Goal: Find contact information

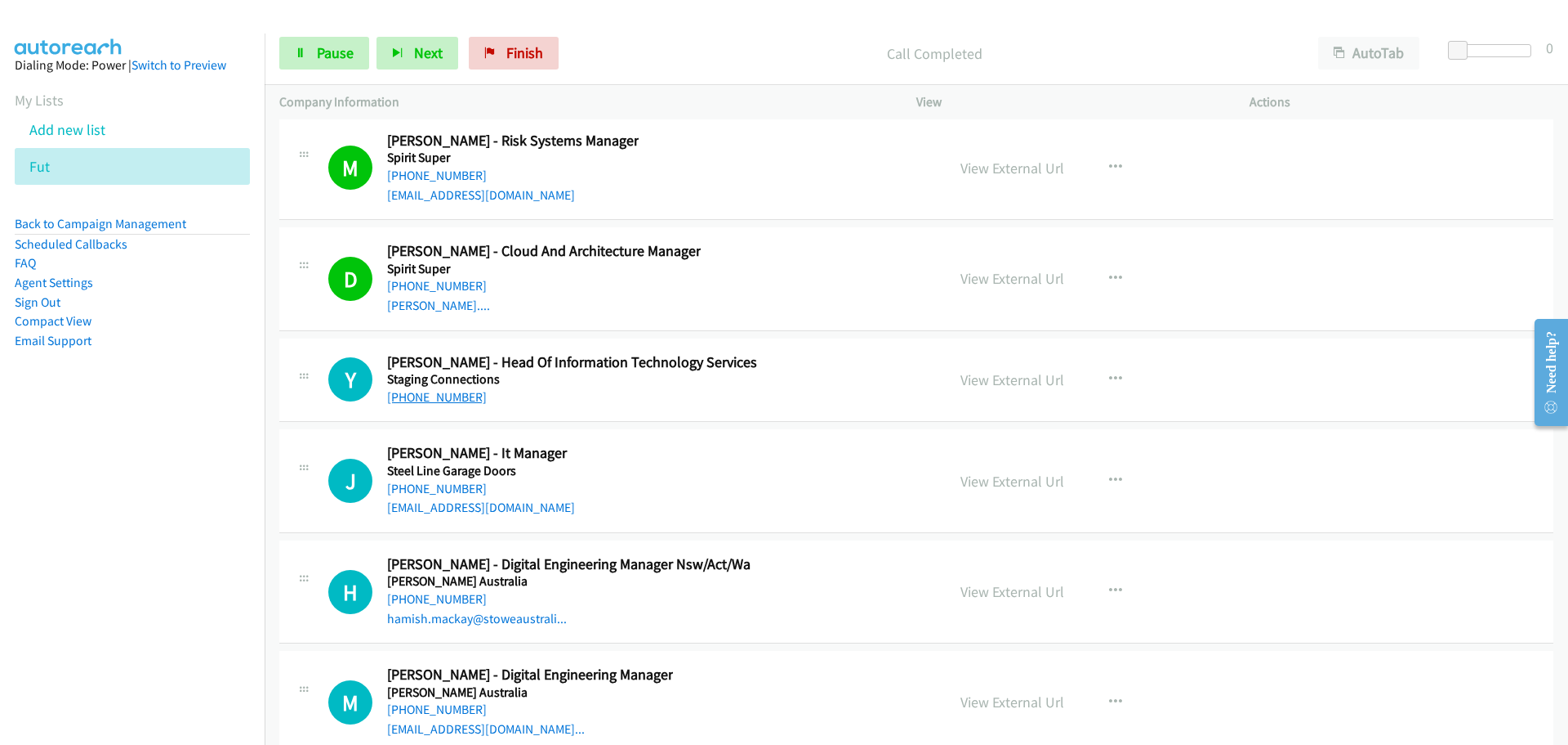
click at [459, 389] on link "[PHONE_NUMBER]" at bounding box center [437, 397] width 99 height 16
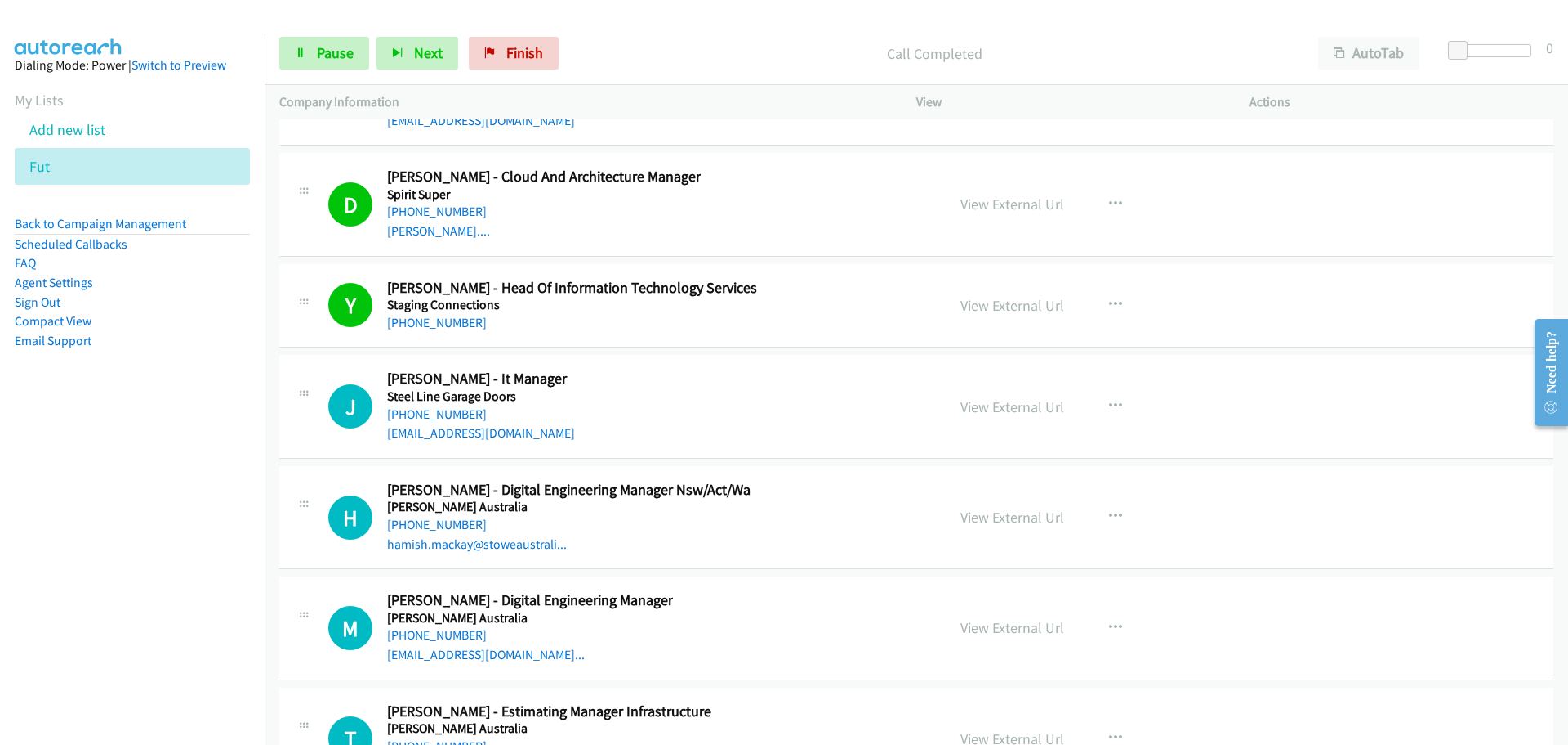
scroll to position [40130, 0]
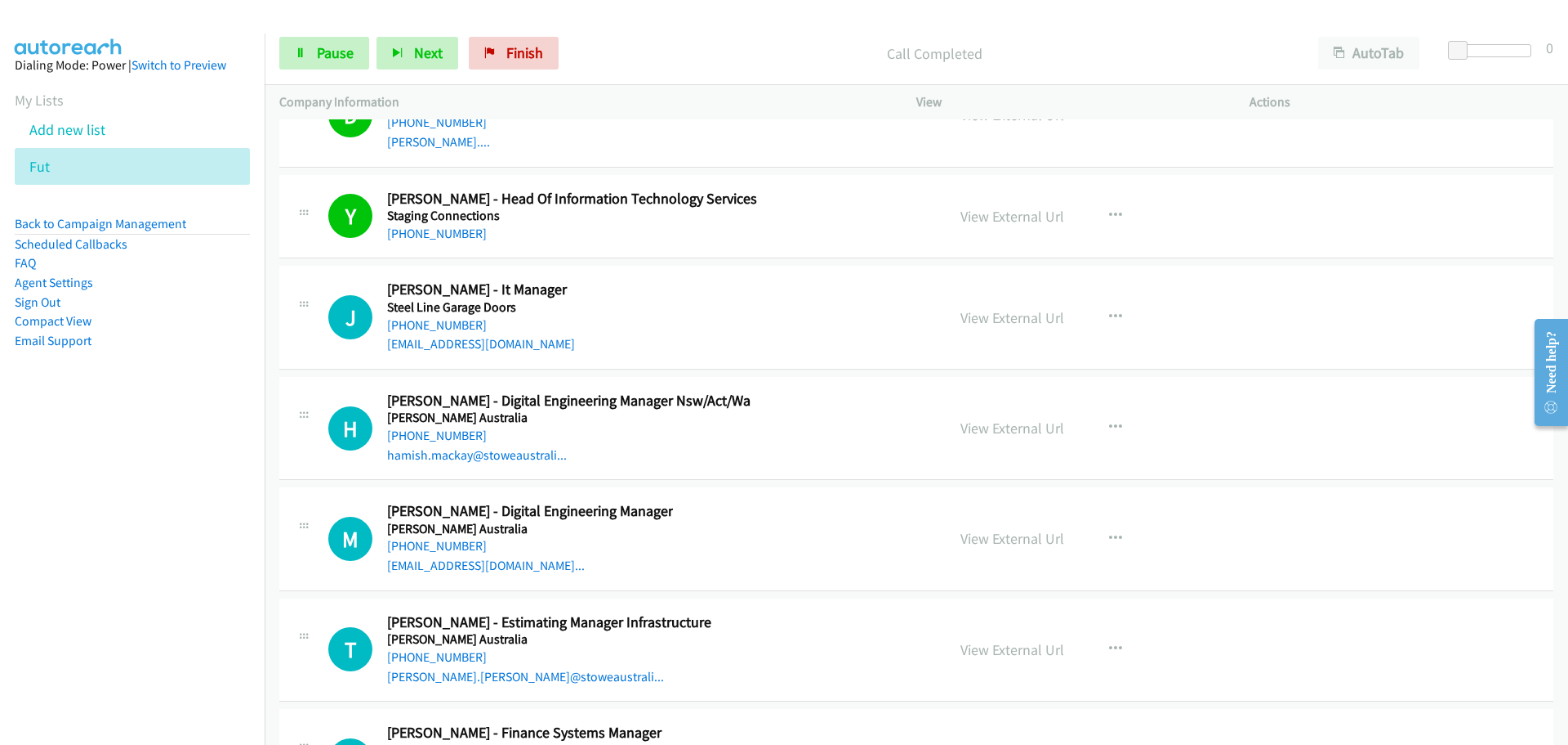
drag, startPoint x: 467, startPoint y: 310, endPoint x: 544, endPoint y: 302, distance: 77.4
click at [467, 318] on link "[PHONE_NUMBER]" at bounding box center [437, 325] width 99 height 16
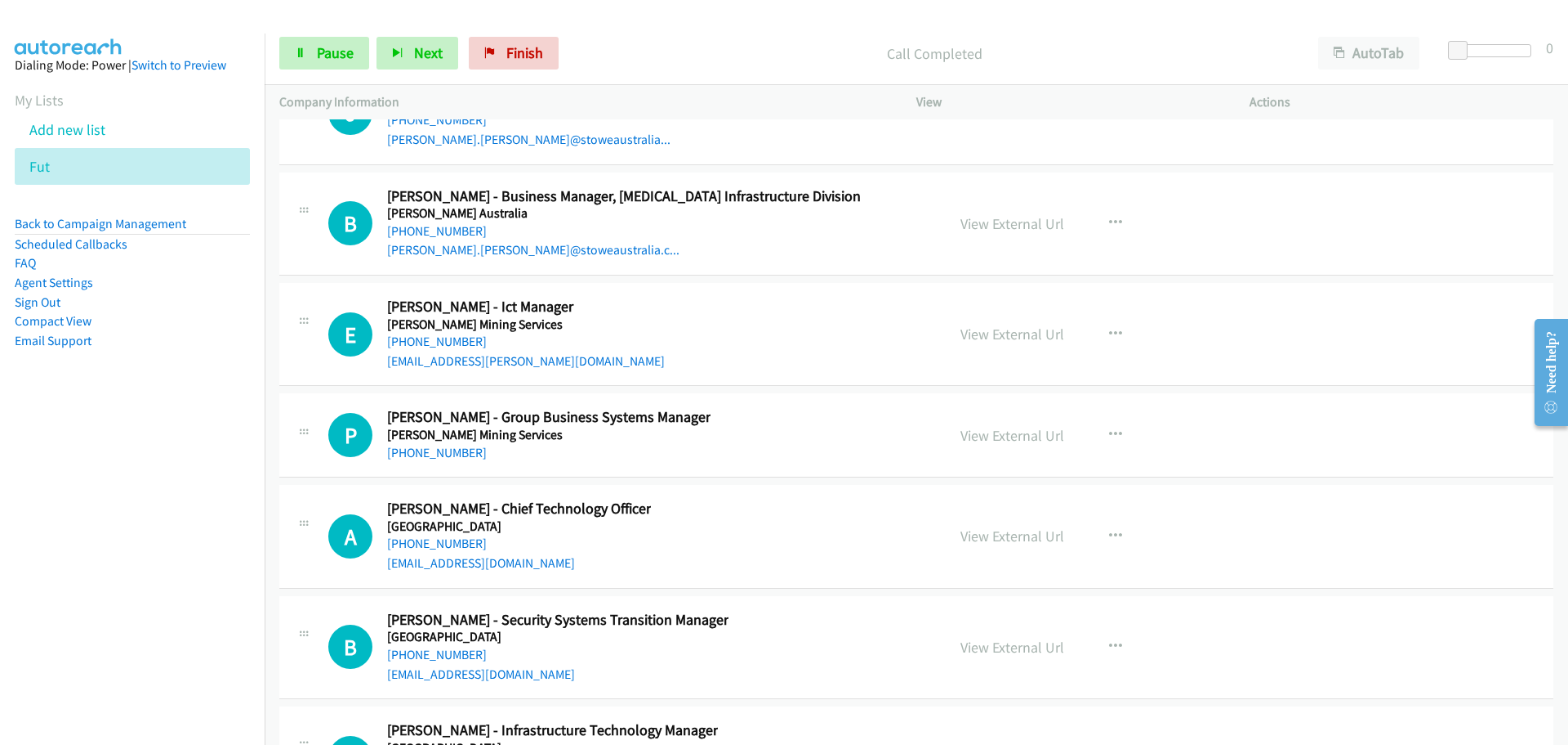
scroll to position [40783, 0]
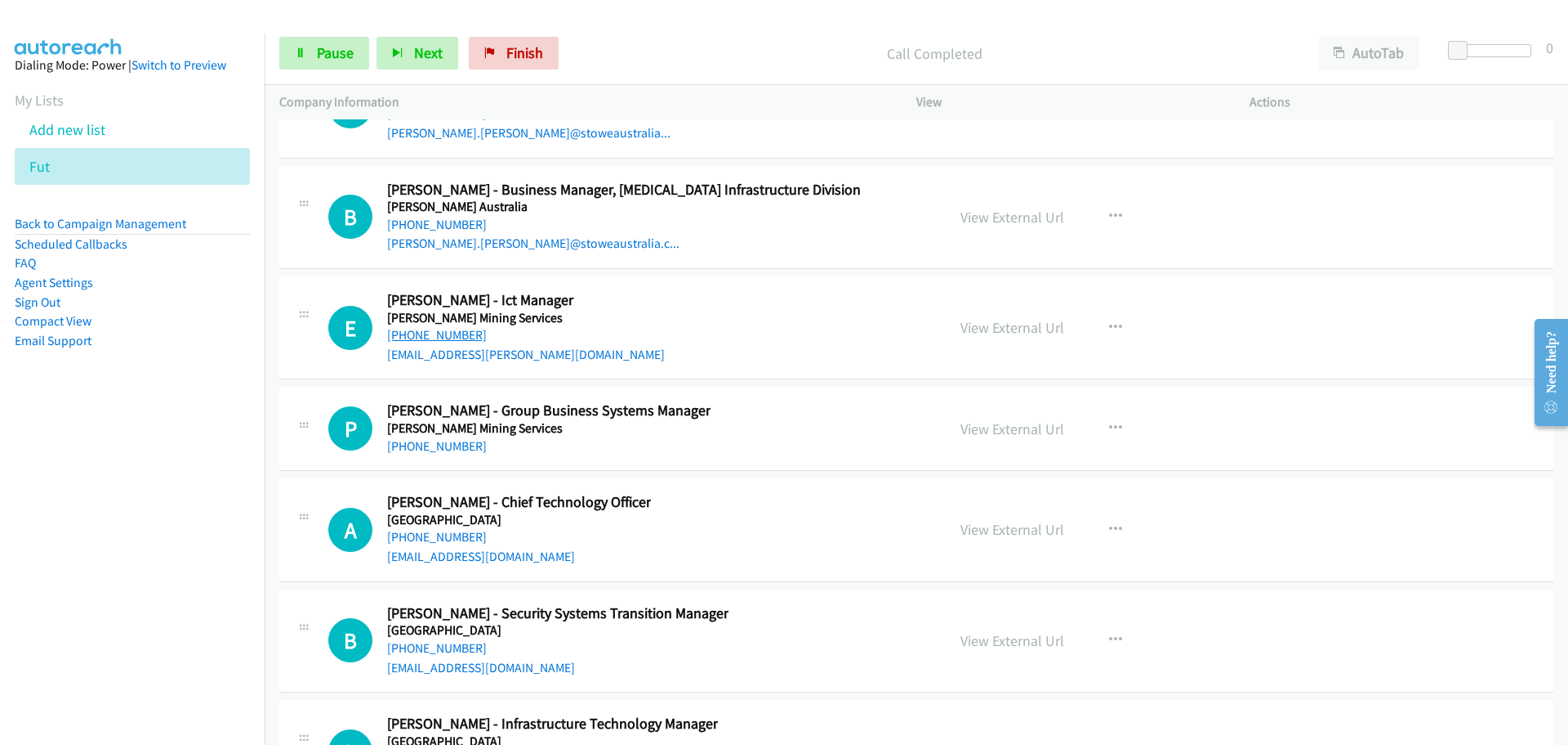
click at [413, 327] on link "[PHONE_NUMBER]" at bounding box center [437, 335] width 99 height 16
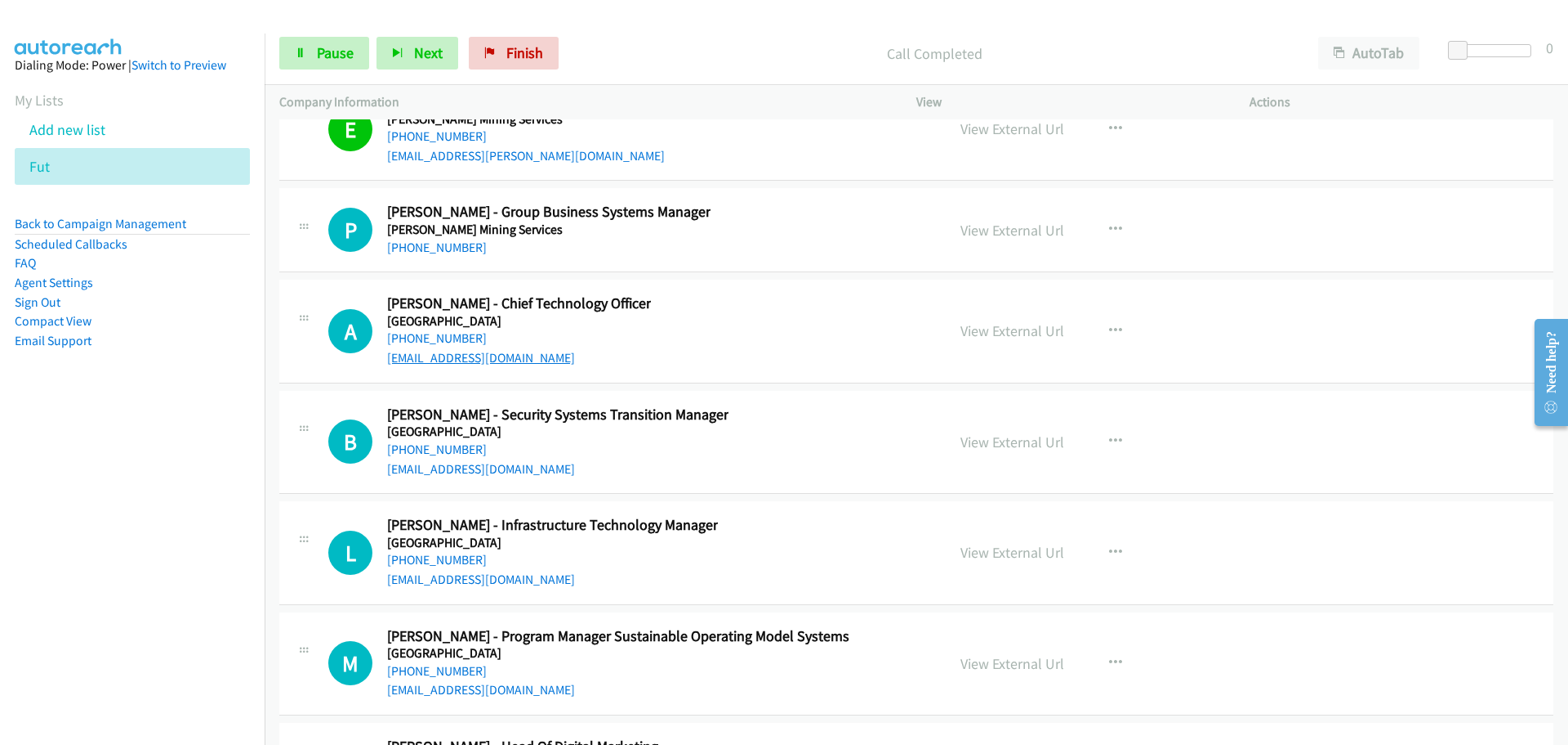
scroll to position [41028, 0]
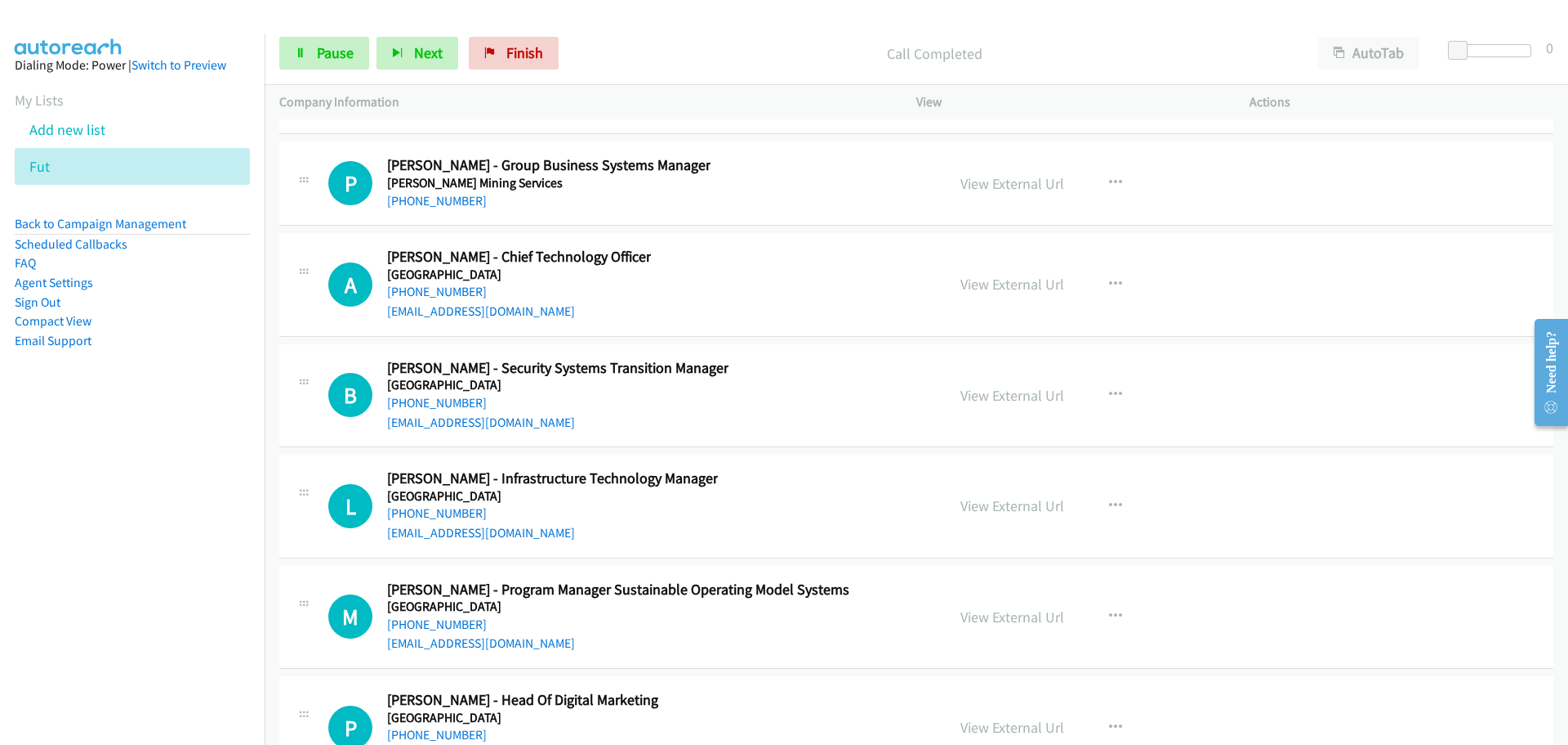
drag, startPoint x: 451, startPoint y: 275, endPoint x: 484, endPoint y: 259, distance: 36.7
click at [451, 284] on link "[PHONE_NUMBER]" at bounding box center [437, 292] width 99 height 16
click at [464, 506] on link "[PHONE_NUMBER]" at bounding box center [437, 514] width 99 height 16
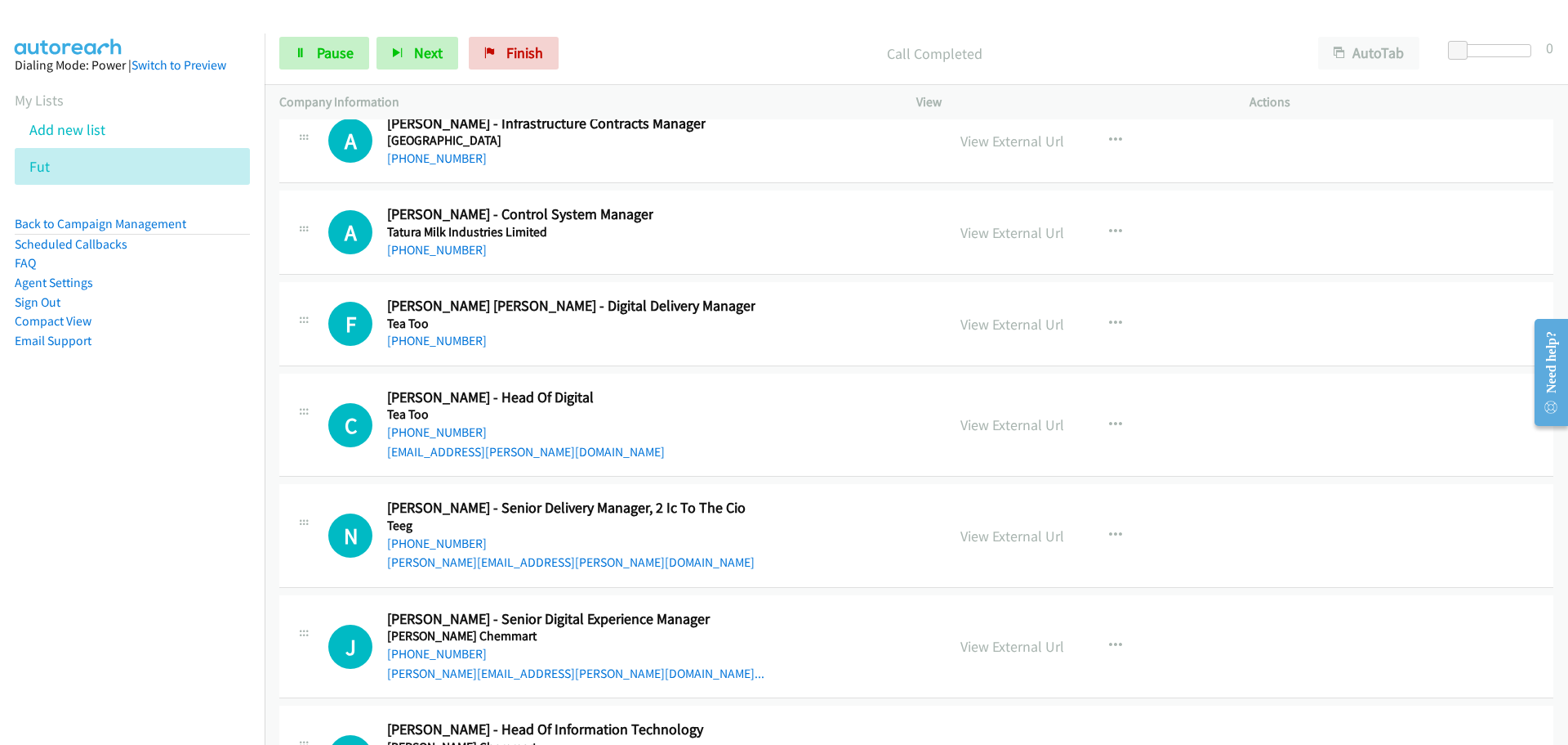
scroll to position [42172, 0]
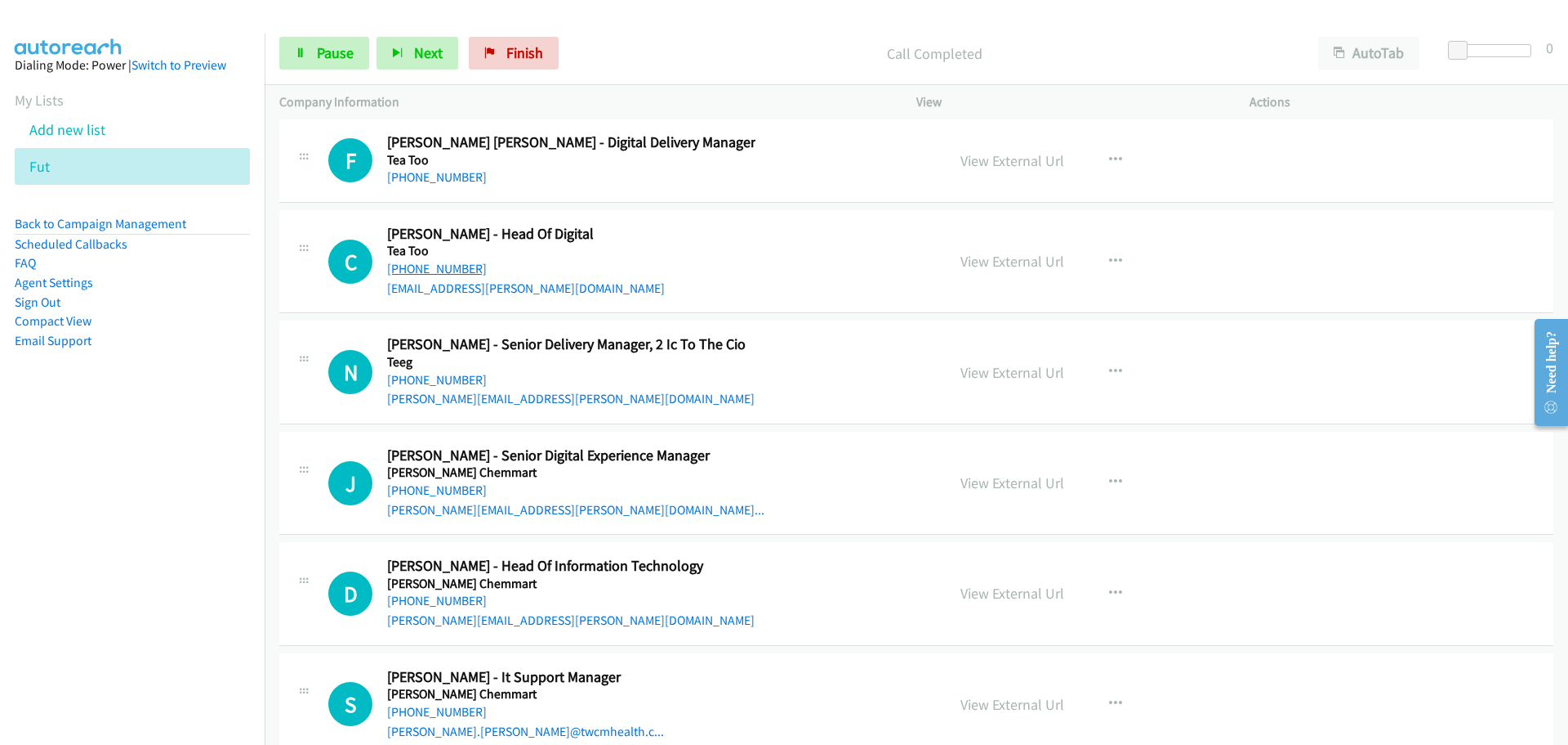
click at [414, 261] on link "[PHONE_NUMBER]" at bounding box center [437, 269] width 99 height 16
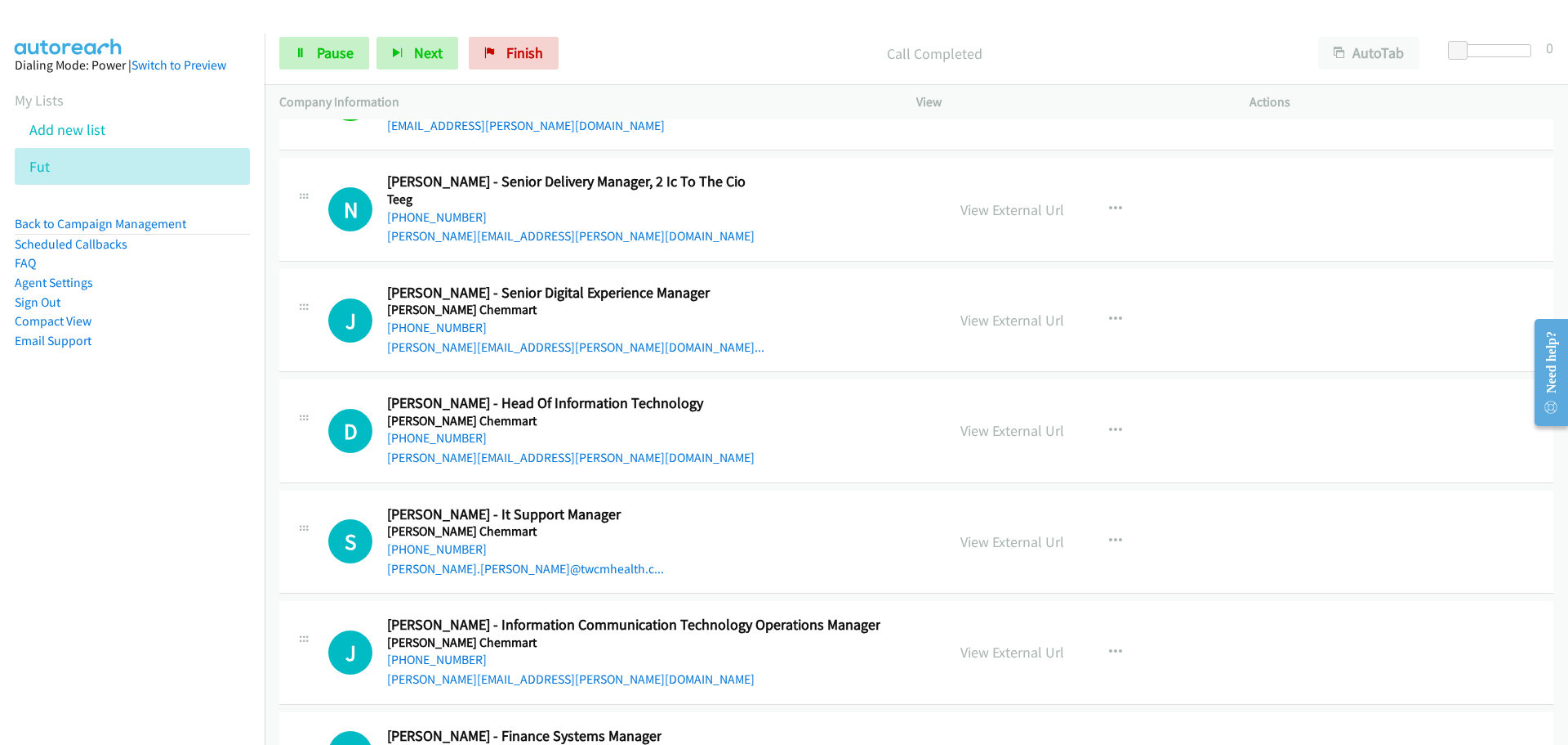
scroll to position [42336, 0]
click at [432, 429] on link "[PHONE_NUMBER]" at bounding box center [437, 437] width 99 height 16
drag, startPoint x: 444, startPoint y: 528, endPoint x: 632, endPoint y: 531, distance: 188.0
click at [444, 540] on link "[PHONE_NUMBER]" at bounding box center [437, 548] width 99 height 16
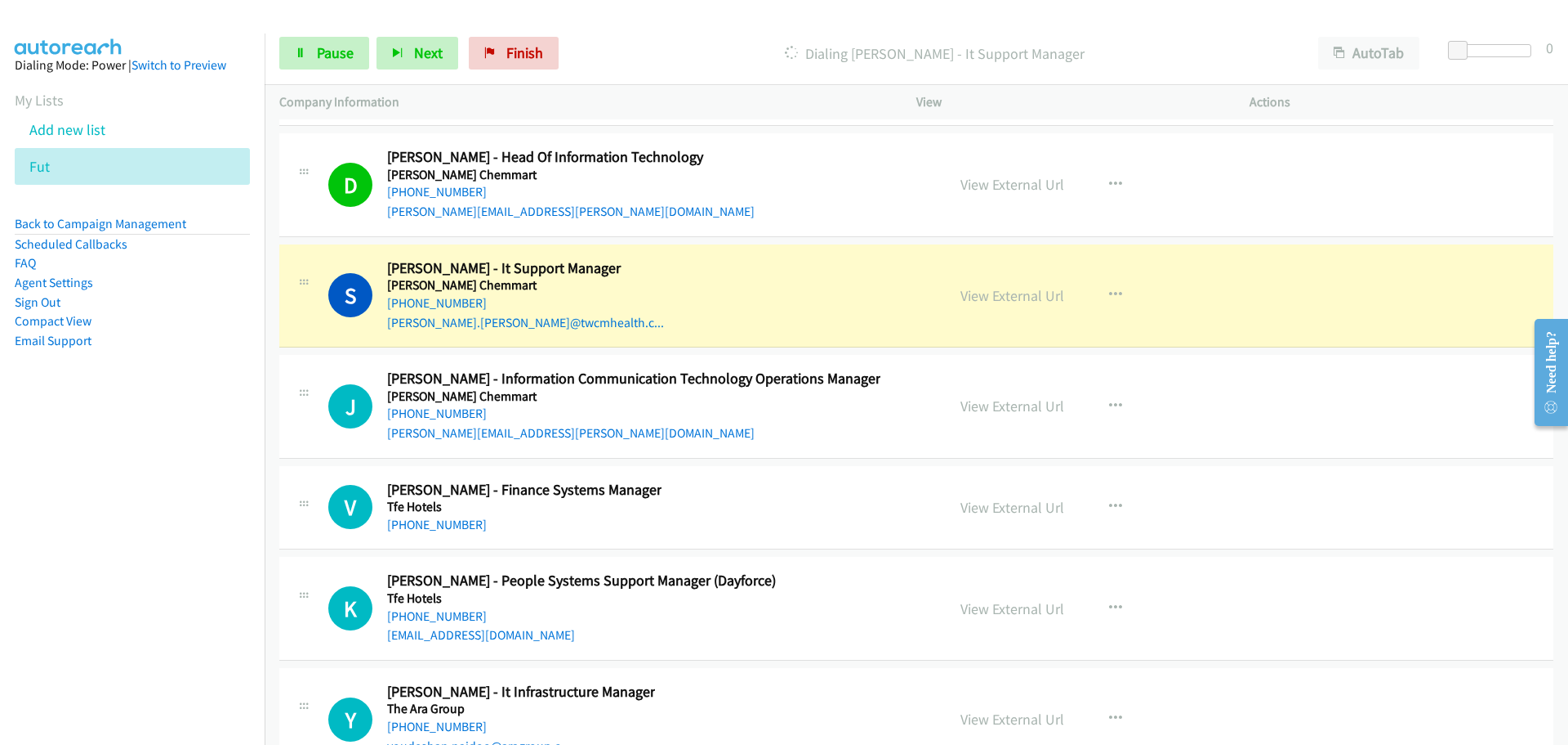
scroll to position [42663, 0]
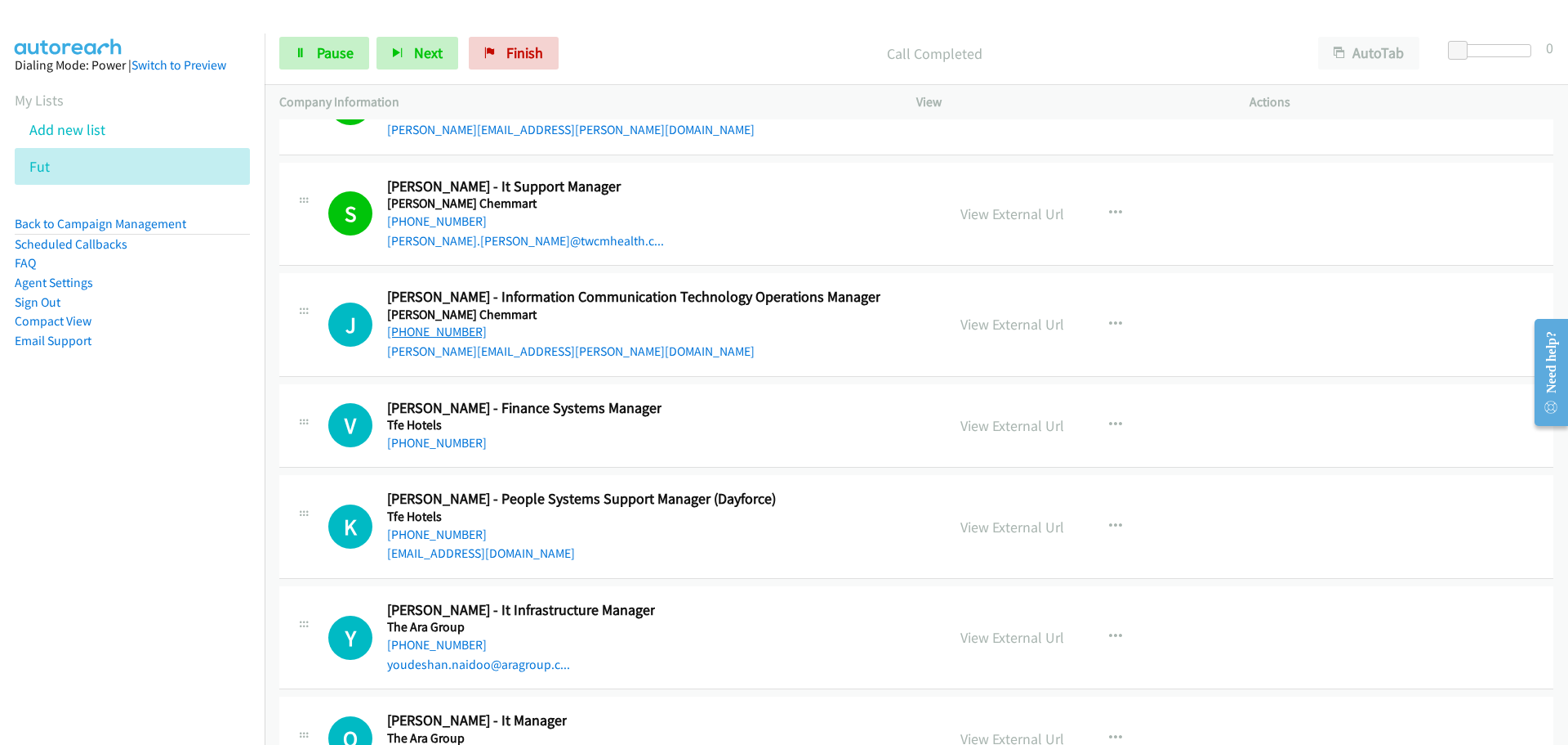
click at [422, 324] on link "[PHONE_NUMBER]" at bounding box center [437, 332] width 99 height 16
click at [458, 637] on link "[PHONE_NUMBER]" at bounding box center [437, 645] width 99 height 16
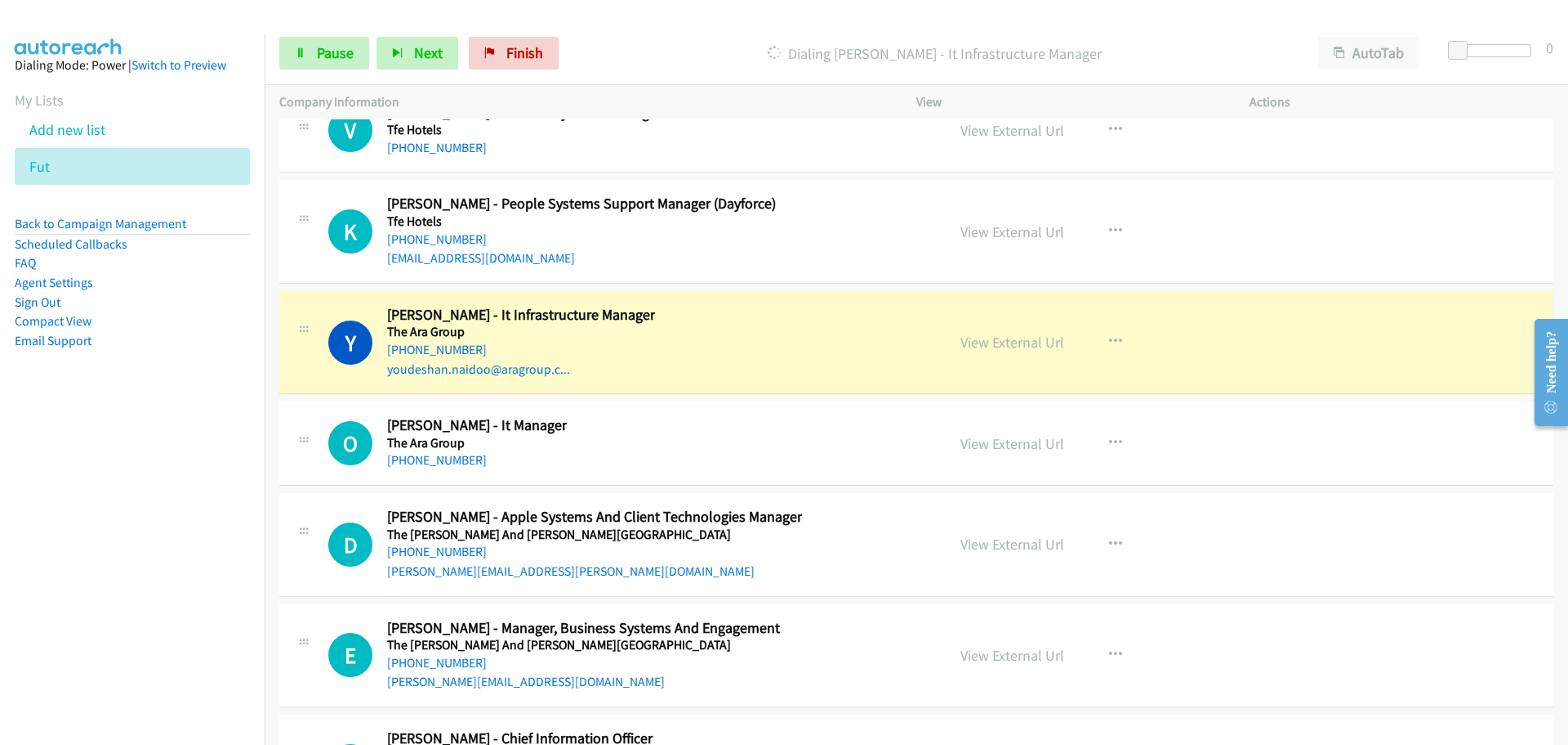
scroll to position [42990, 0]
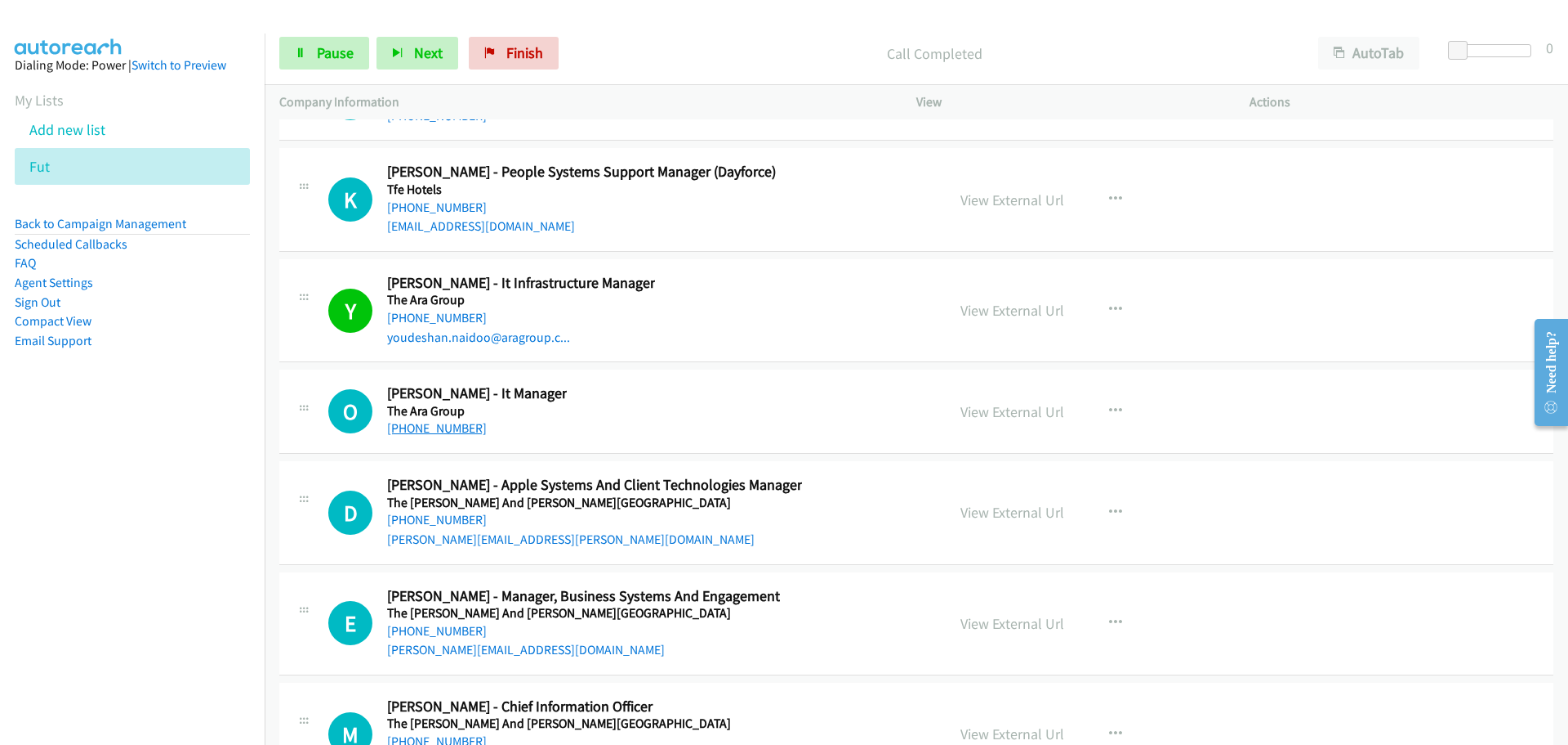
click at [441, 420] on link "[PHONE_NUMBER]" at bounding box center [437, 428] width 99 height 16
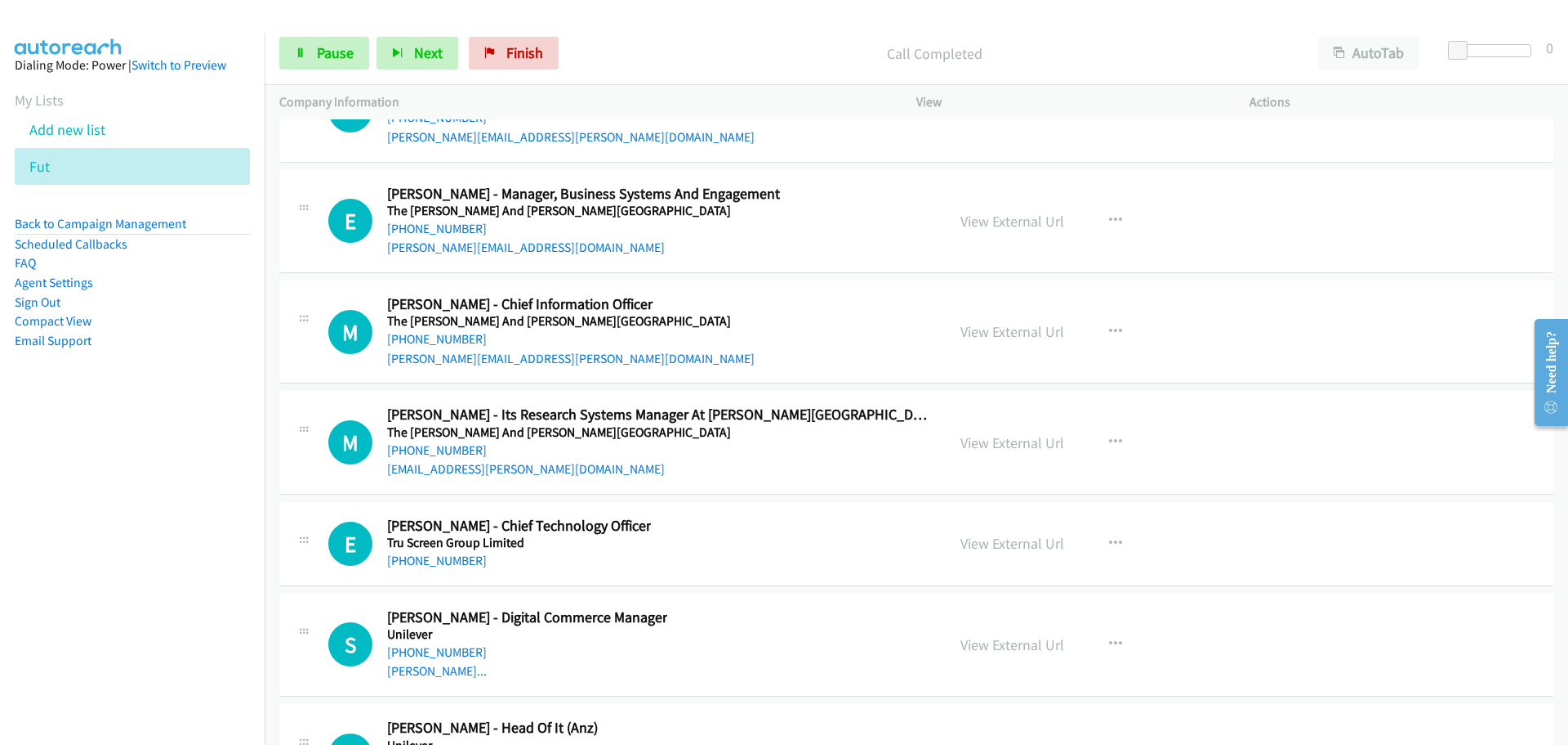
scroll to position [43399, 0]
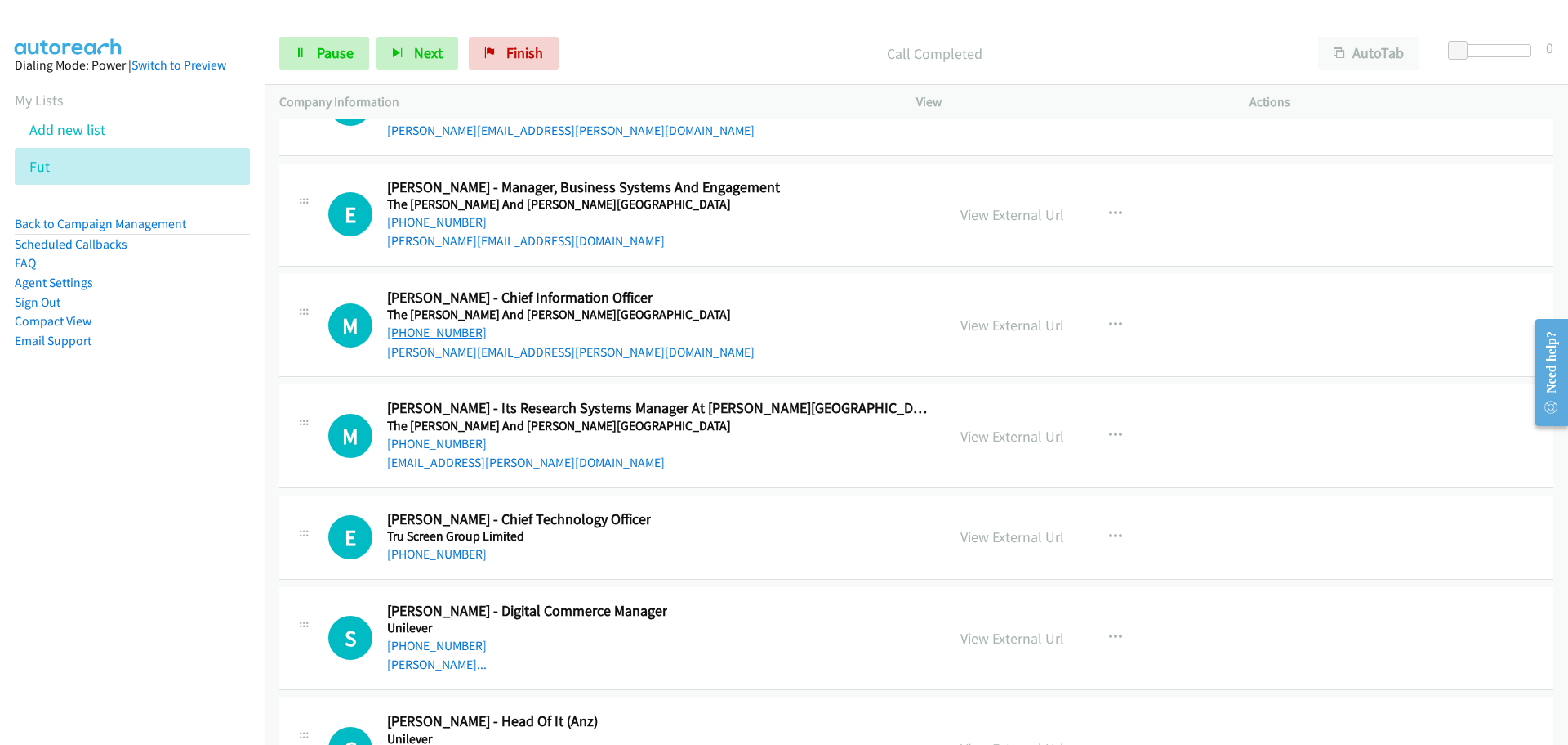
click at [451, 325] on link "[PHONE_NUMBER]" at bounding box center [437, 333] width 99 height 16
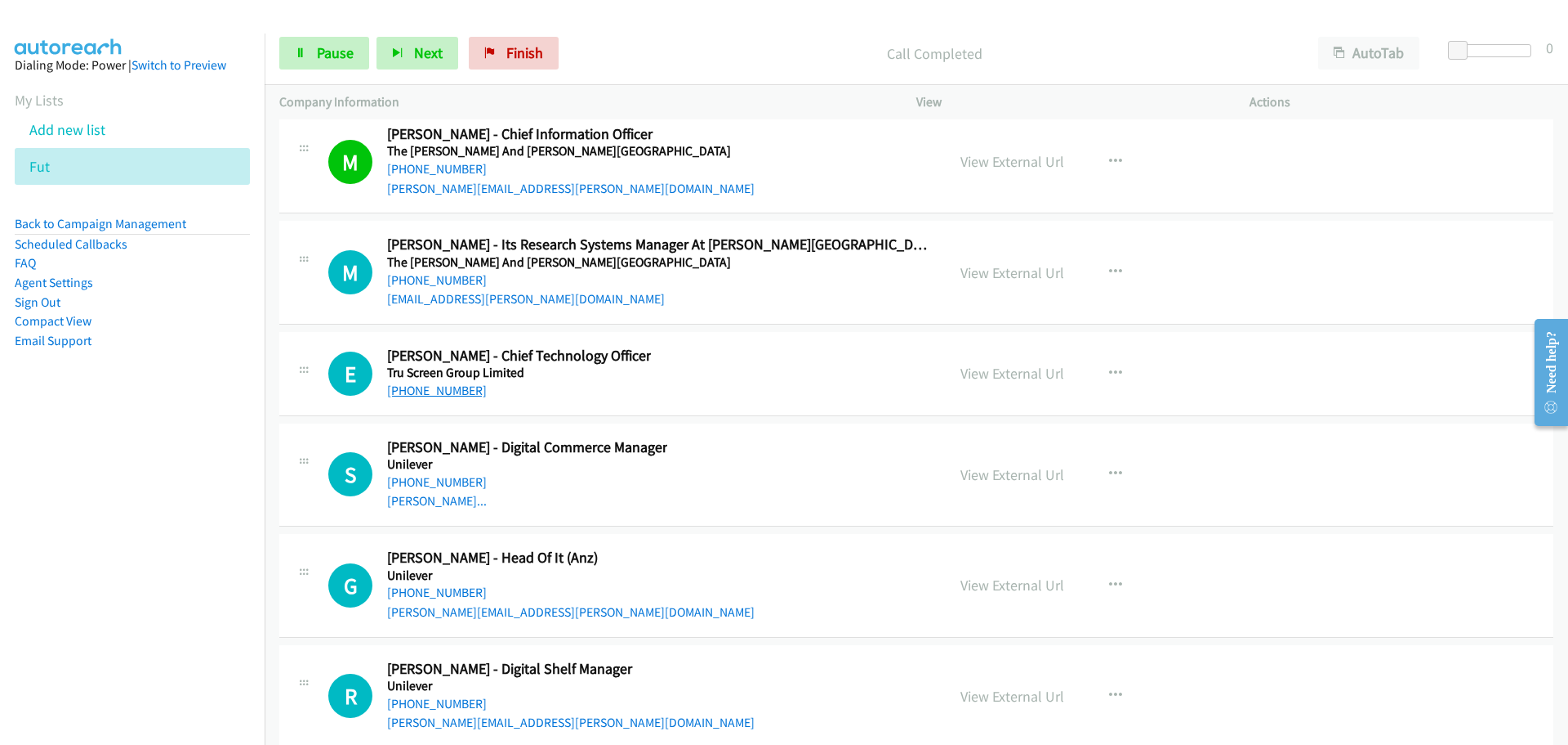
click at [430, 382] on link "[PHONE_NUMBER]" at bounding box center [437, 390] width 99 height 16
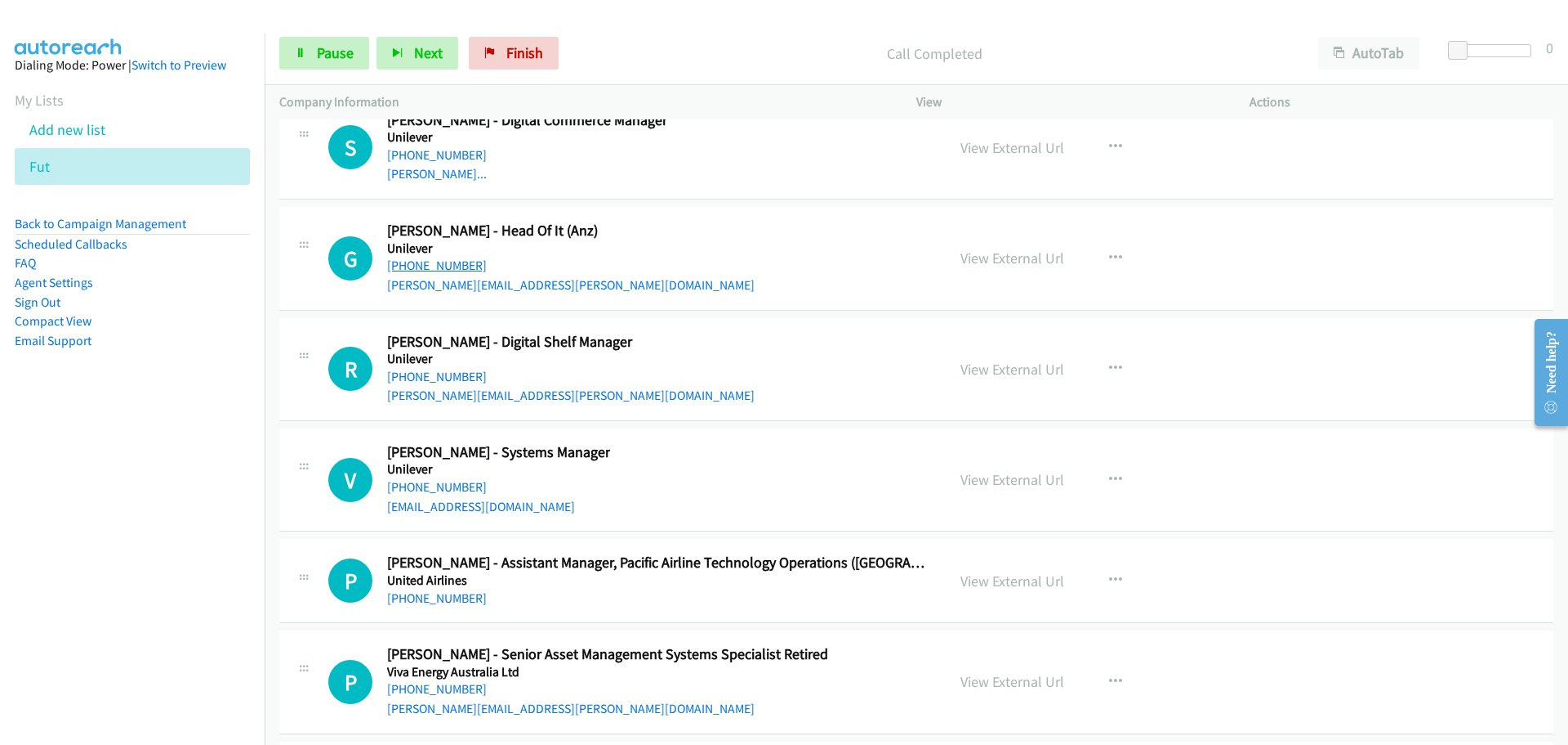
click at [445, 257] on link "[PHONE_NUMBER]" at bounding box center [437, 265] width 99 height 16
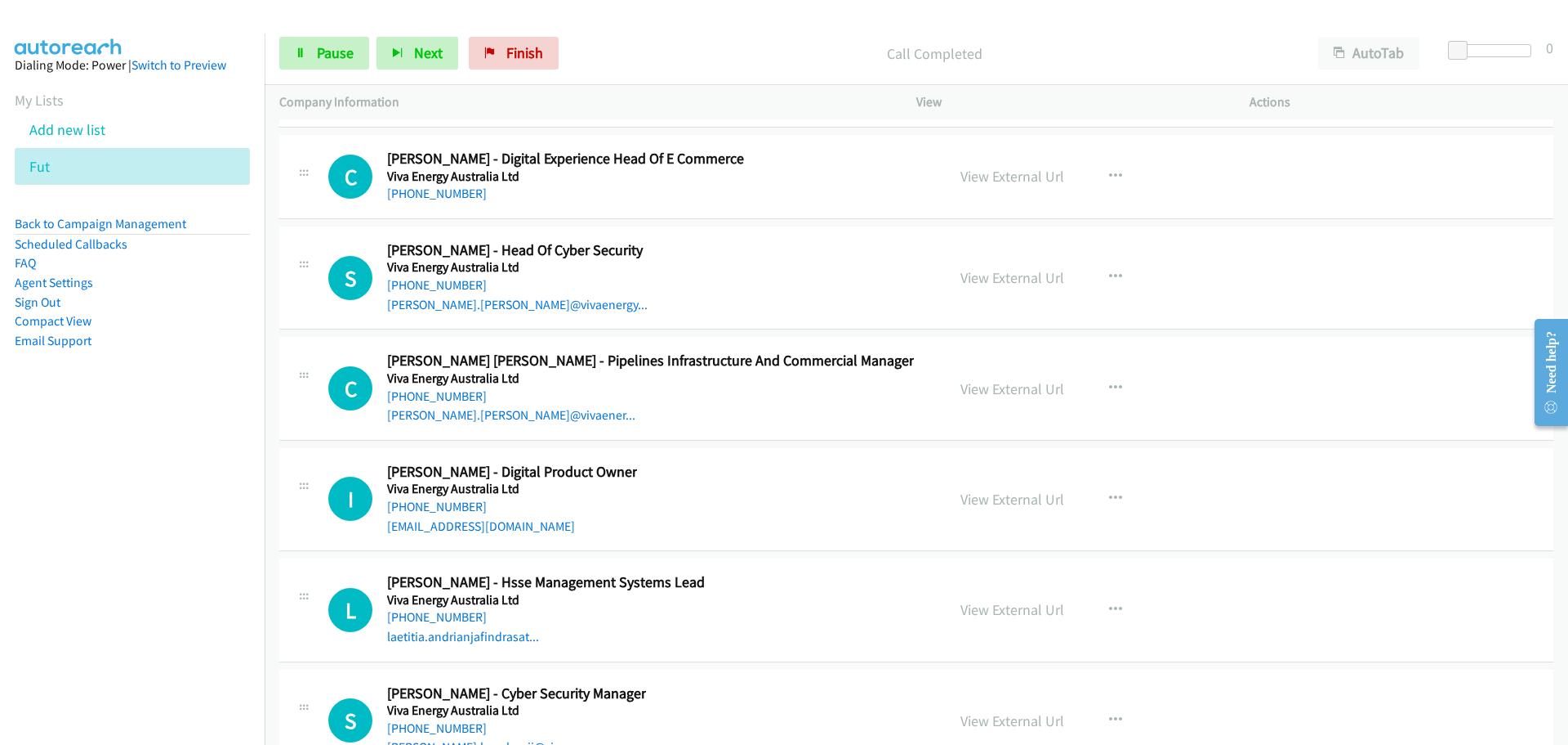
scroll to position [44625, 0]
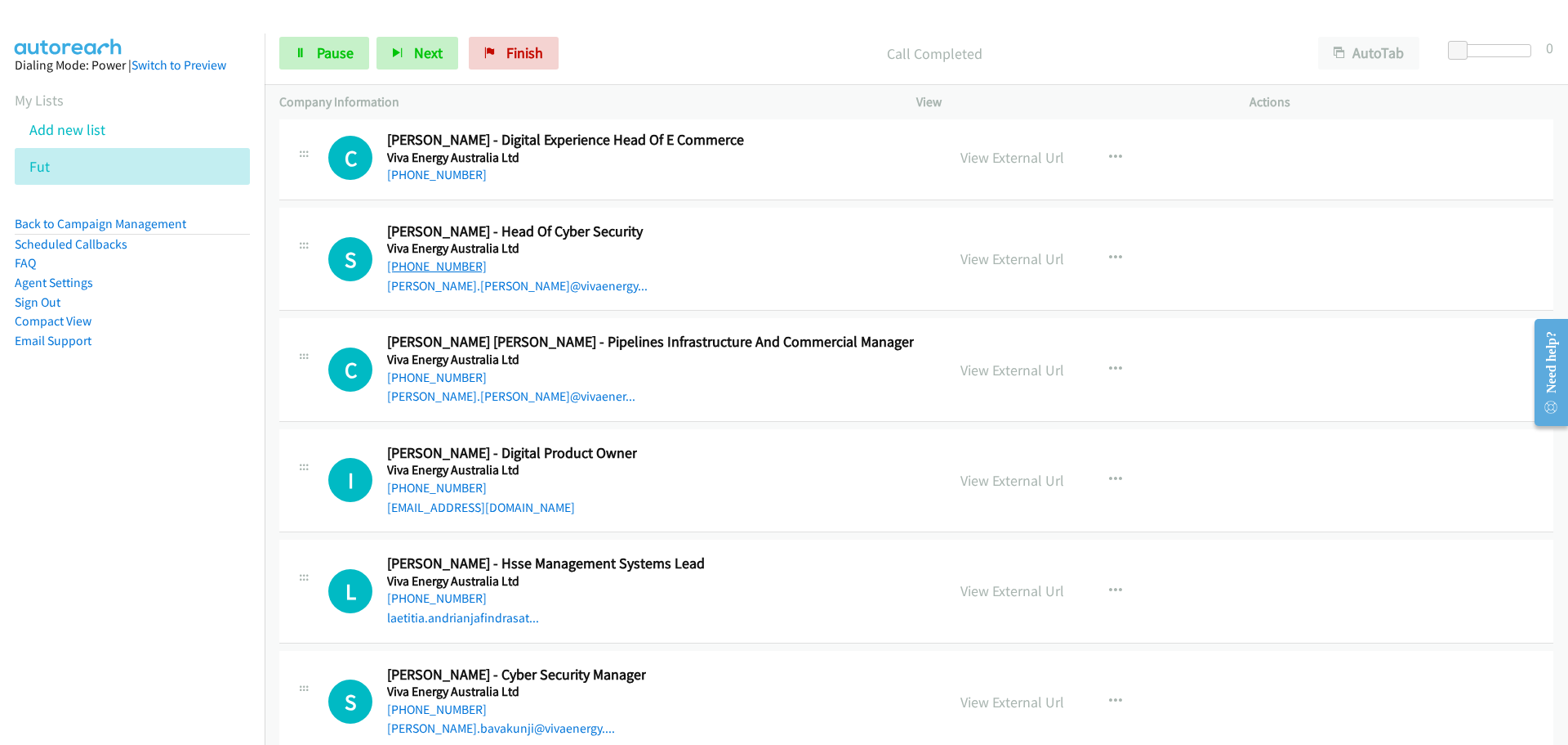
click at [453, 258] on link "[PHONE_NUMBER]" at bounding box center [437, 266] width 99 height 16
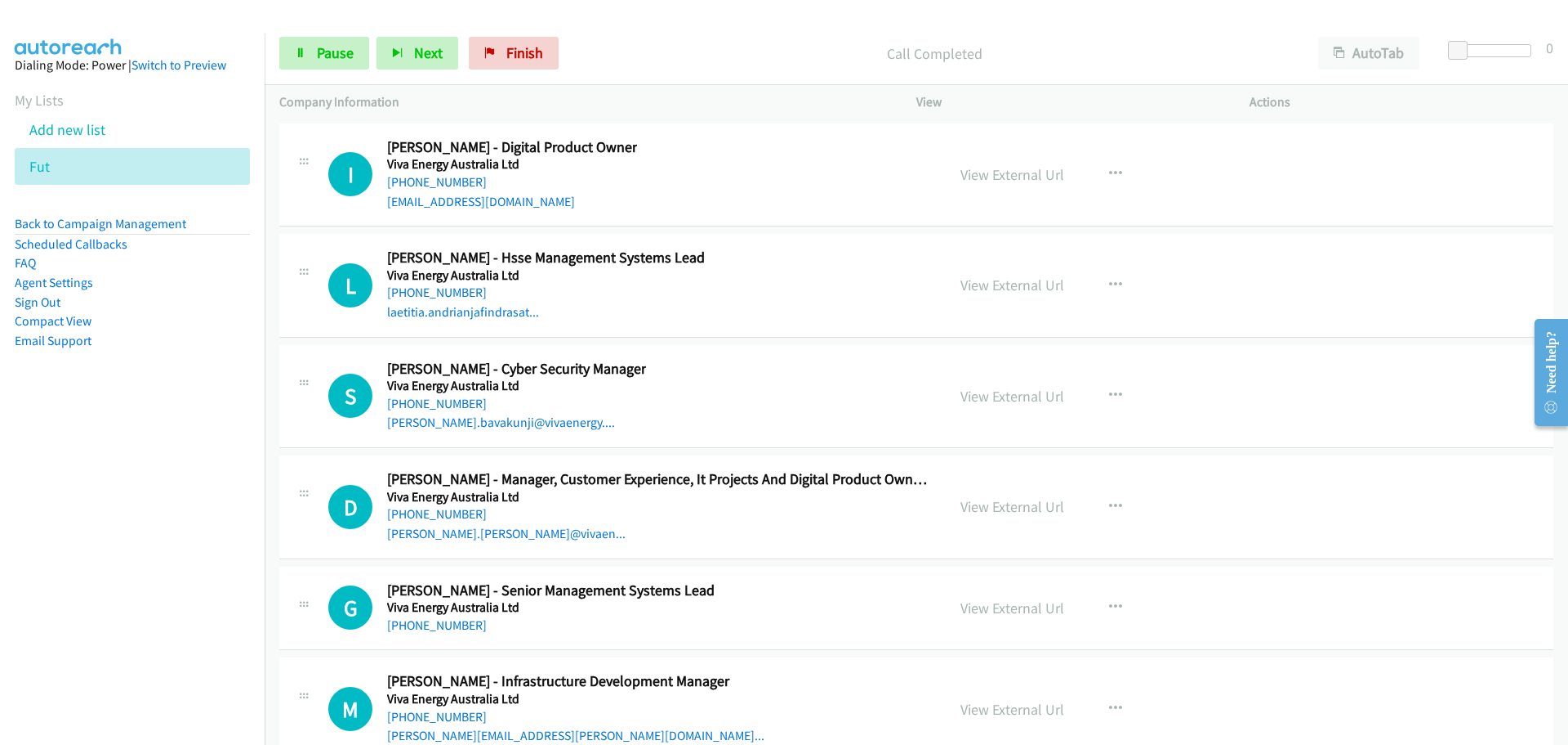
scroll to position [45033, 0]
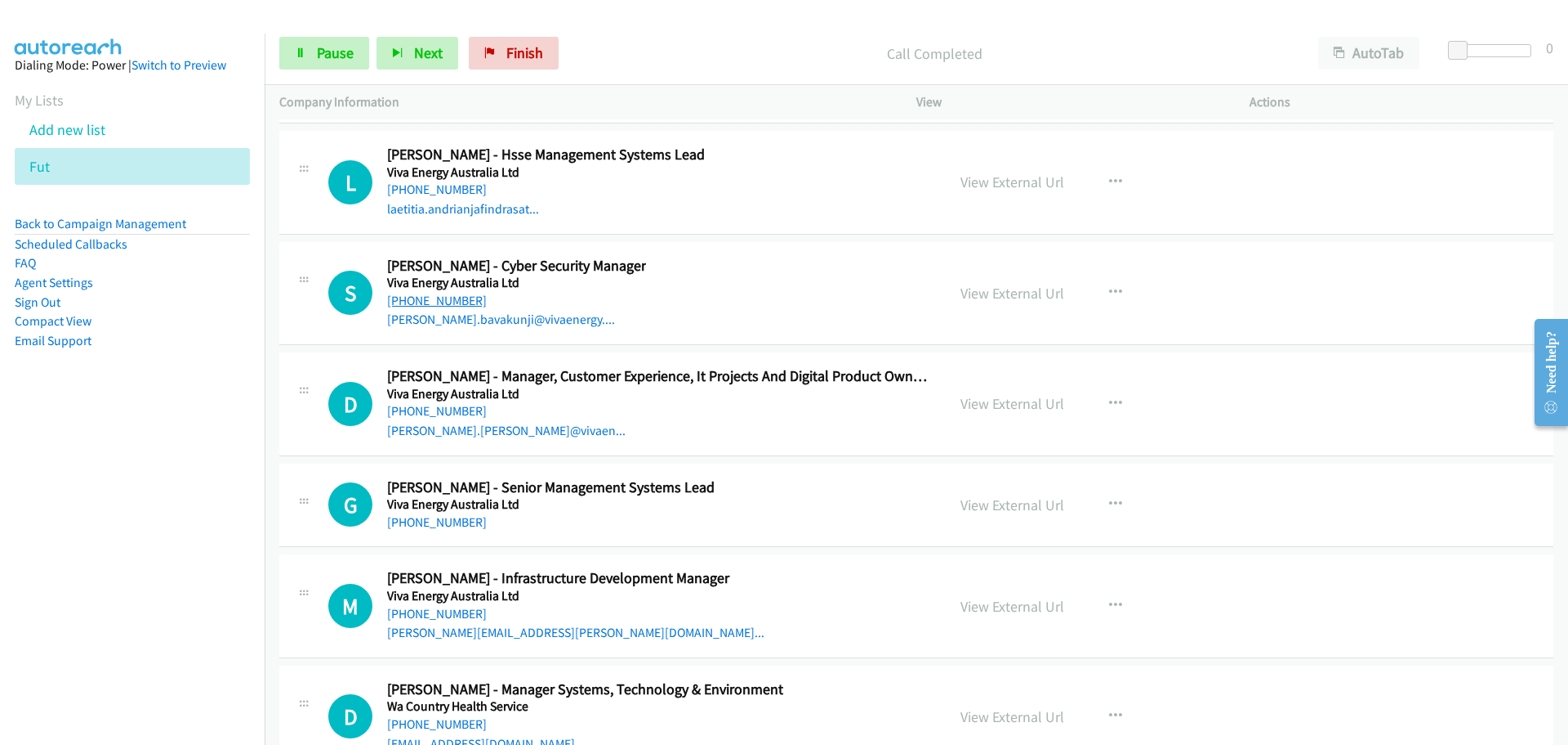
click at [445, 293] on link "[PHONE_NUMBER]" at bounding box center [437, 301] width 99 height 16
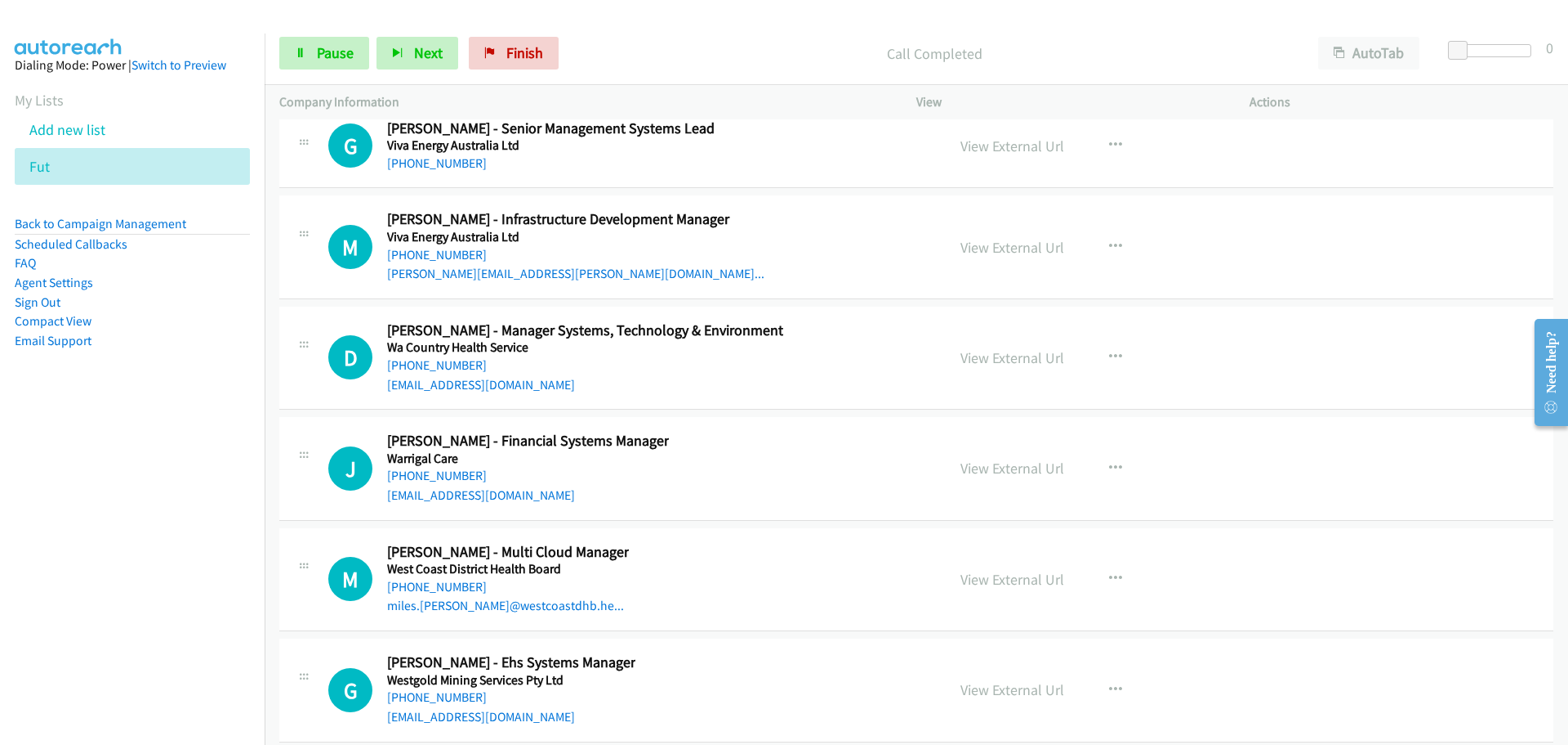
scroll to position [45394, 0]
click at [447, 577] on link "[PHONE_NUMBER]" at bounding box center [437, 585] width 99 height 16
click at [458, 687] on link "[PHONE_NUMBER]" at bounding box center [437, 695] width 99 height 16
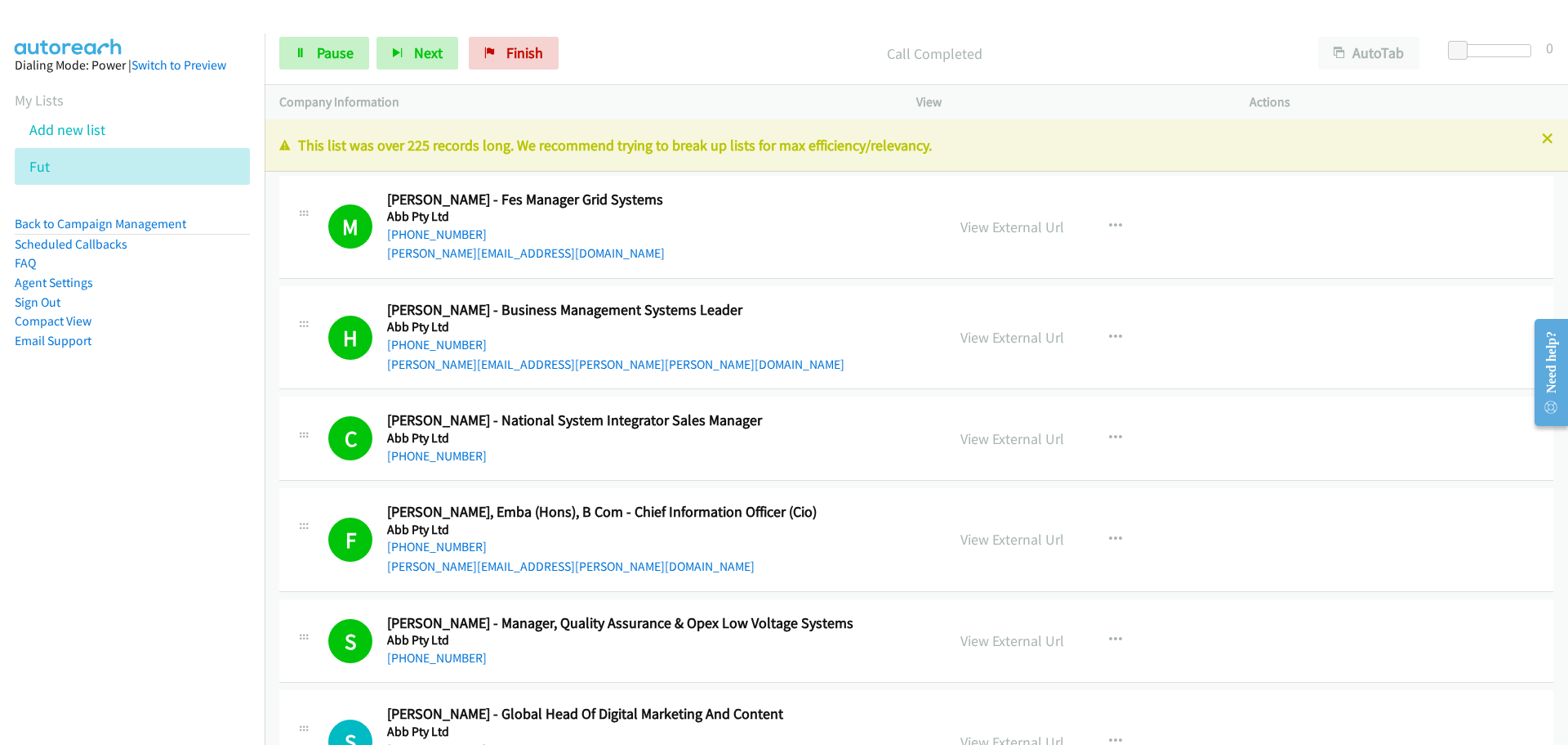
scroll to position [245, 0]
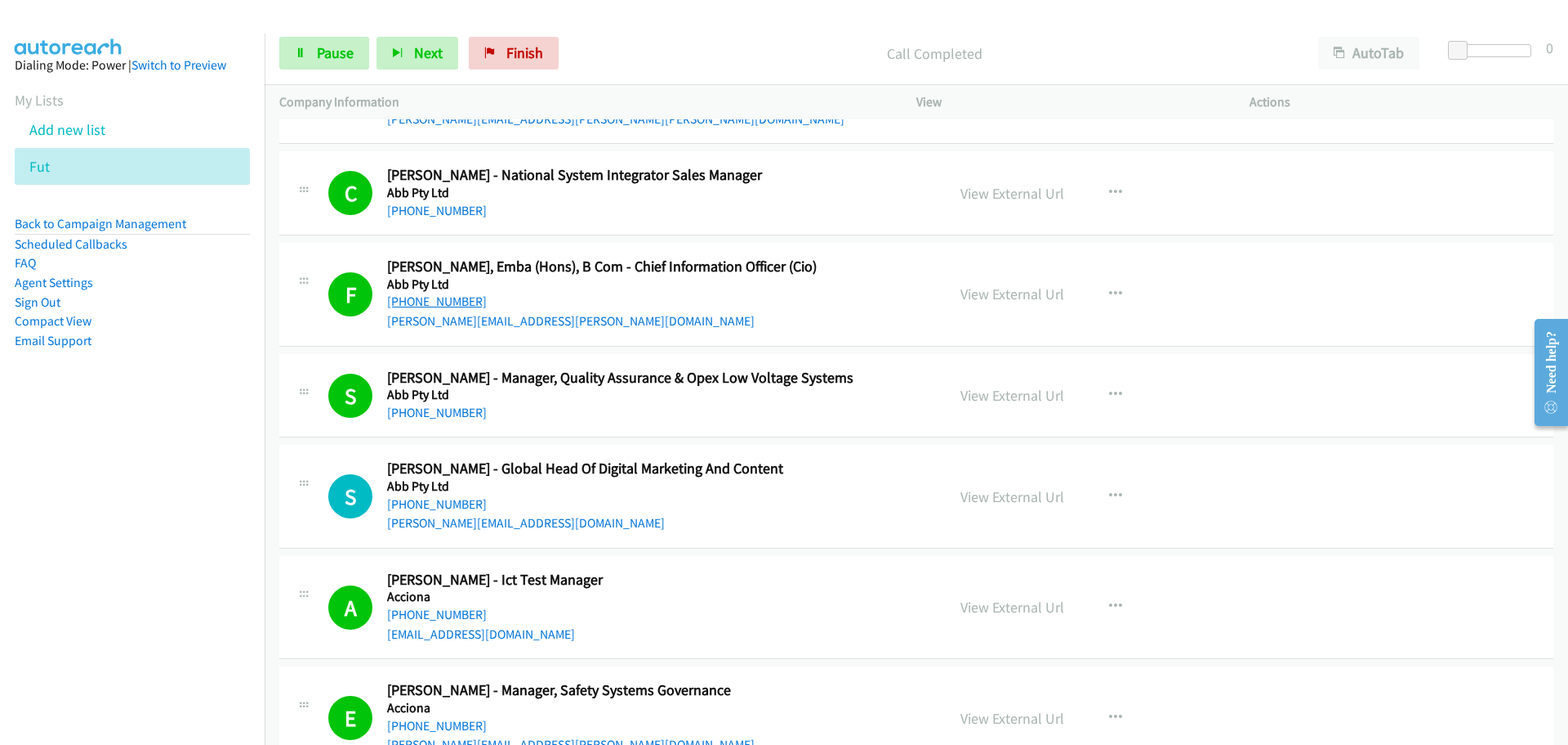
click at [430, 307] on link "[PHONE_NUMBER]" at bounding box center [437, 302] width 99 height 16
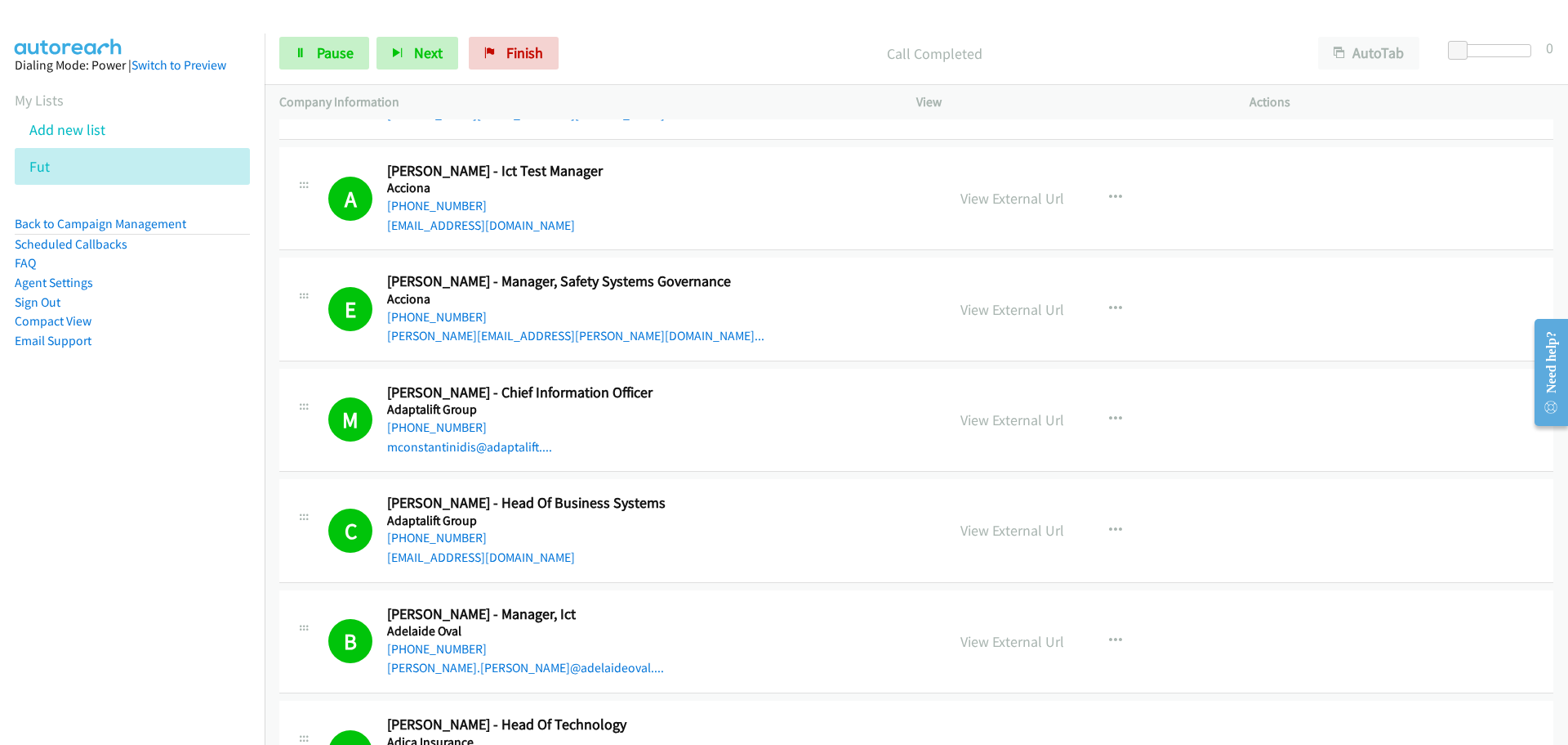
scroll to position [735, 0]
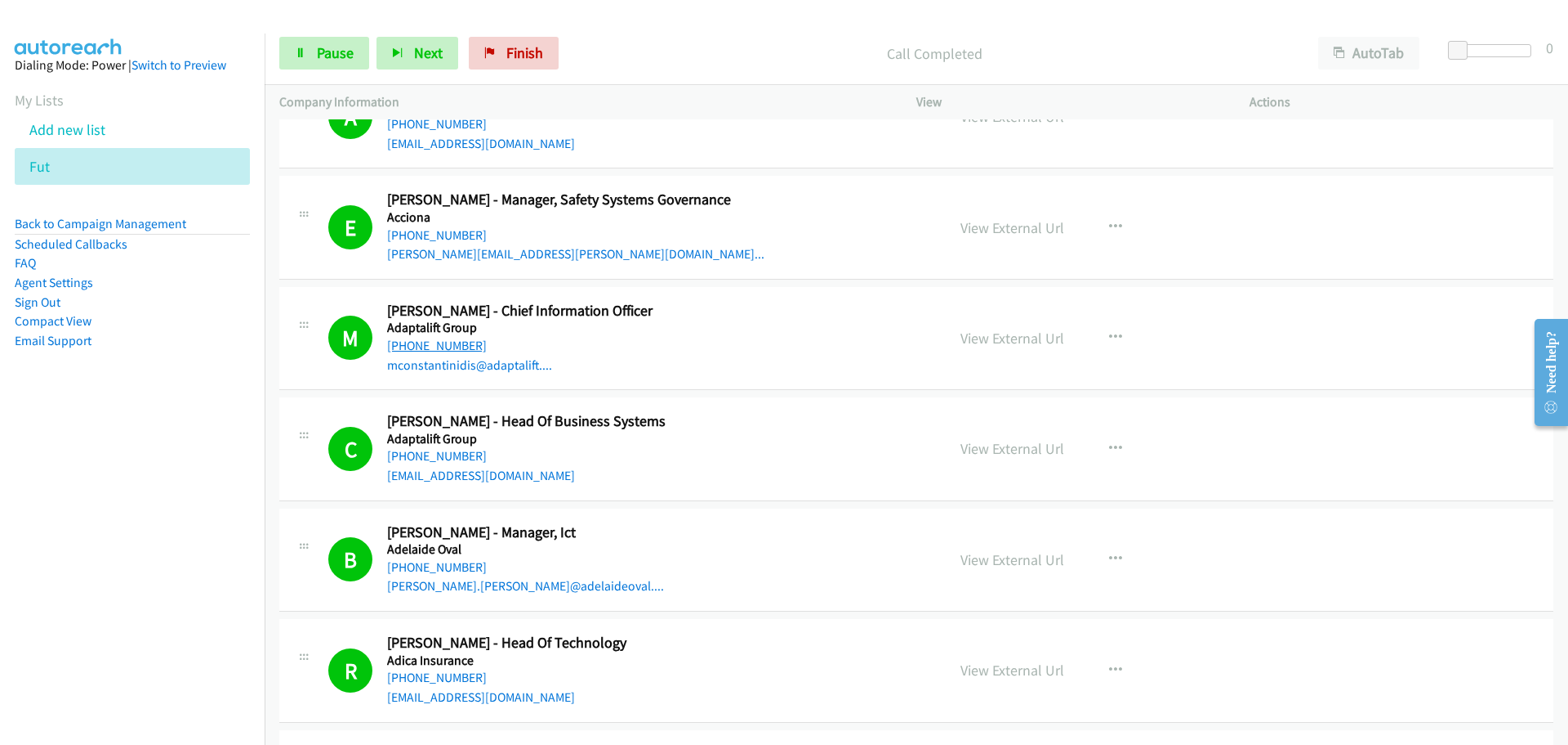
click at [445, 349] on link "[PHONE_NUMBER]" at bounding box center [437, 346] width 99 height 16
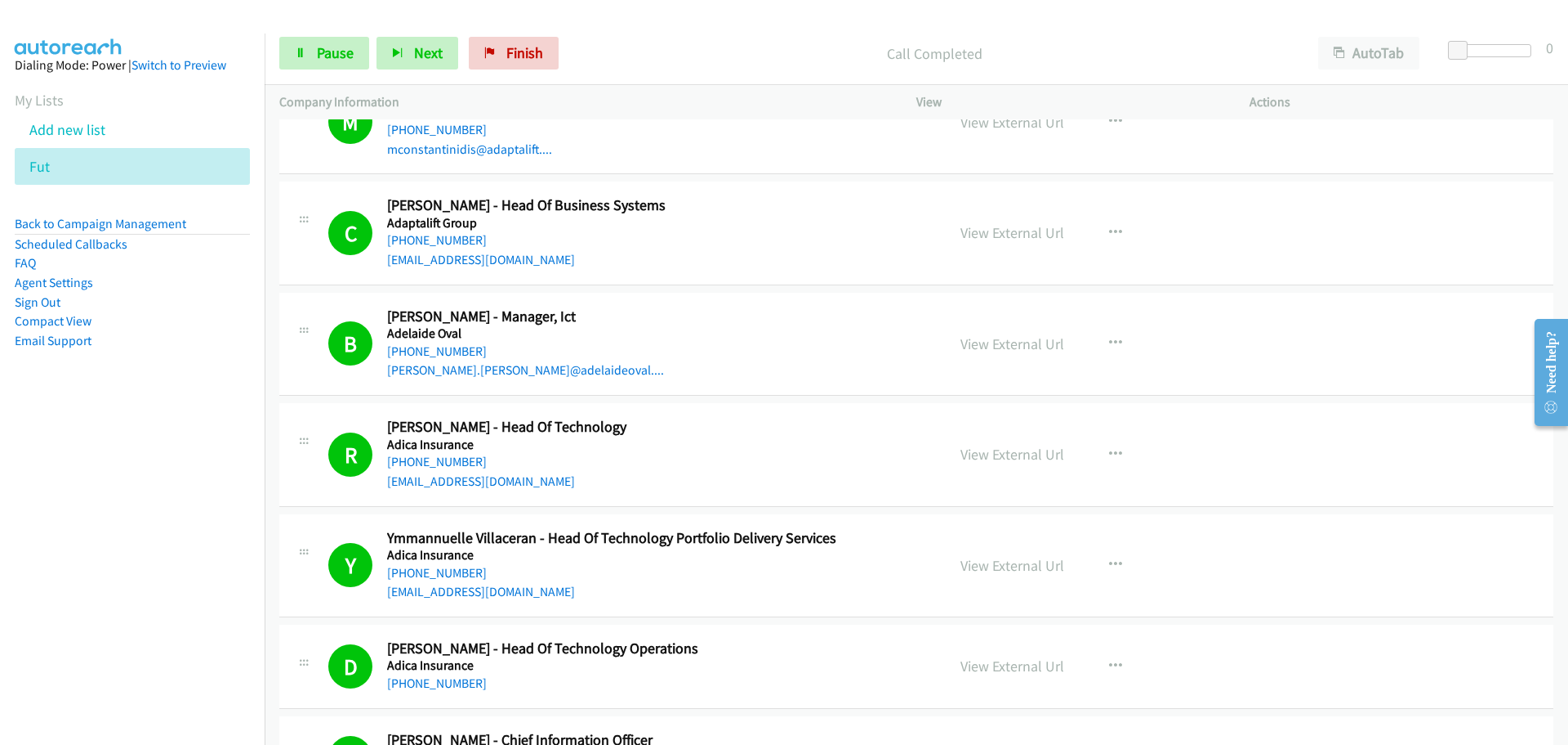
scroll to position [981, 0]
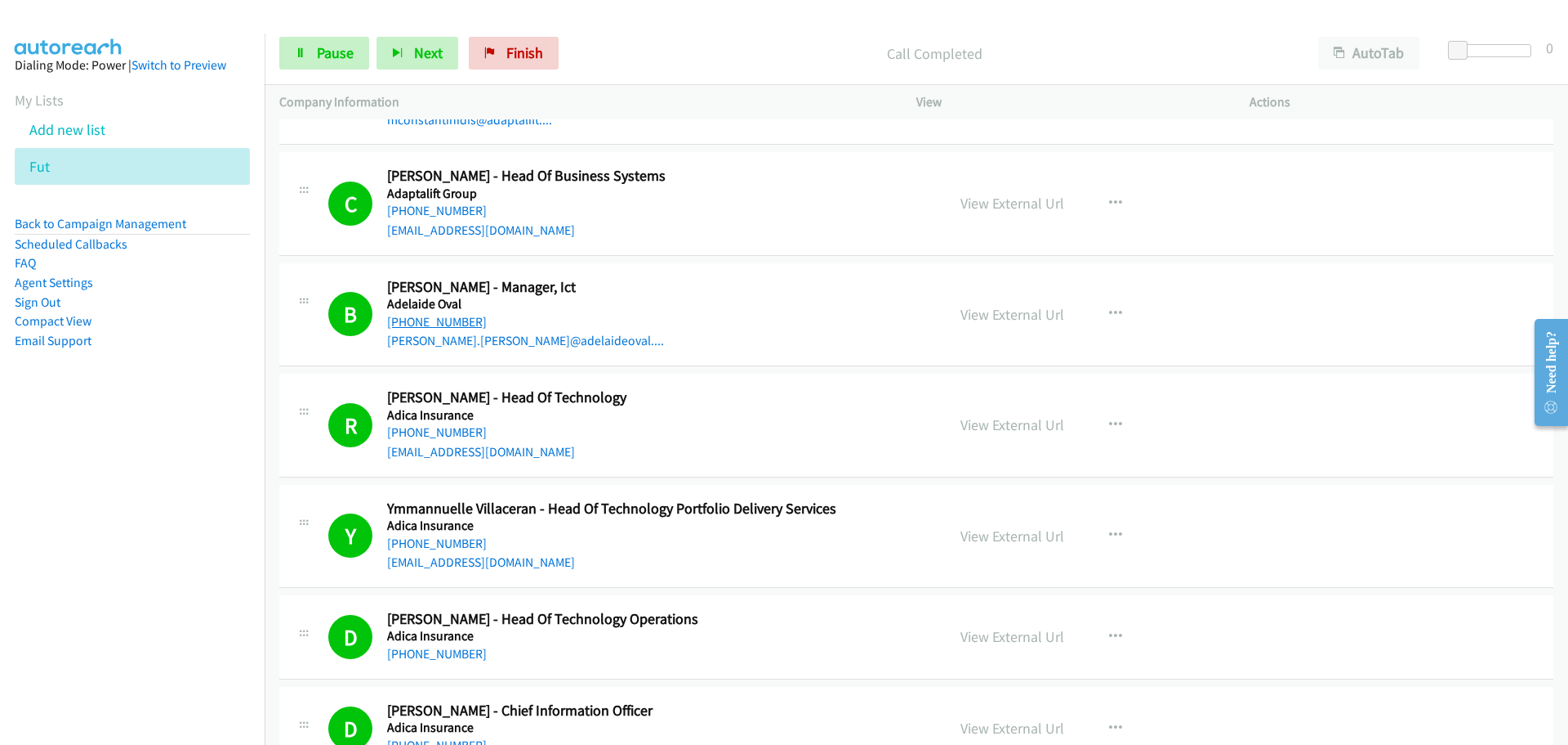
click at [461, 318] on link "[PHONE_NUMBER]" at bounding box center [437, 322] width 99 height 16
click at [428, 436] on link "[PHONE_NUMBER]" at bounding box center [437, 432] width 99 height 16
click at [1024, 424] on link "View External Url" at bounding box center [1012, 424] width 104 height 19
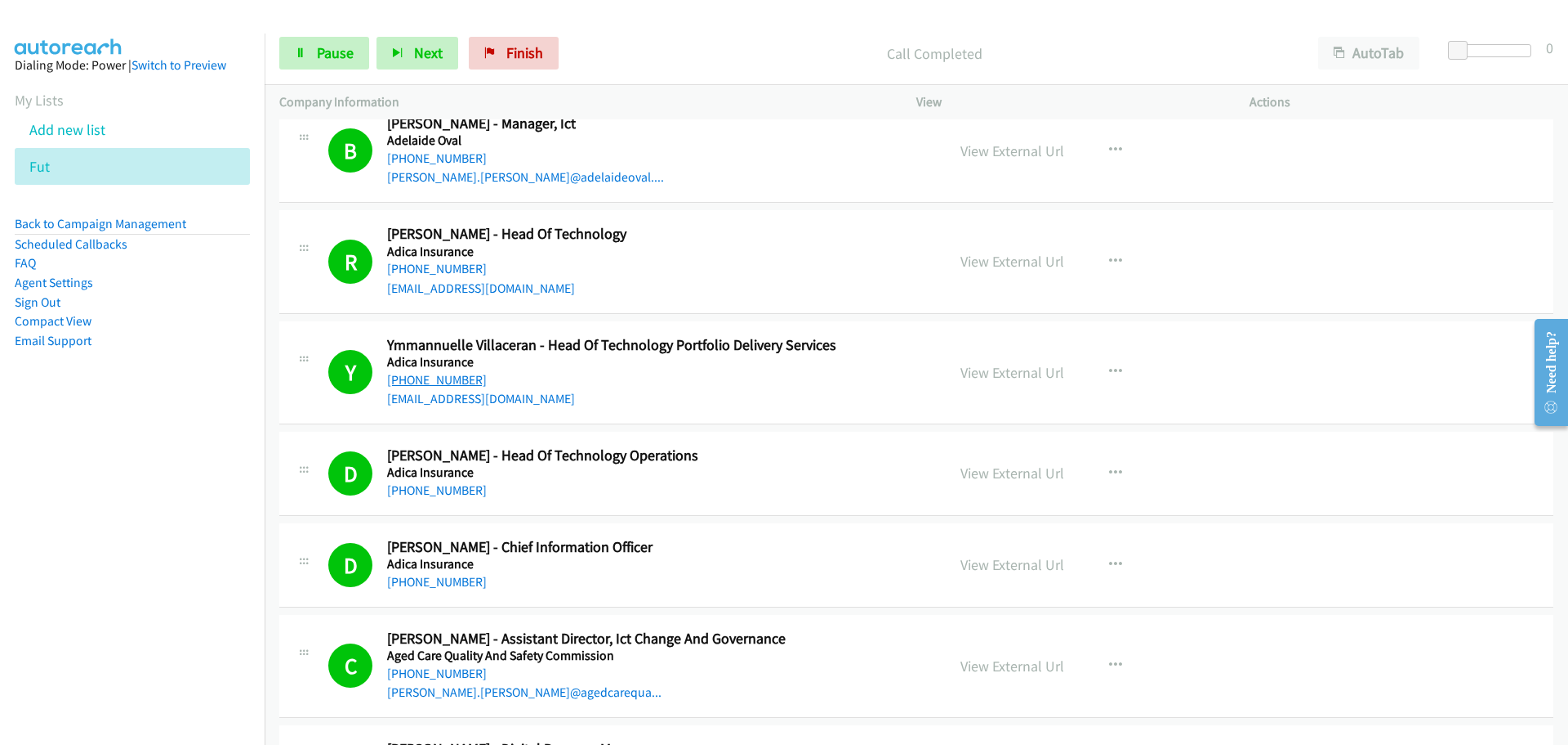
click at [442, 380] on link "[PHONE_NUMBER]" at bounding box center [437, 380] width 99 height 16
drag, startPoint x: 439, startPoint y: 582, endPoint x: 942, endPoint y: 522, distance: 506.6
click at [439, 582] on link "[PHONE_NUMBER]" at bounding box center [437, 582] width 99 height 16
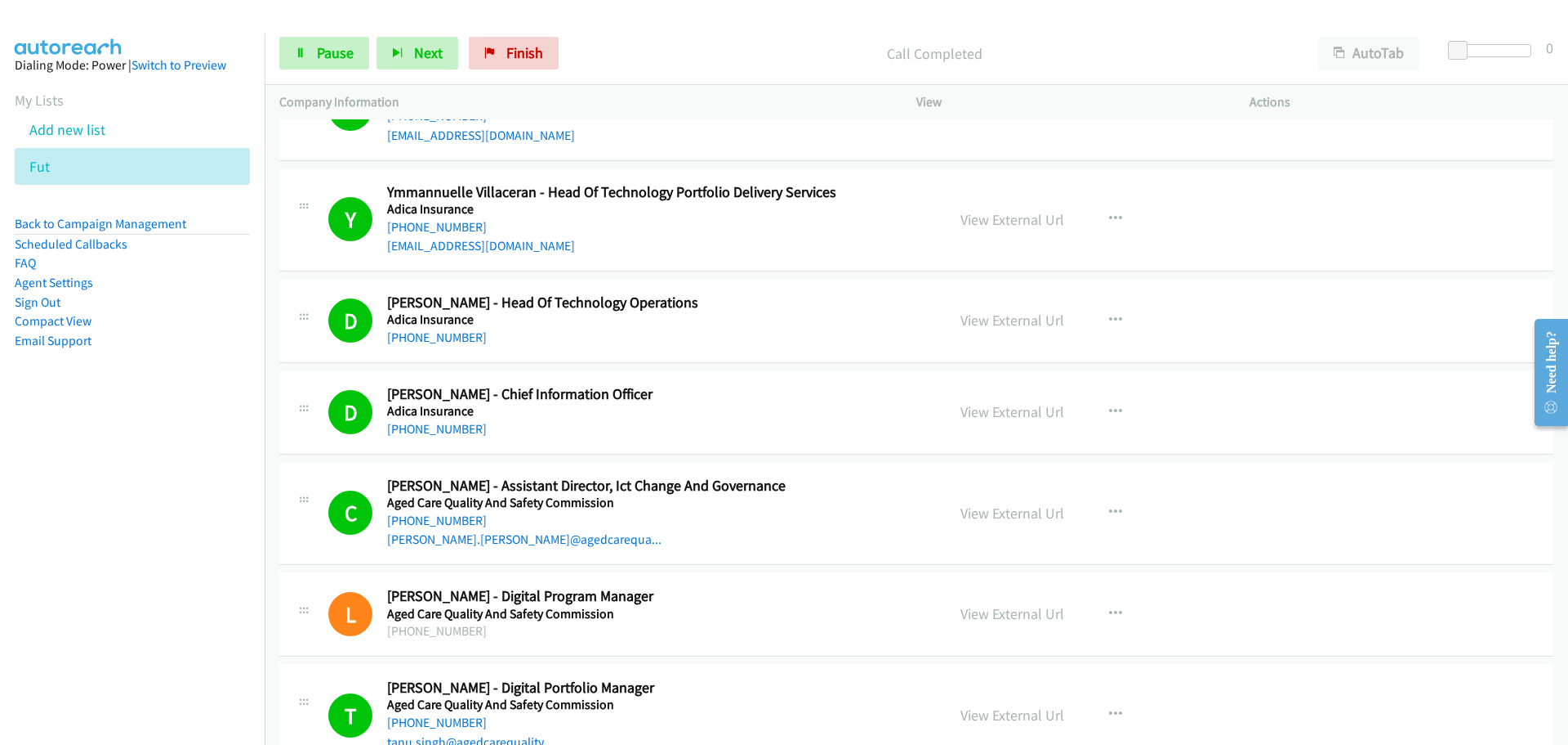
scroll to position [1390, 0]
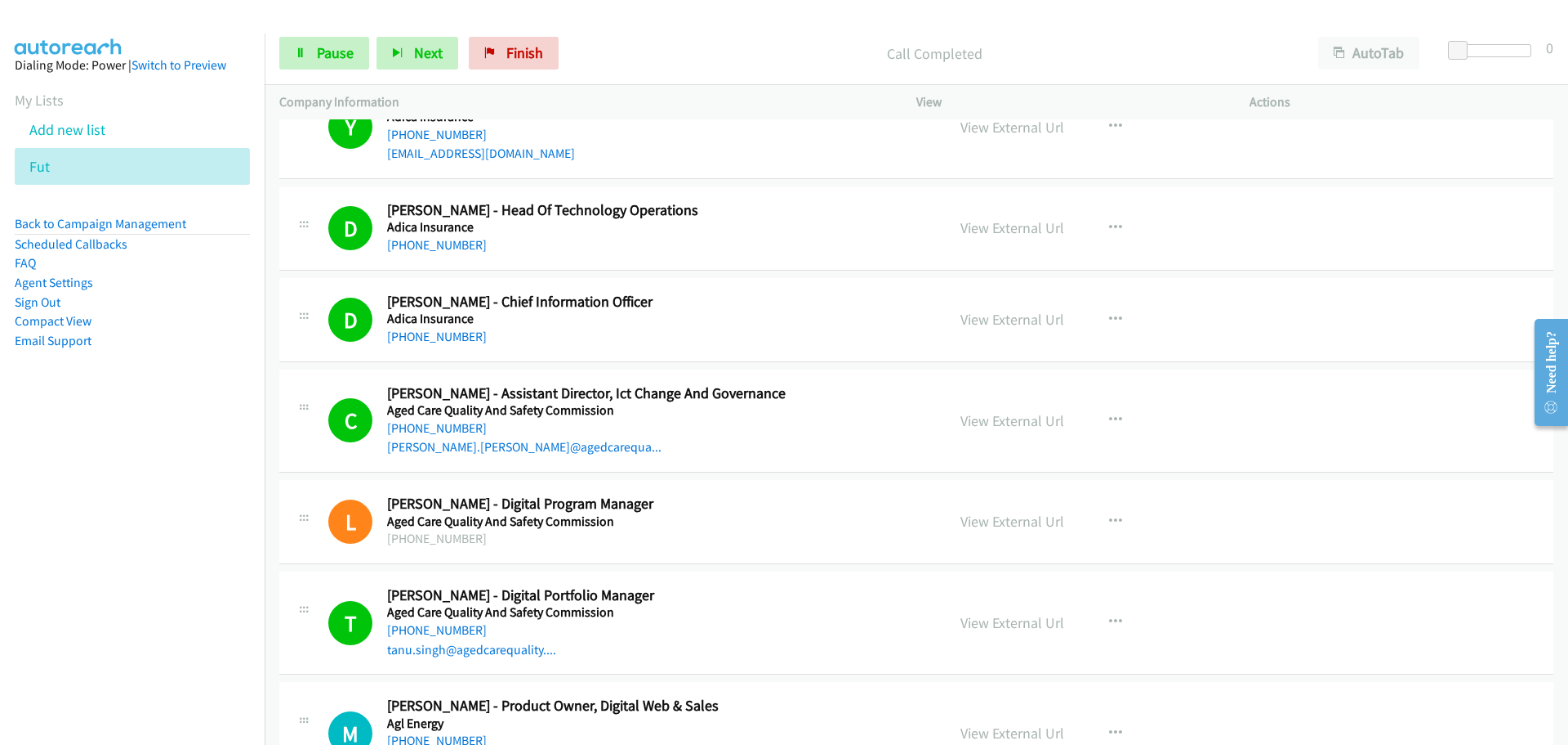
drag, startPoint x: 432, startPoint y: 423, endPoint x: 443, endPoint y: 419, distance: 11.7
click at [432, 423] on link "[PHONE_NUMBER]" at bounding box center [437, 428] width 99 height 16
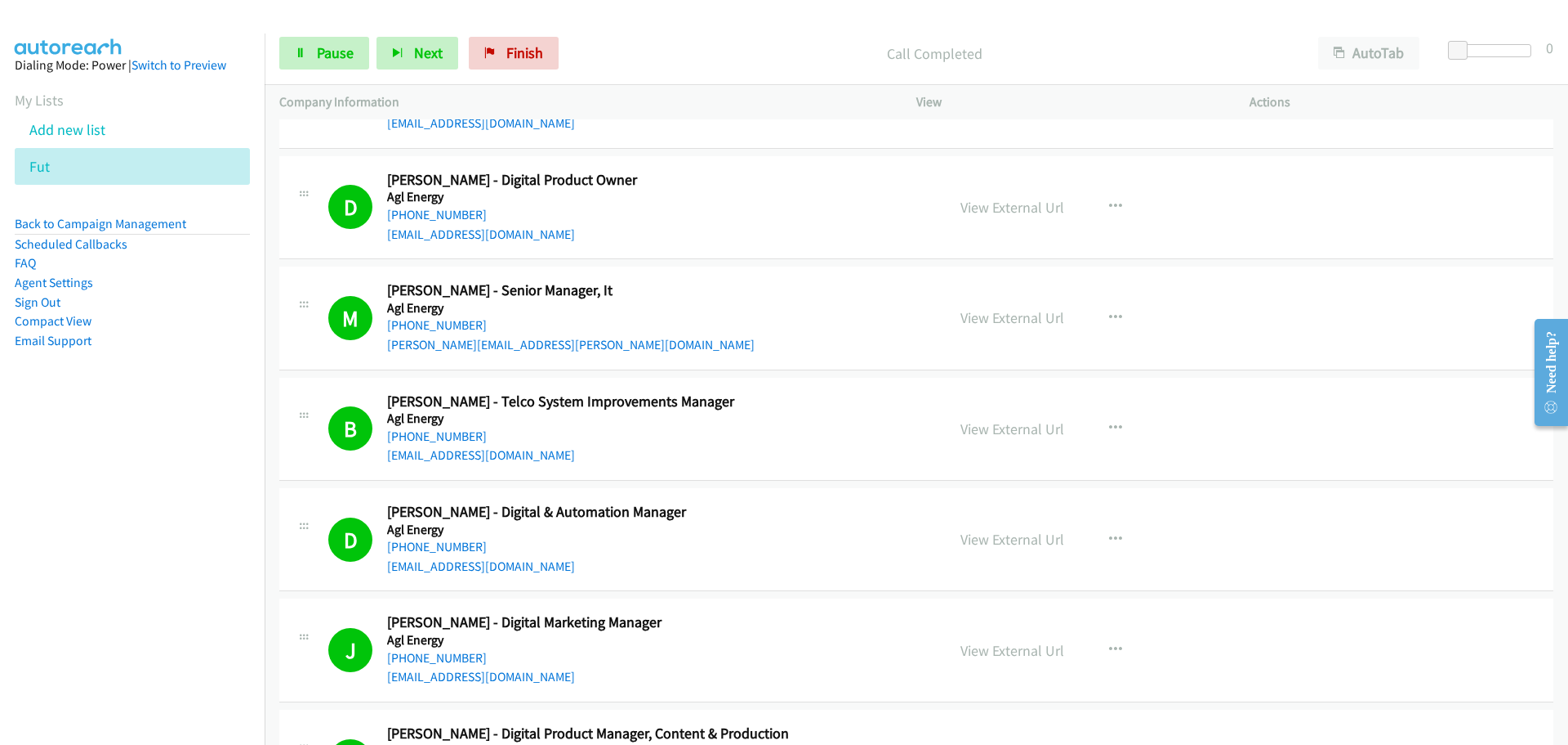
scroll to position [2043, 0]
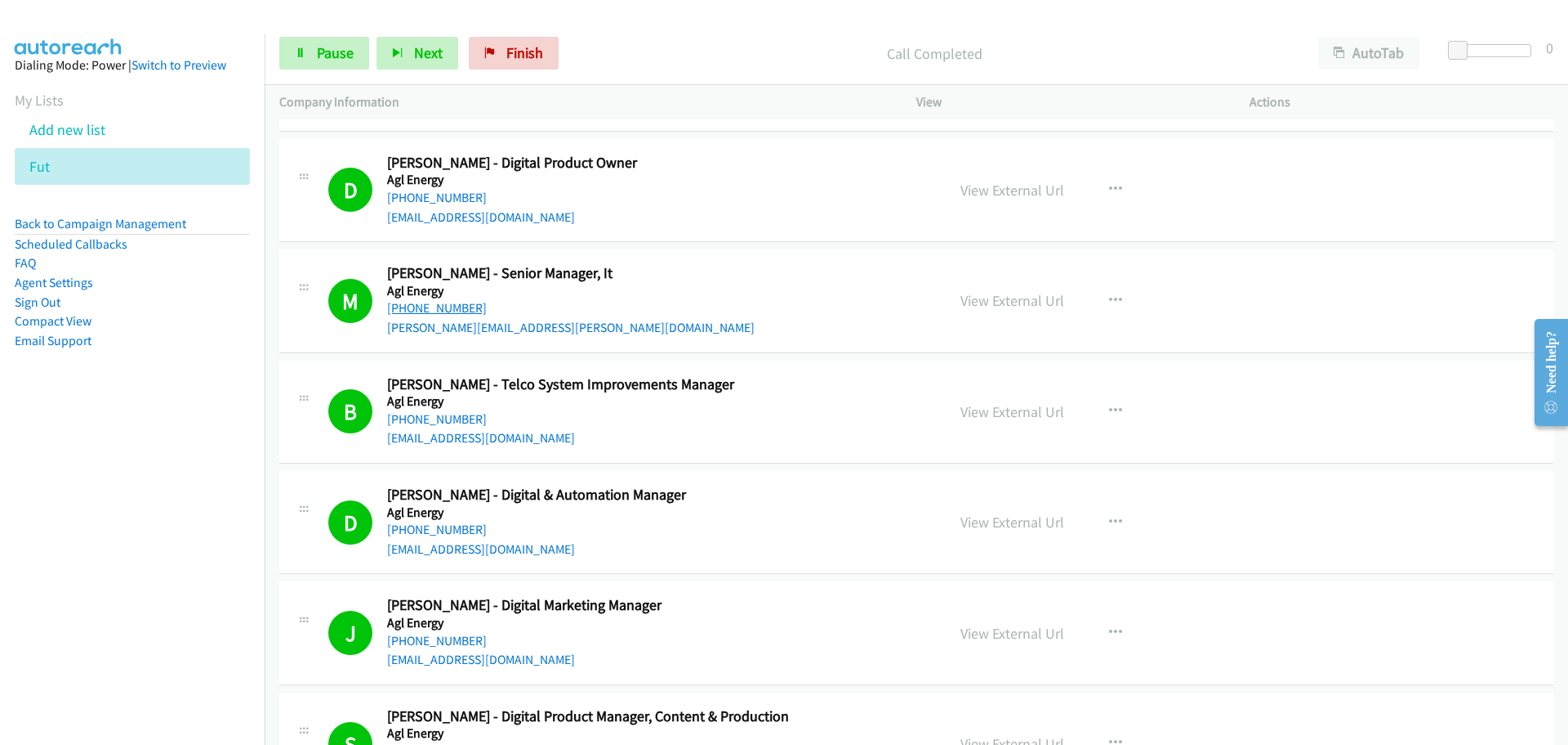
click at [436, 305] on link "[PHONE_NUMBER]" at bounding box center [437, 308] width 99 height 16
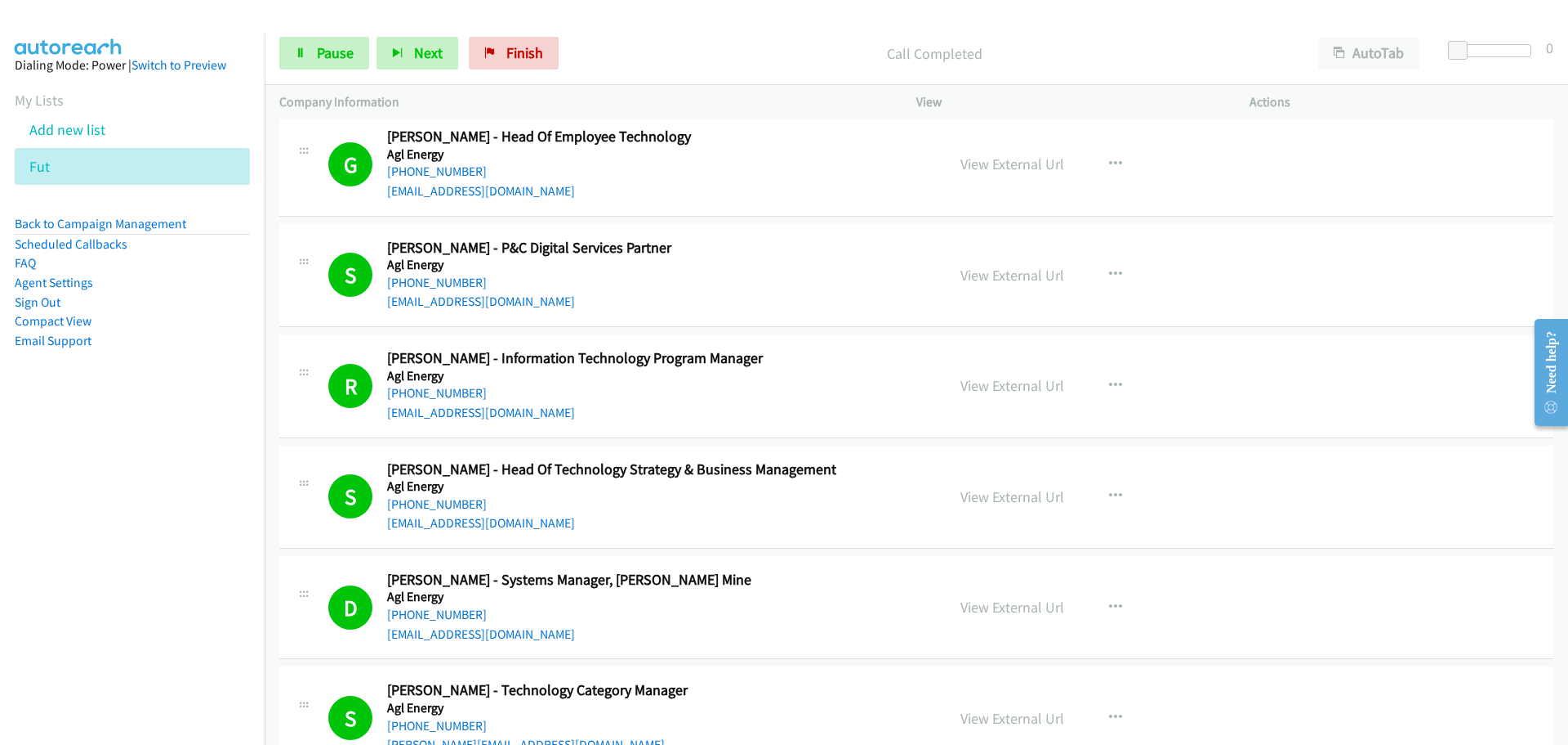
scroll to position [4413, 0]
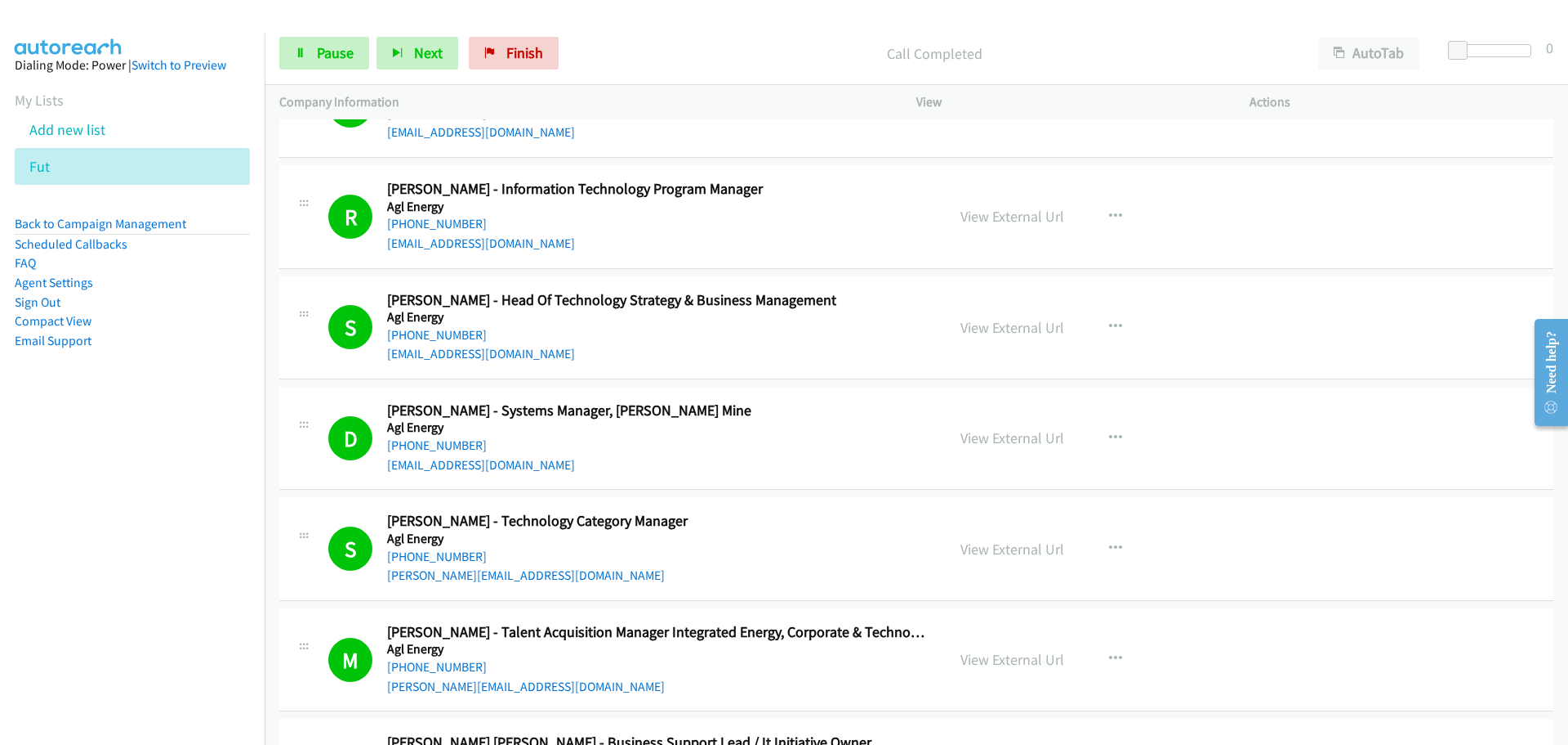
drag, startPoint x: 424, startPoint y: 218, endPoint x: 640, endPoint y: 225, distance: 216.1
click at [424, 218] on link "[PHONE_NUMBER]" at bounding box center [437, 224] width 99 height 16
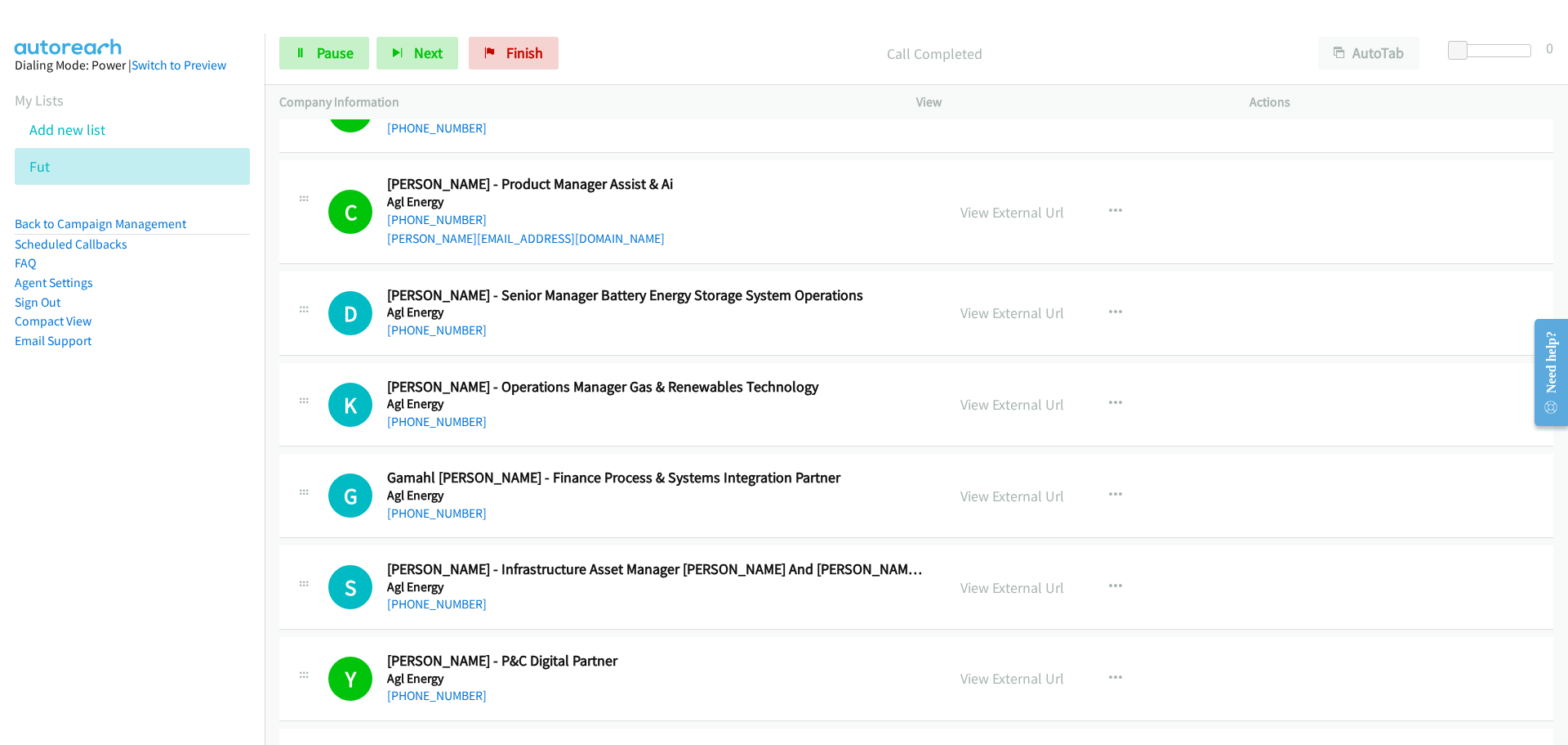
scroll to position [5557, 0]
click at [416, 422] on link "[PHONE_NUMBER]" at bounding box center [437, 422] width 99 height 16
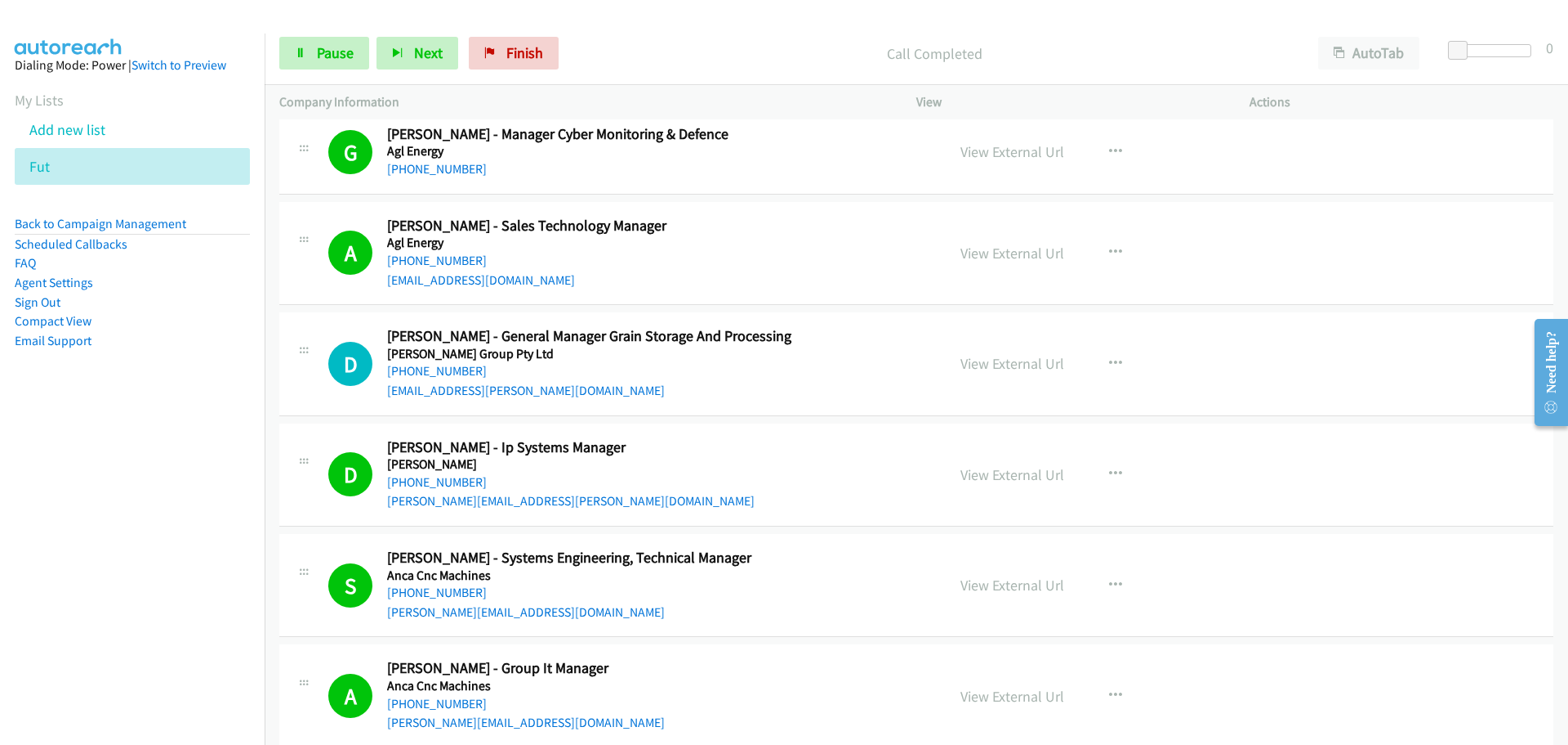
scroll to position [6212, 0]
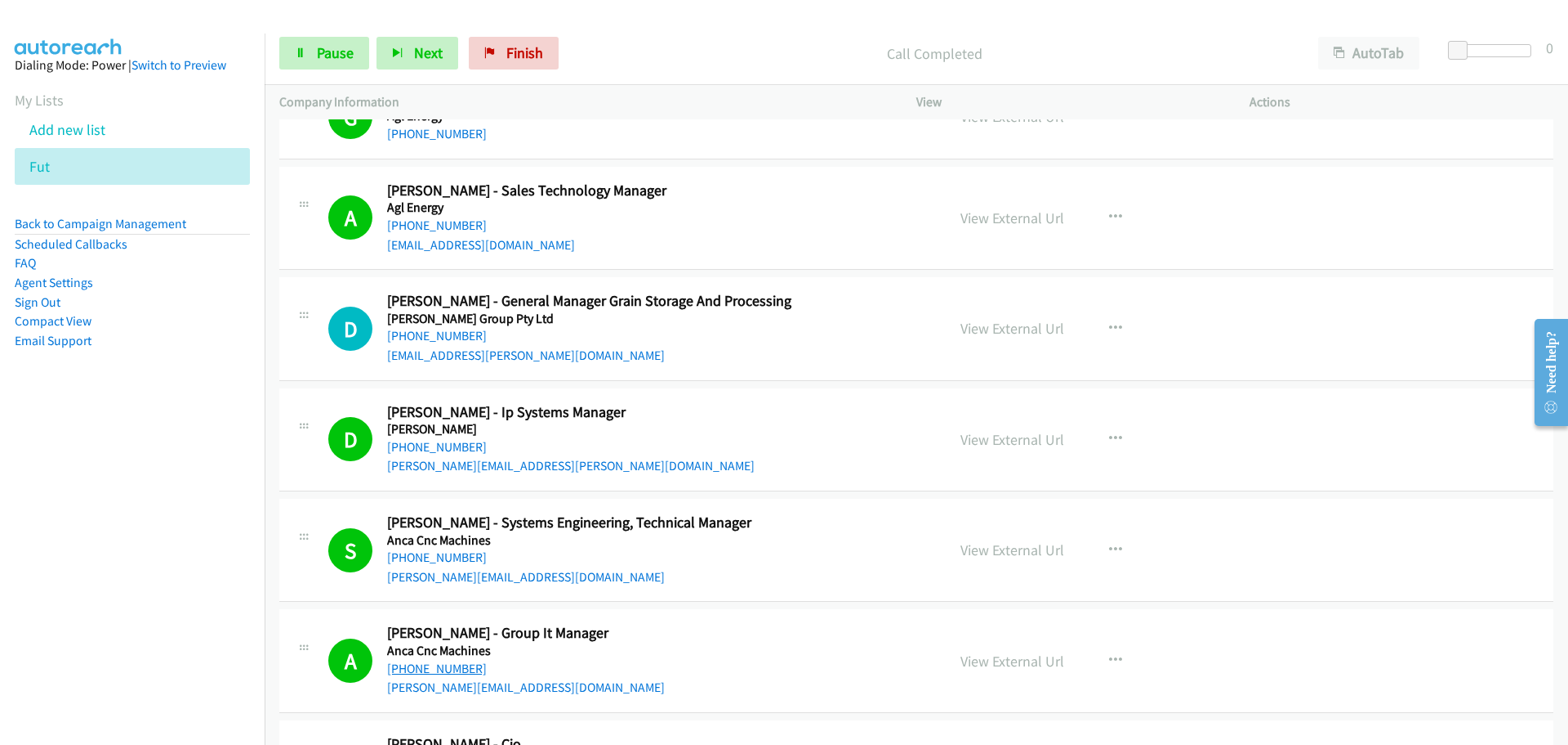
drag, startPoint x: 405, startPoint y: 673, endPoint x: 455, endPoint y: 673, distance: 50.0
click at [405, 673] on link "[PHONE_NUMBER]" at bounding box center [437, 669] width 99 height 16
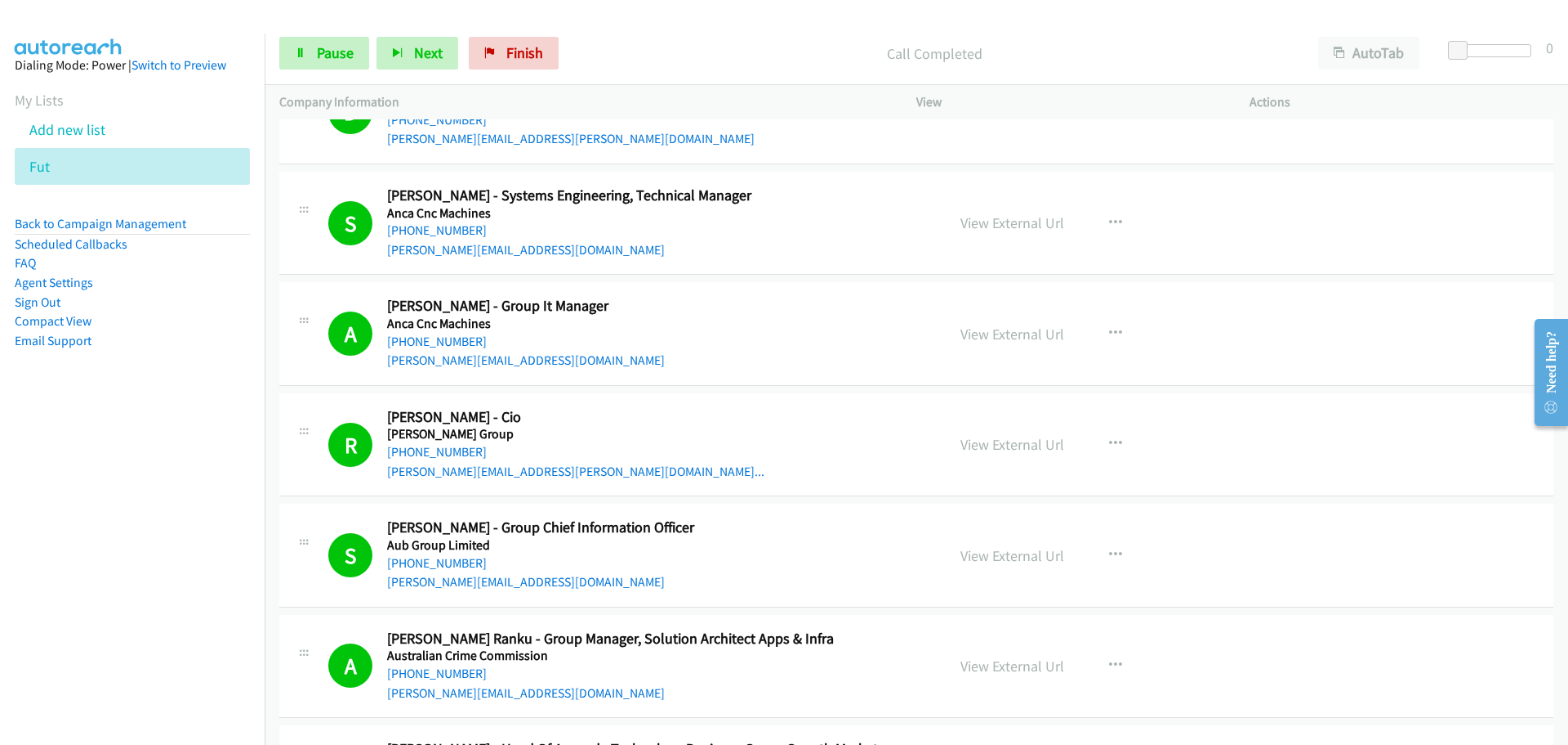
scroll to position [6620, 0]
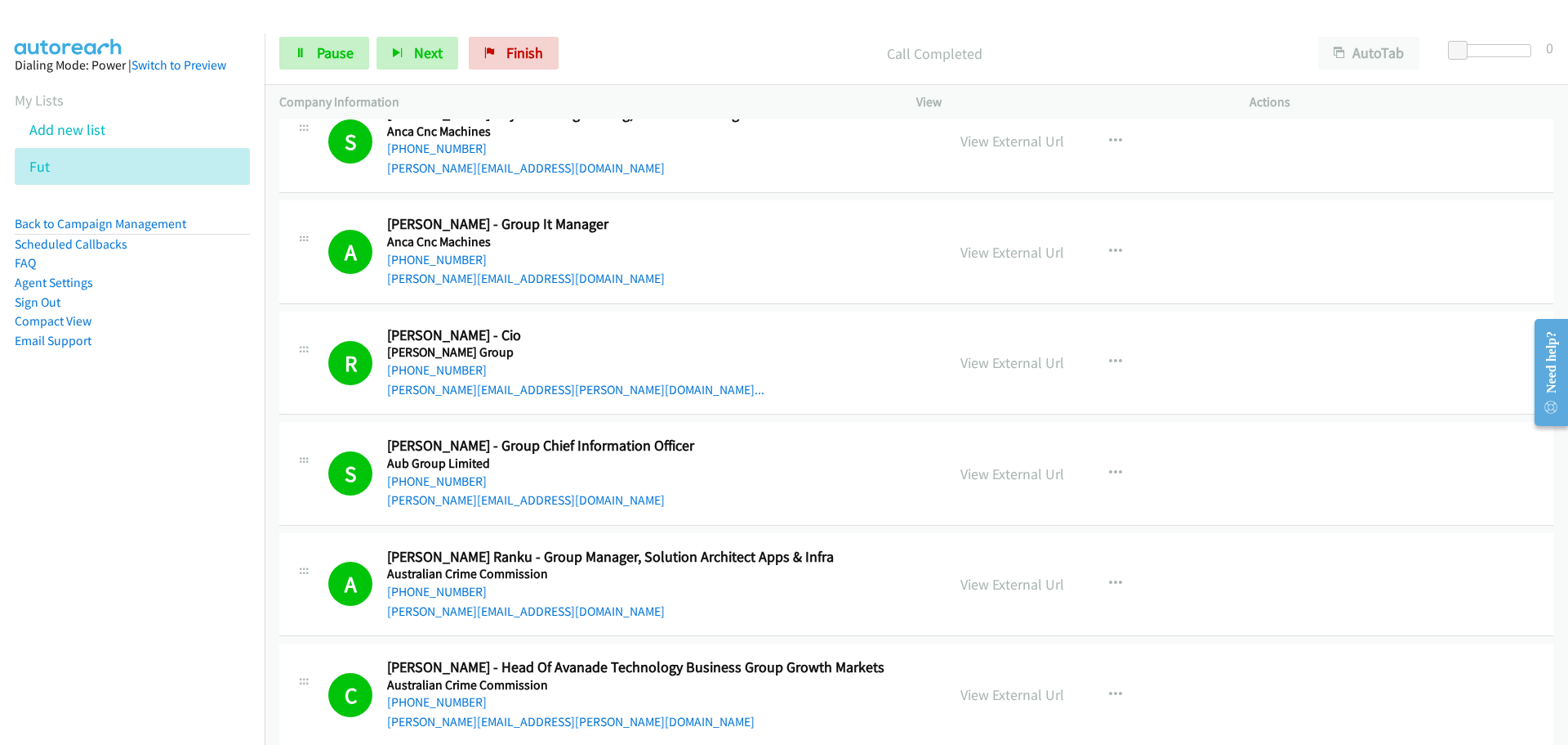
drag, startPoint x: 441, startPoint y: 370, endPoint x: 1171, endPoint y: 442, distance: 733.5
click at [441, 370] on link "[PHONE_NUMBER]" at bounding box center [437, 370] width 99 height 16
click at [427, 477] on link "[PHONE_NUMBER]" at bounding box center [437, 482] width 99 height 16
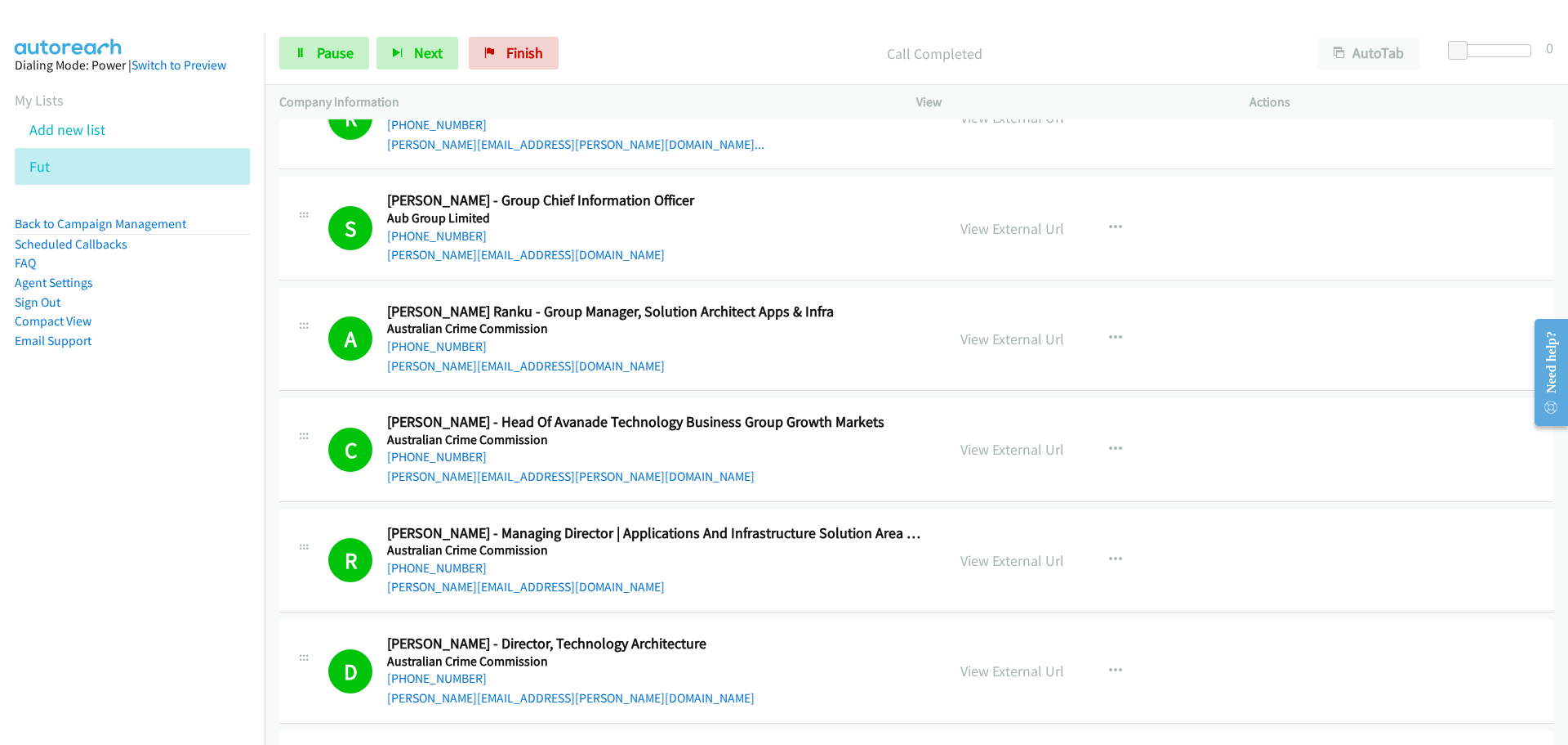
scroll to position [7029, 0]
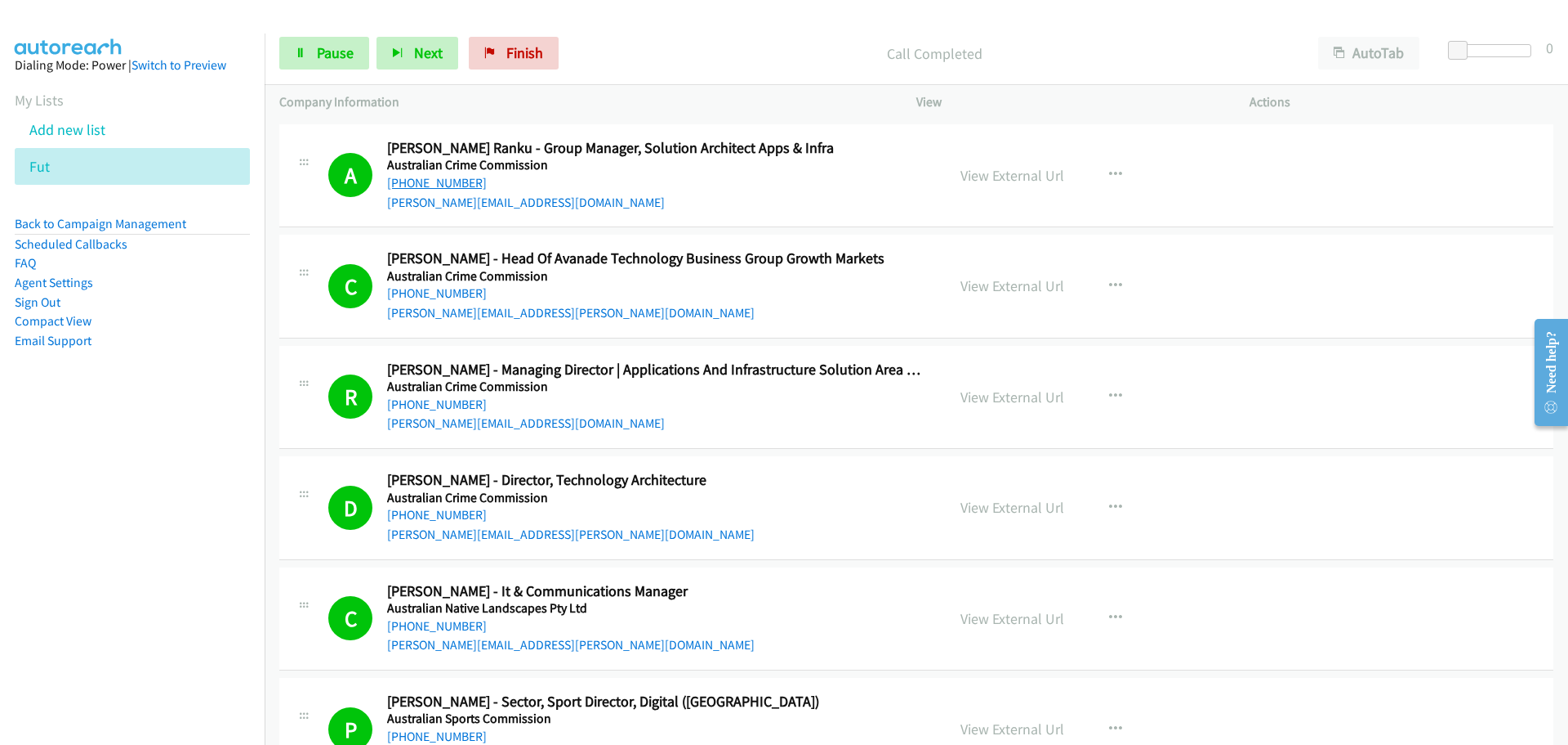
click at [441, 178] on link "[PHONE_NUMBER]" at bounding box center [437, 183] width 99 height 16
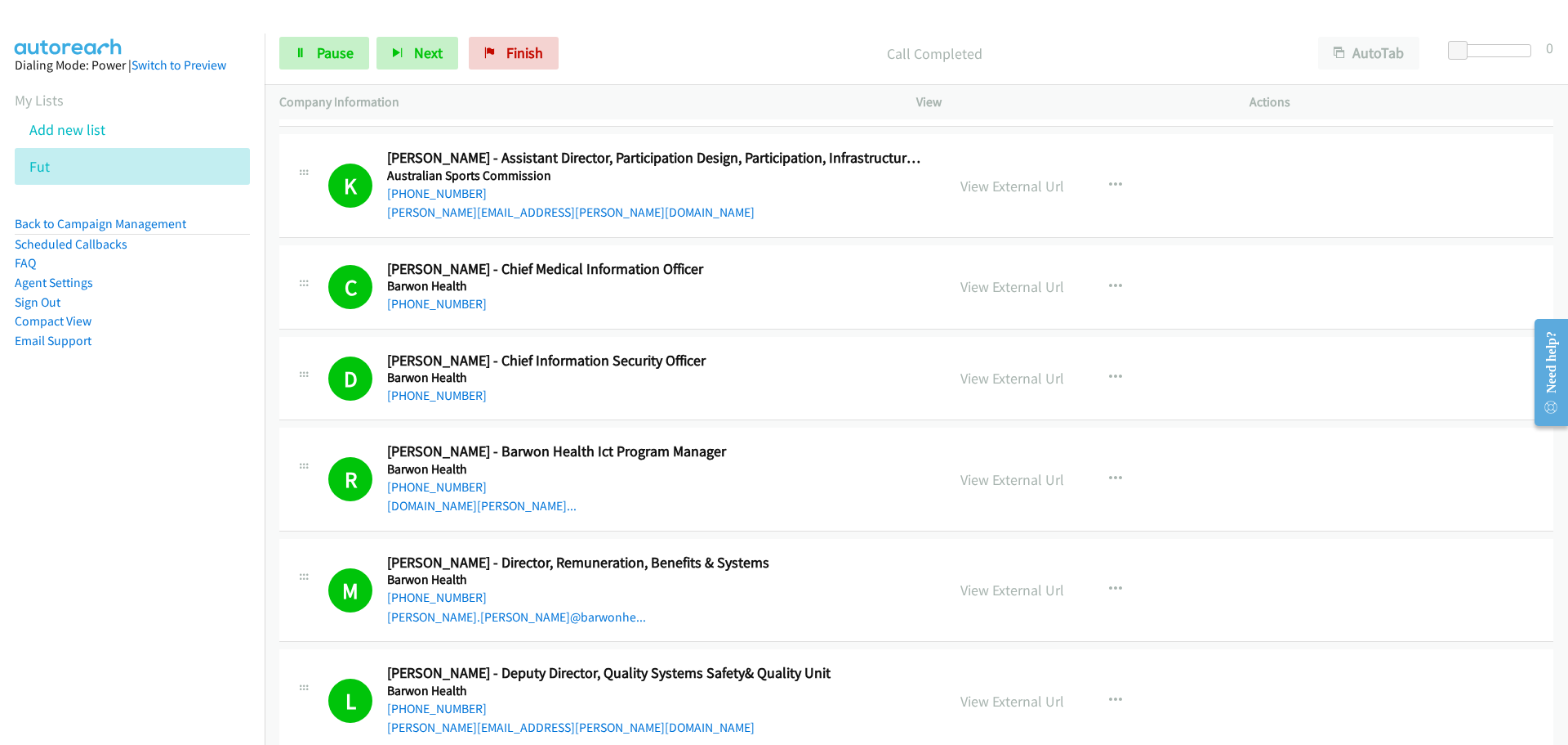
scroll to position [8091, 0]
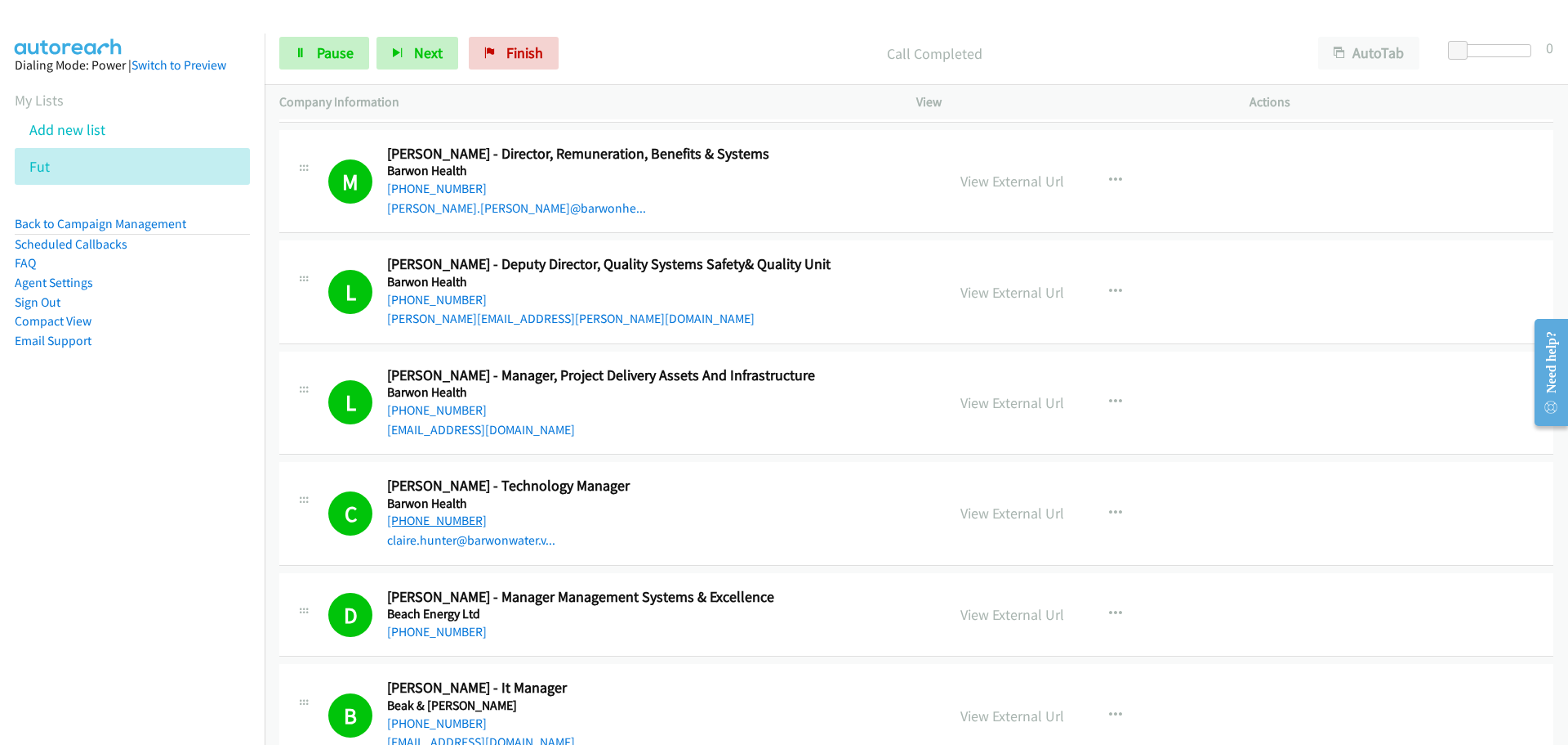
click at [433, 514] on link "[PHONE_NUMBER]" at bounding box center [437, 521] width 99 height 16
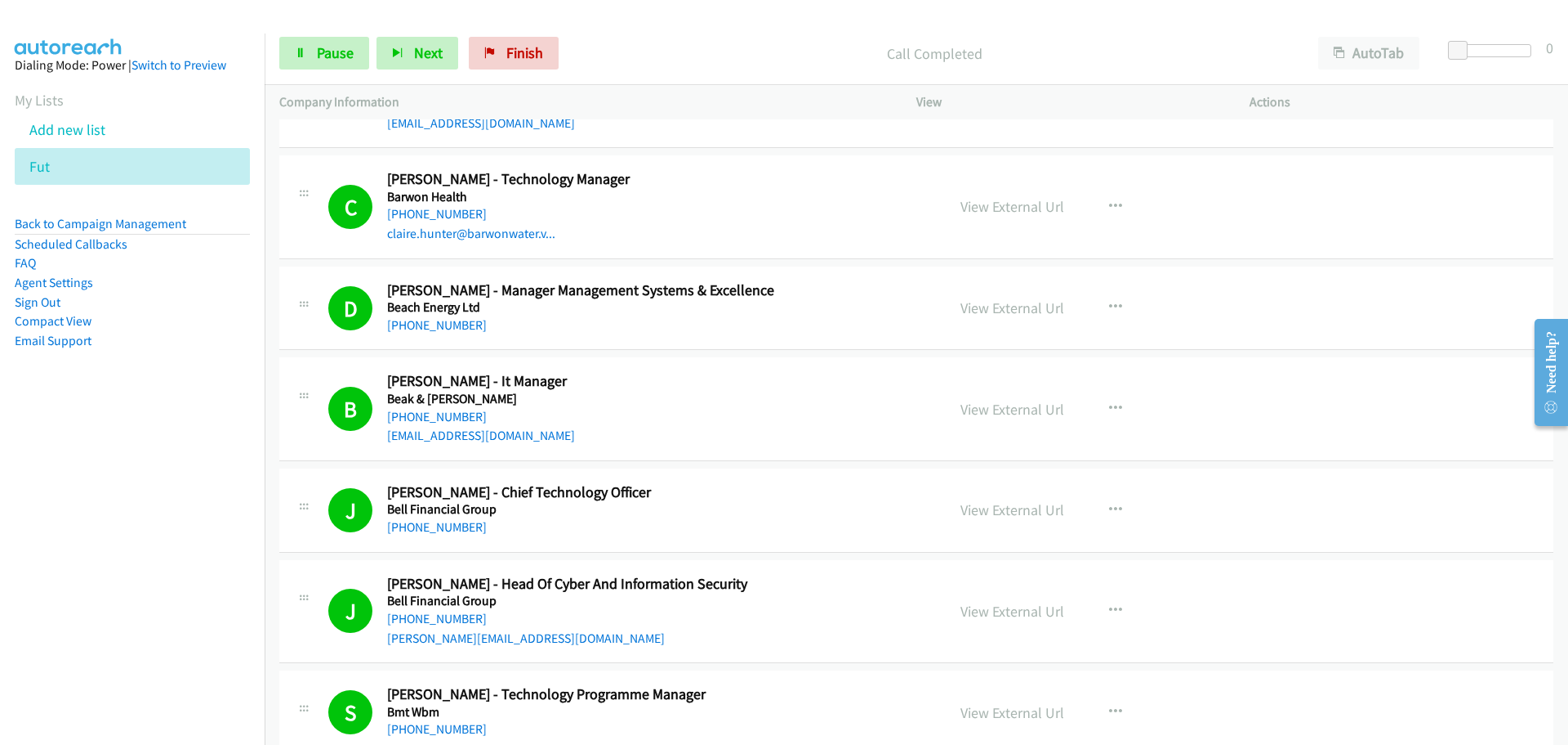
scroll to position [8500, 0]
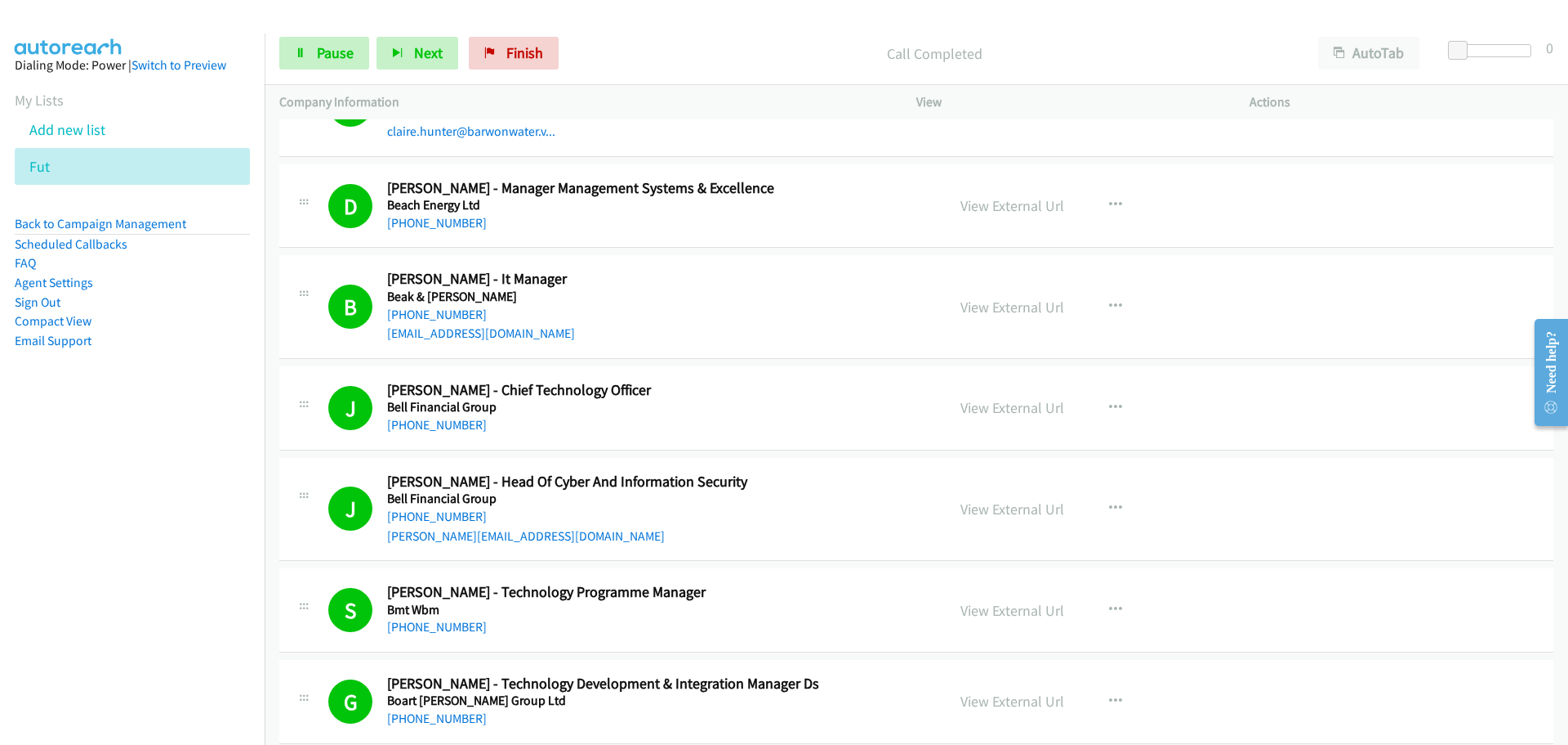
drag, startPoint x: 420, startPoint y: 420, endPoint x: 1107, endPoint y: 419, distance: 687.0
click at [420, 420] on link "[PHONE_NUMBER]" at bounding box center [437, 425] width 99 height 16
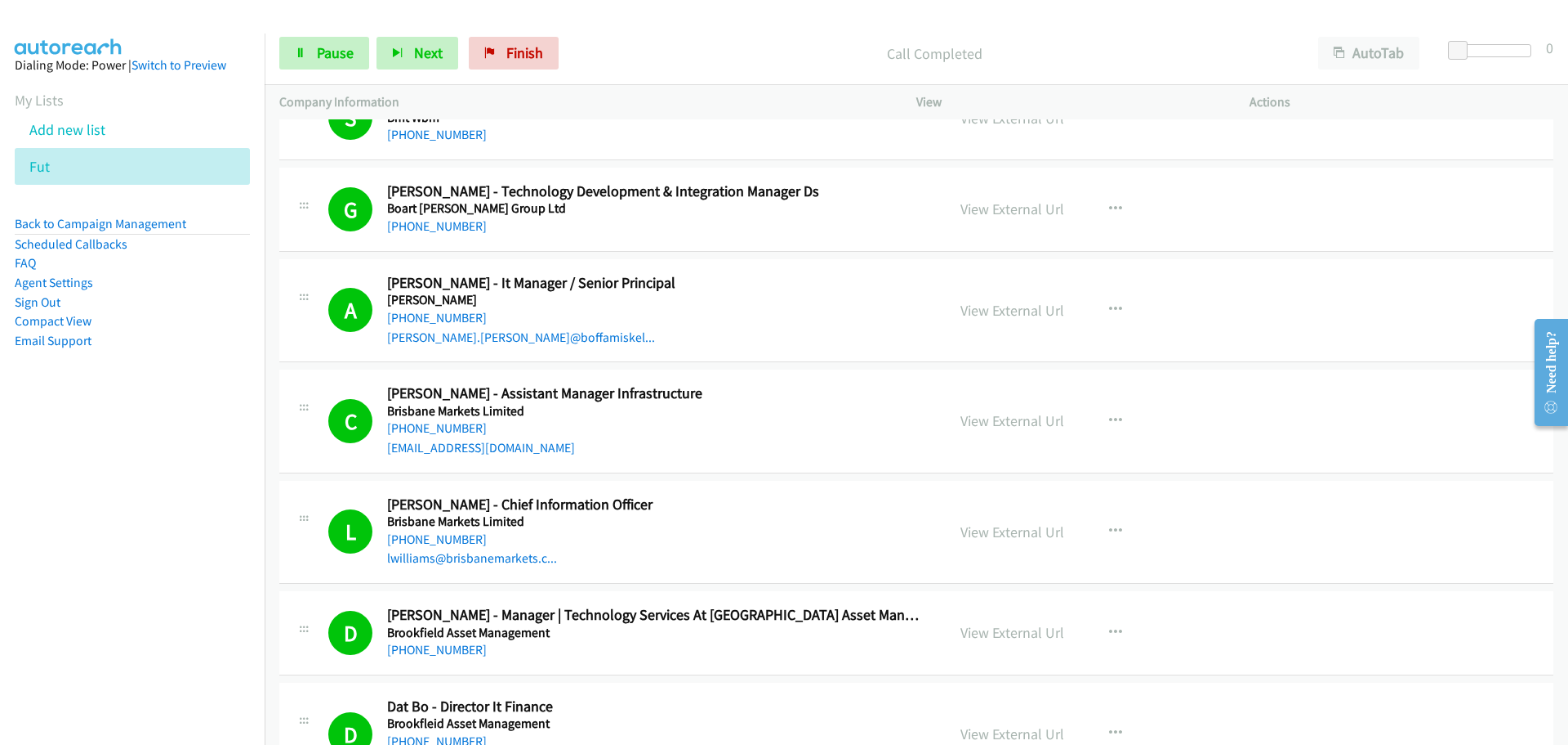
scroll to position [9072, 0]
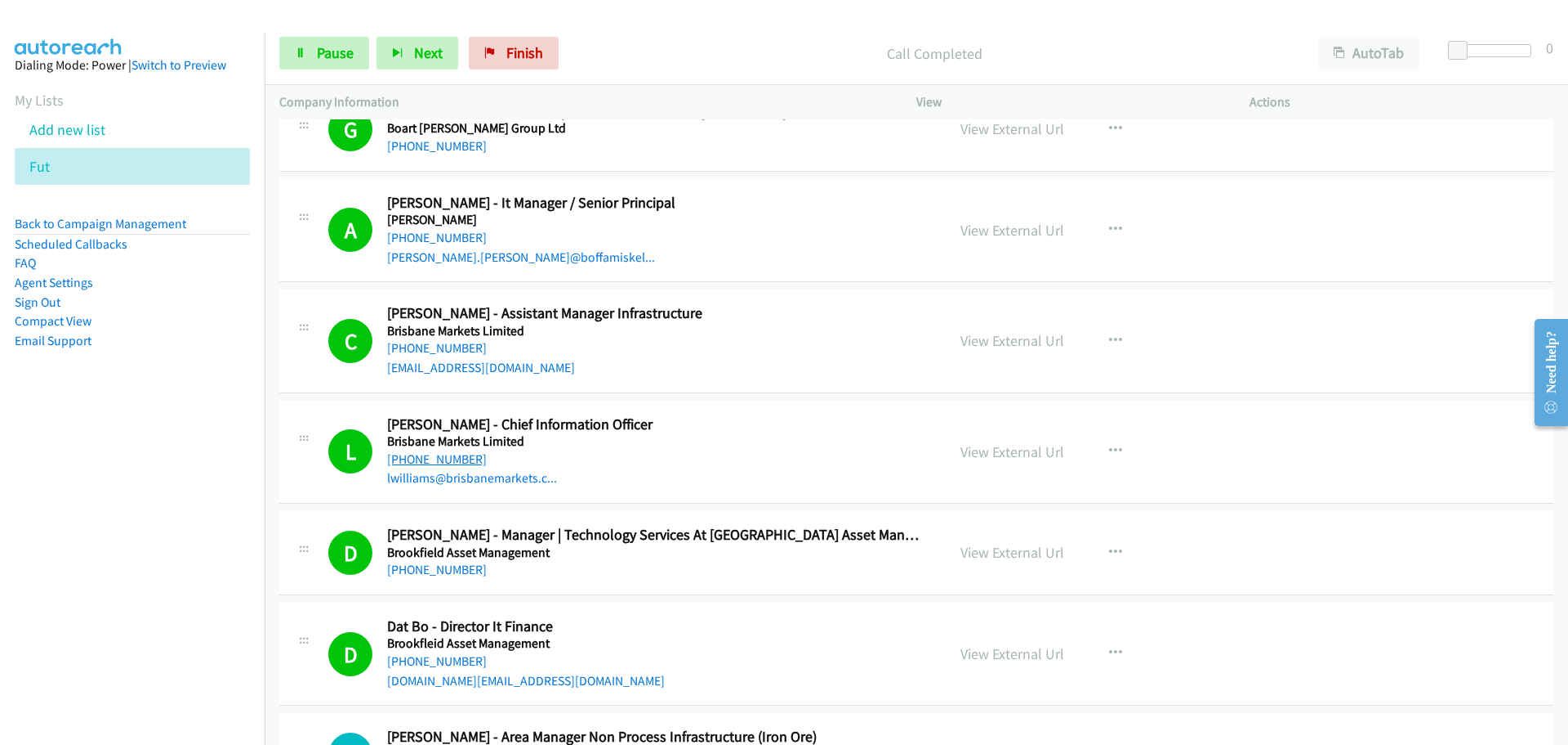
click at [469, 462] on link "[PHONE_NUMBER]" at bounding box center [437, 459] width 99 height 16
click at [463, 663] on link "[PHONE_NUMBER]" at bounding box center [437, 661] width 99 height 16
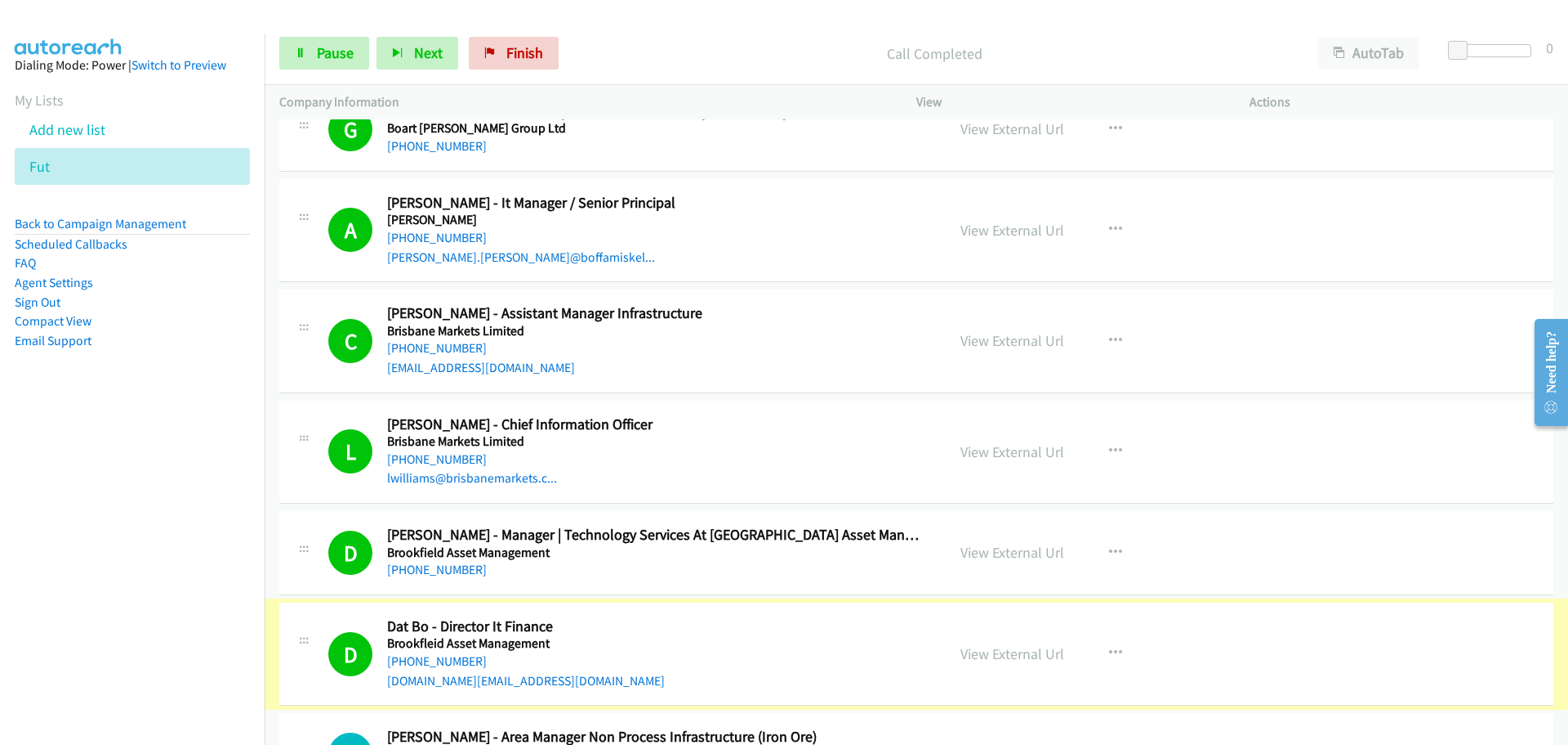
scroll to position [9399, 0]
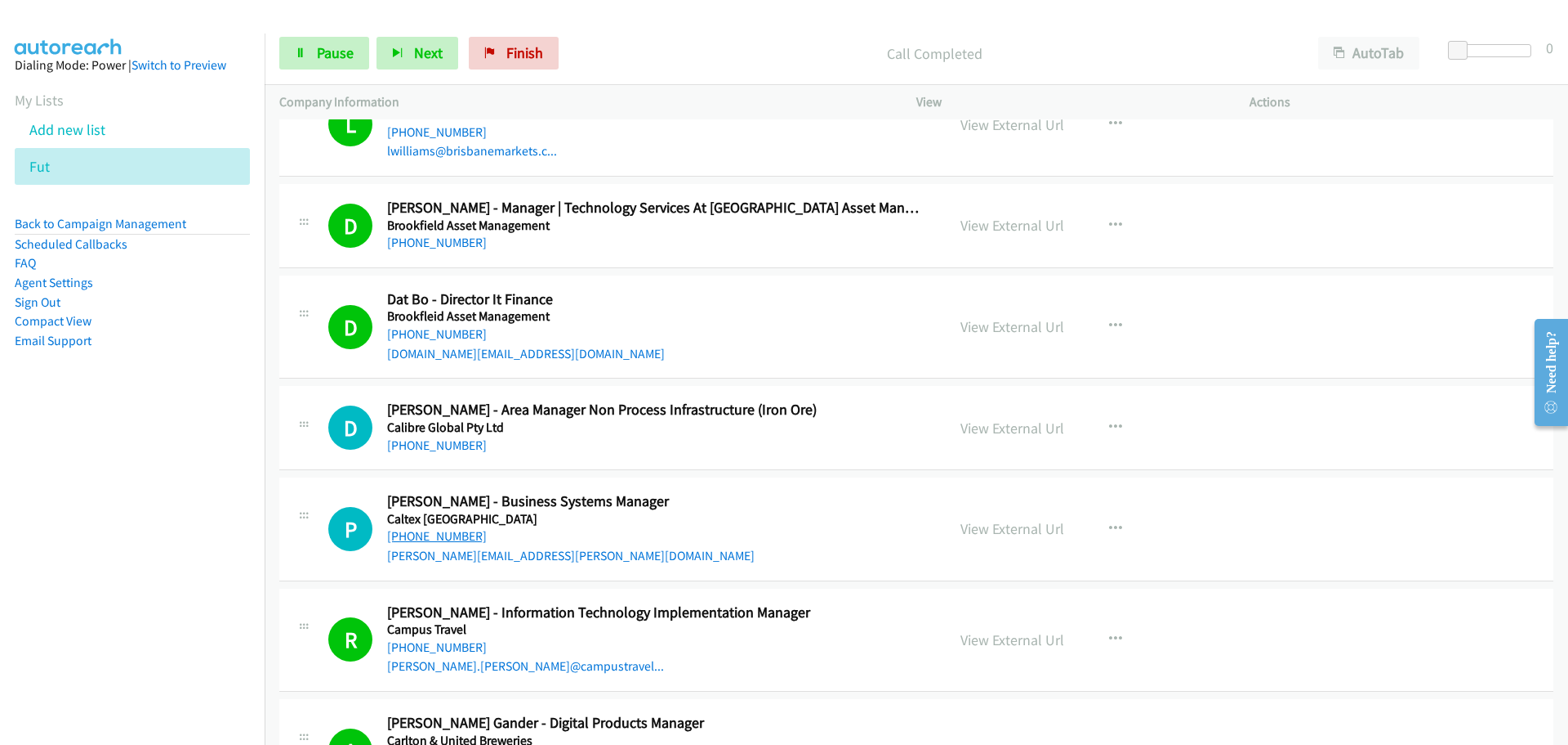
click at [464, 539] on link "[PHONE_NUMBER]" at bounding box center [437, 536] width 99 height 16
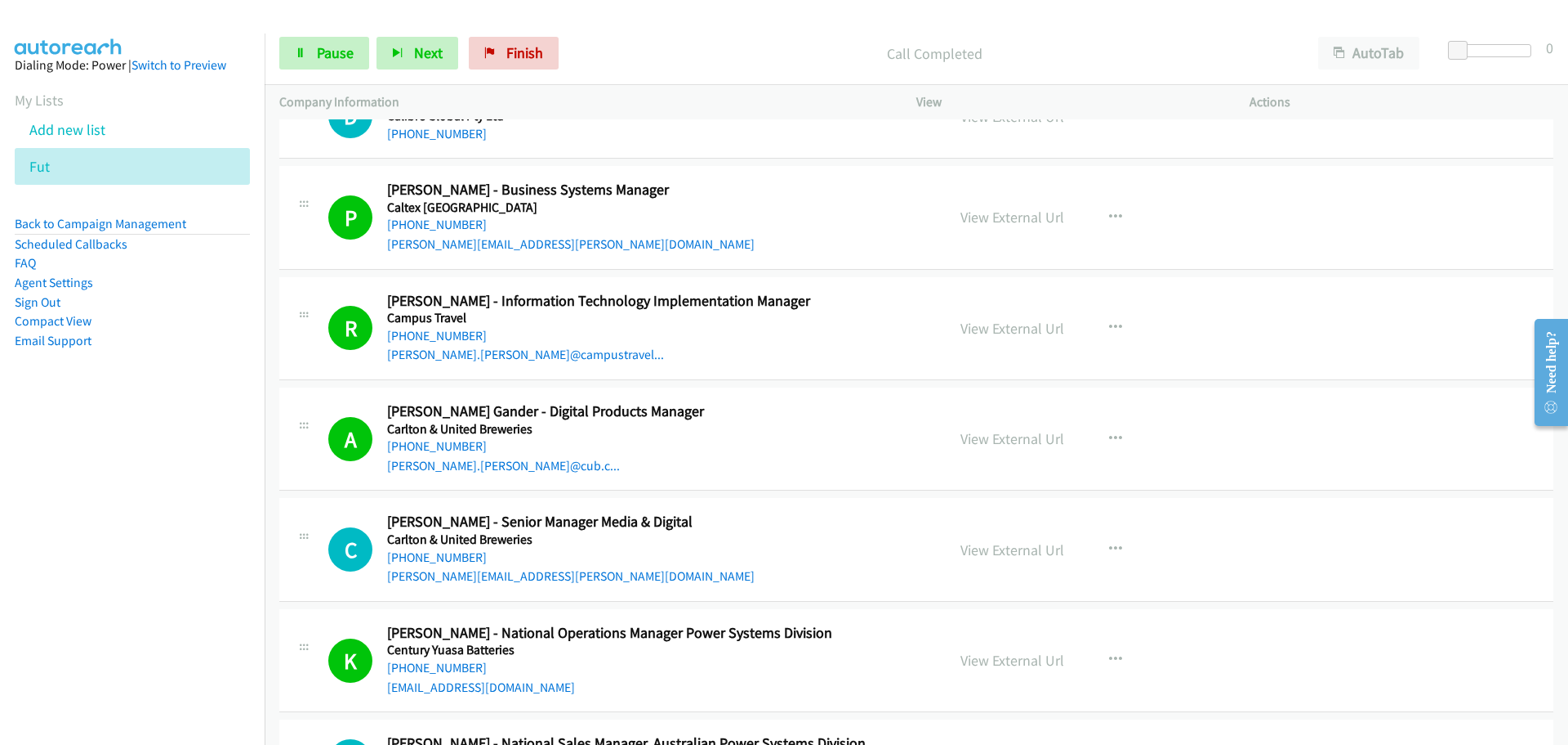
scroll to position [9726, 0]
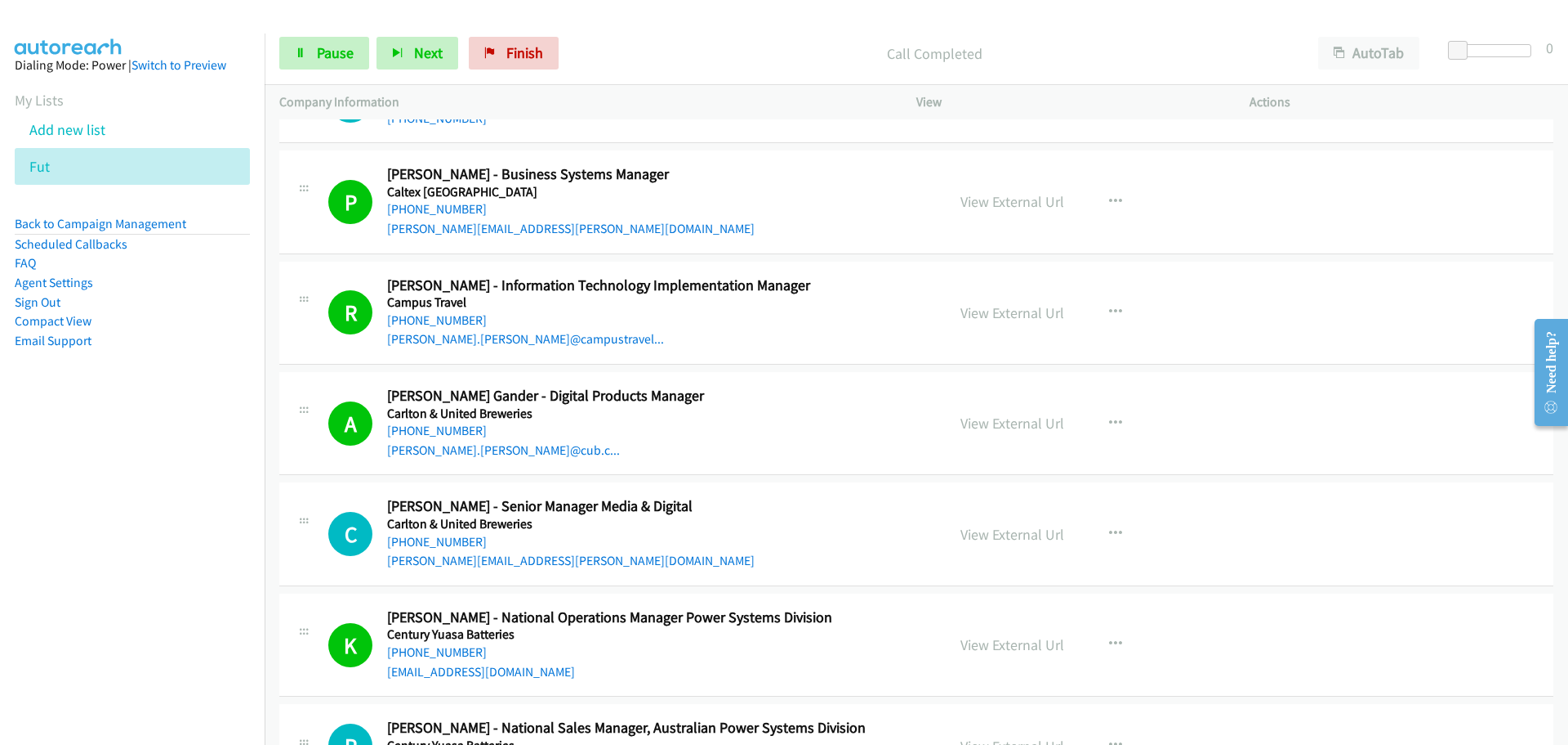
drag, startPoint x: 453, startPoint y: 324, endPoint x: 955, endPoint y: 405, distance: 508.5
click at [453, 324] on link "[PHONE_NUMBER]" at bounding box center [437, 320] width 99 height 16
drag, startPoint x: 419, startPoint y: 537, endPoint x: 1517, endPoint y: 566, distance: 1098.4
click at [419, 537] on link "[PHONE_NUMBER]" at bounding box center [437, 542] width 99 height 16
click at [1349, 718] on div "P Callback Scheduled [PERSON_NAME] - National Sales Manager, Australian Power S…" at bounding box center [917, 745] width 1275 height 84
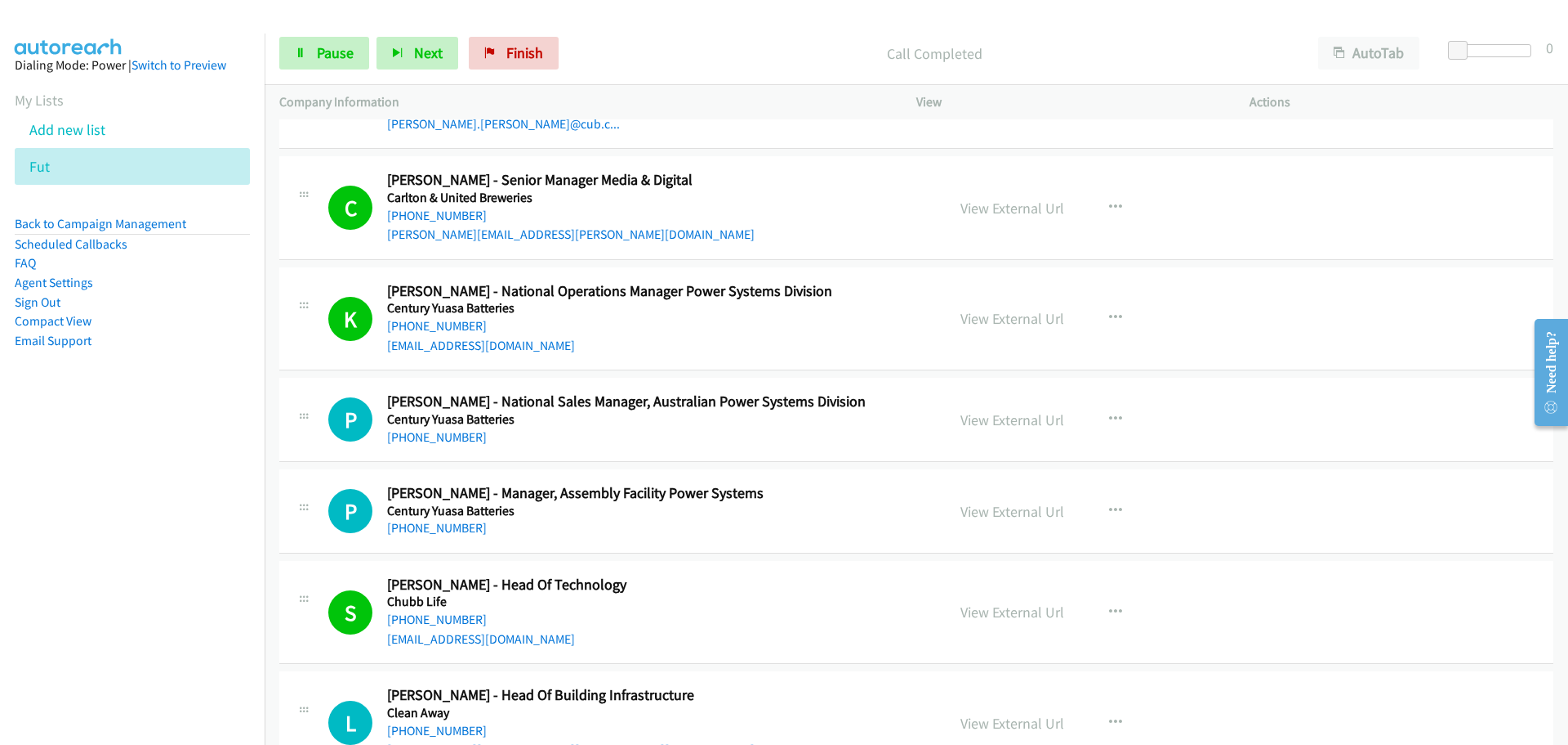
scroll to position [10053, 0]
click at [440, 328] on link "[PHONE_NUMBER]" at bounding box center [437, 325] width 99 height 16
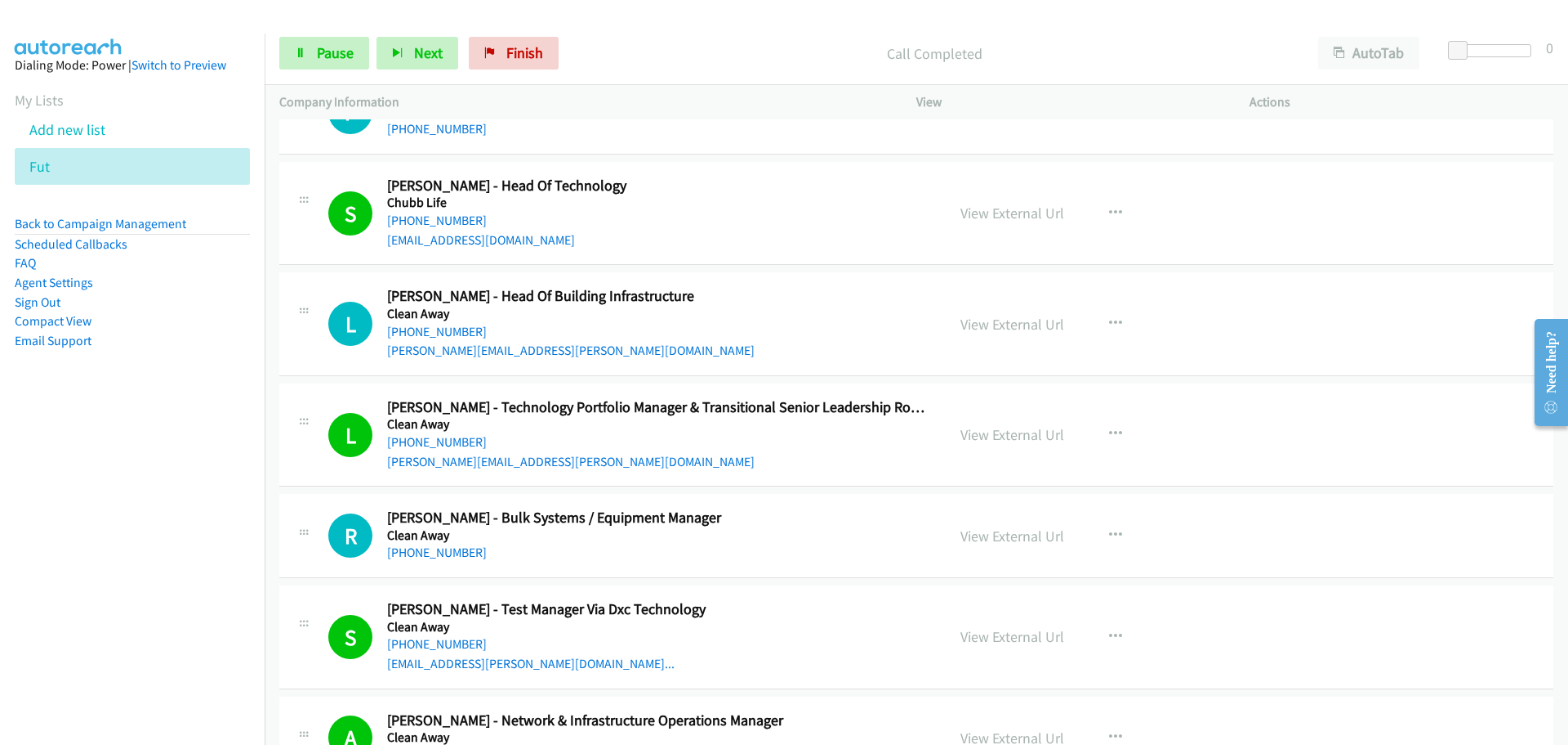
scroll to position [10461, 0]
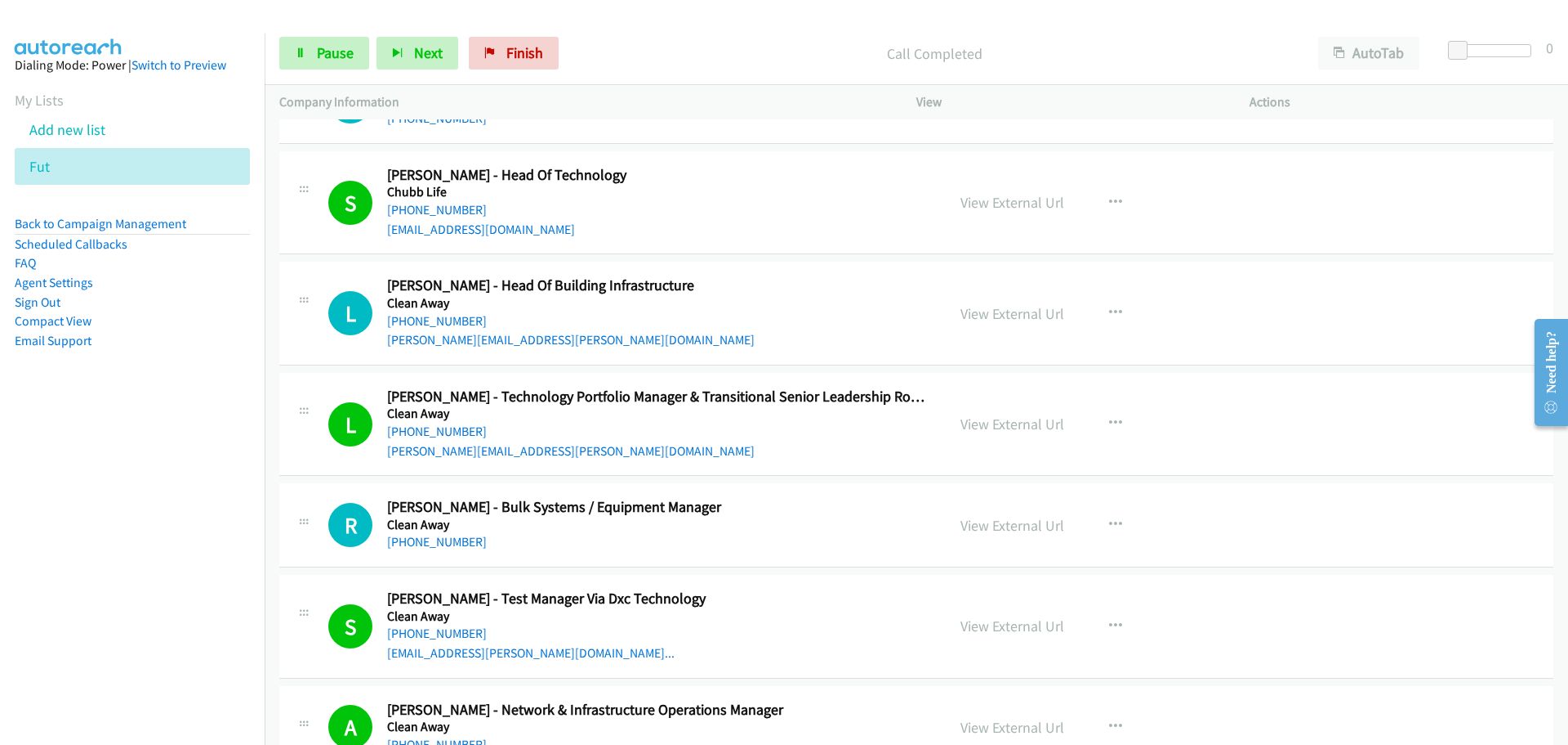
drag, startPoint x: 432, startPoint y: 431, endPoint x: 1077, endPoint y: 421, distance: 645.1
click at [432, 431] on link "[PHONE_NUMBER]" at bounding box center [437, 431] width 99 height 16
drag, startPoint x: 431, startPoint y: 630, endPoint x: 516, endPoint y: 626, distance: 85.1
click at [431, 630] on link "[PHONE_NUMBER]" at bounding box center [437, 633] width 99 height 16
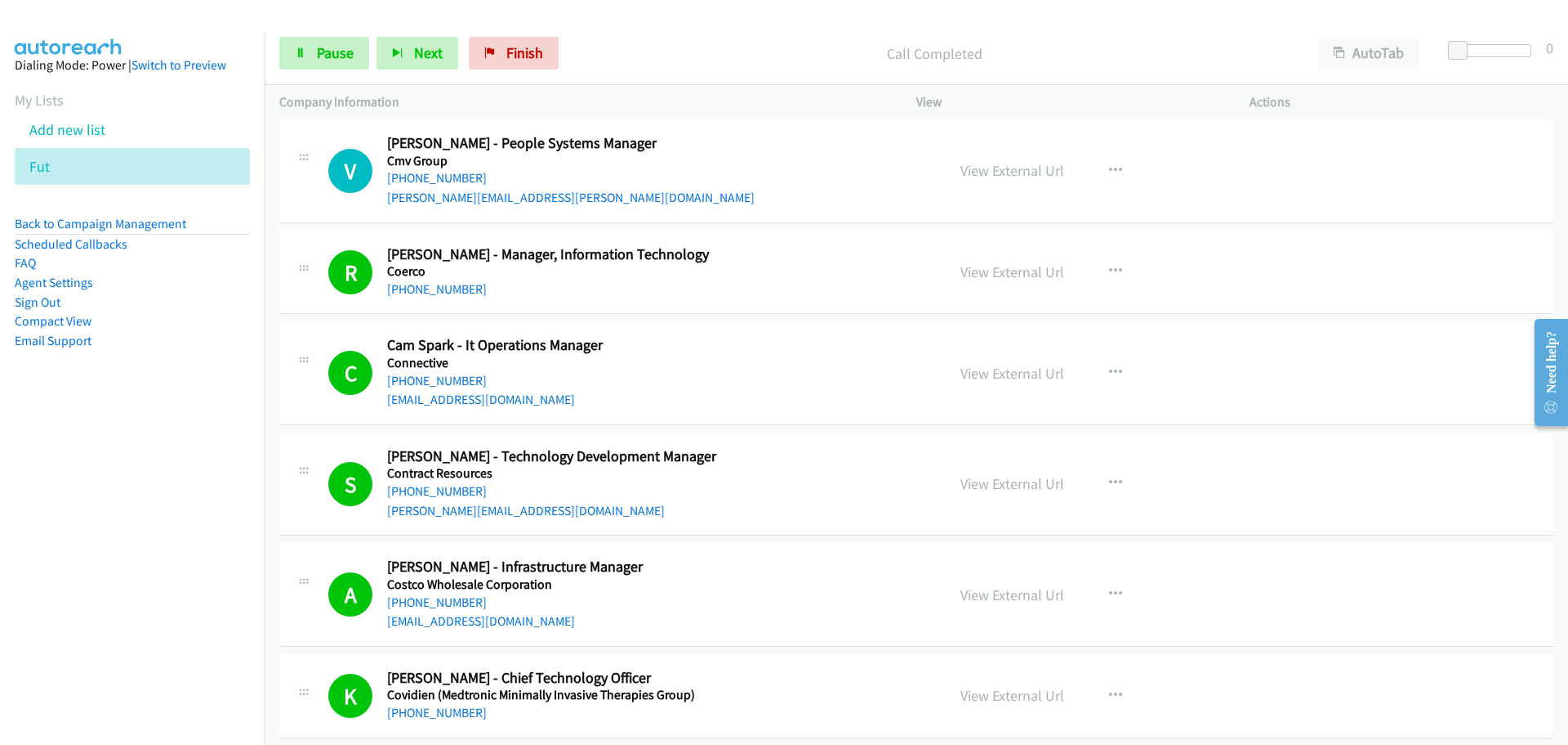
scroll to position [11360, 0]
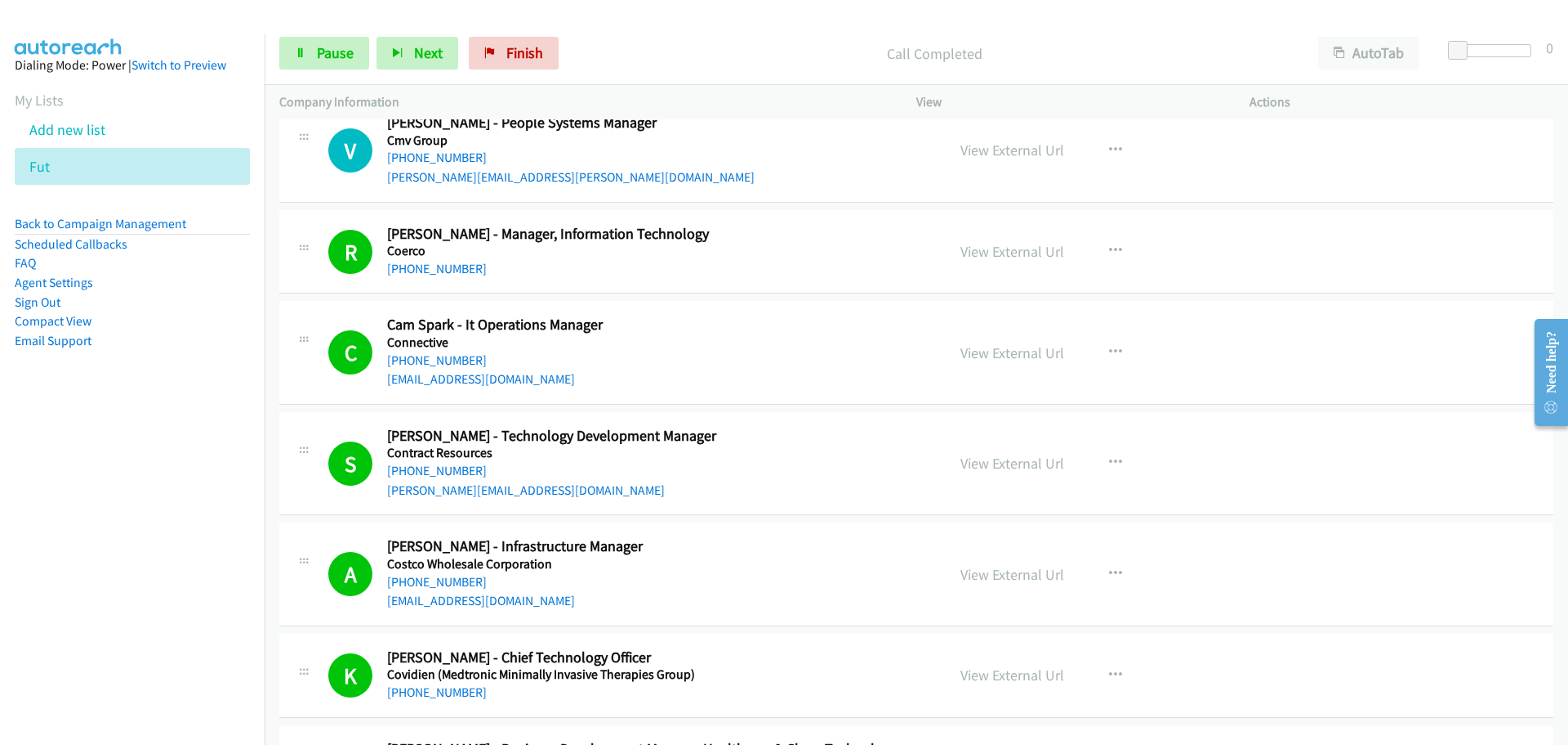
drag, startPoint x: 441, startPoint y: 263, endPoint x: 1088, endPoint y: 325, distance: 650.0
click at [441, 263] on link "[PHONE_NUMBER]" at bounding box center [437, 269] width 99 height 16
drag, startPoint x: 453, startPoint y: 584, endPoint x: 902, endPoint y: 574, distance: 449.1
click at [453, 584] on link "[PHONE_NUMBER]" at bounding box center [437, 582] width 99 height 16
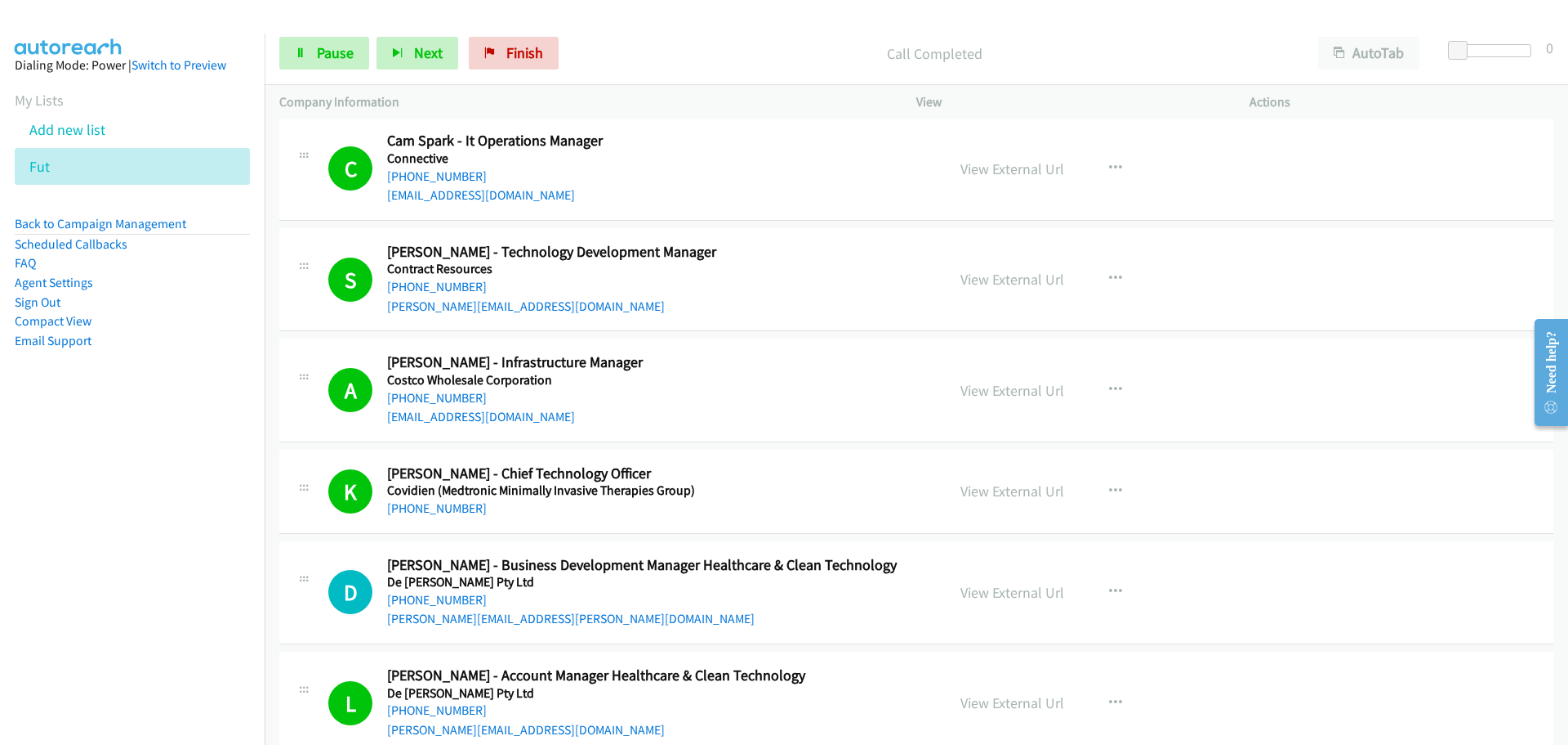
scroll to position [11606, 0]
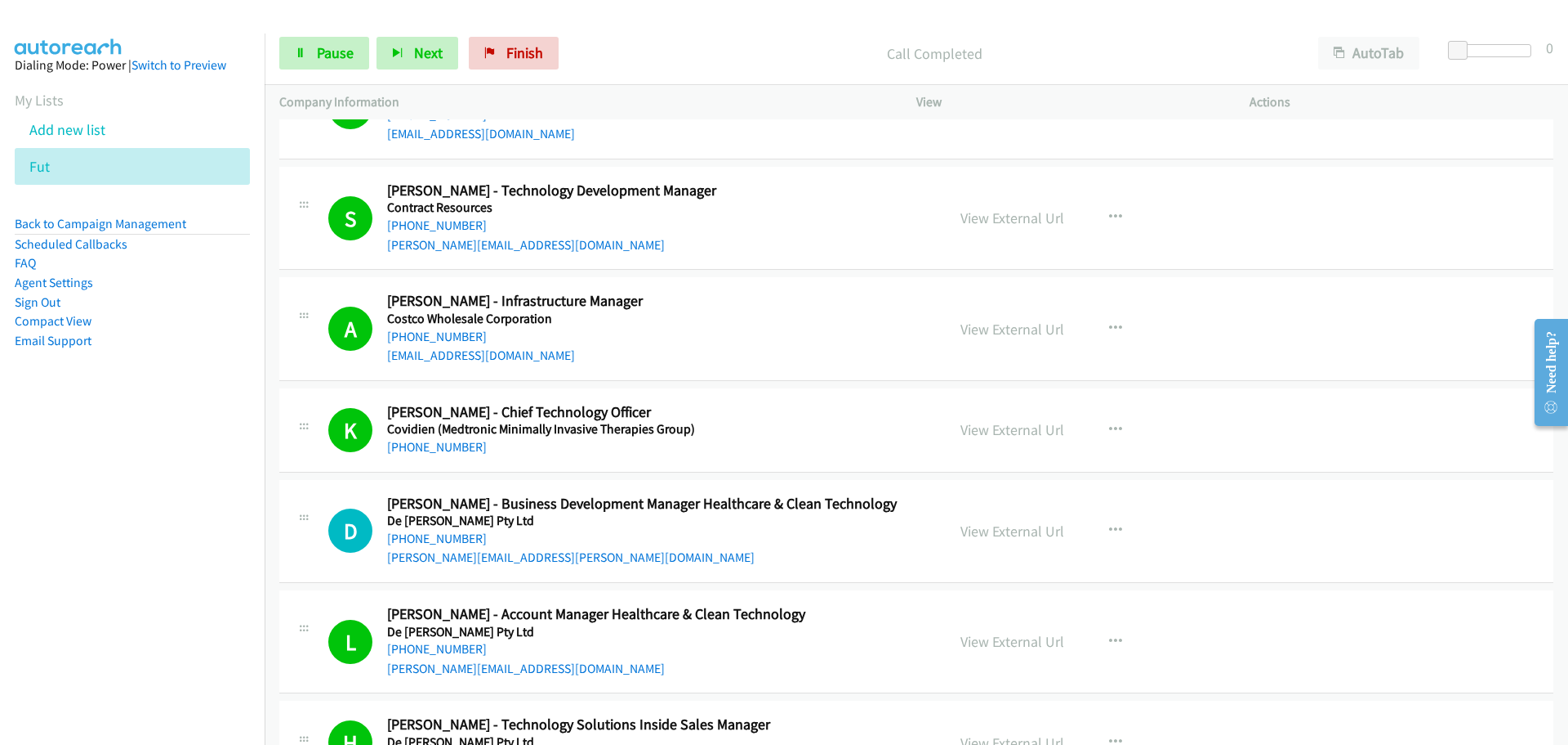
drag, startPoint x: 447, startPoint y: 443, endPoint x: 1541, endPoint y: 518, distance: 1096.6
click at [447, 443] on link "[PHONE_NUMBER]" at bounding box center [437, 447] width 99 height 16
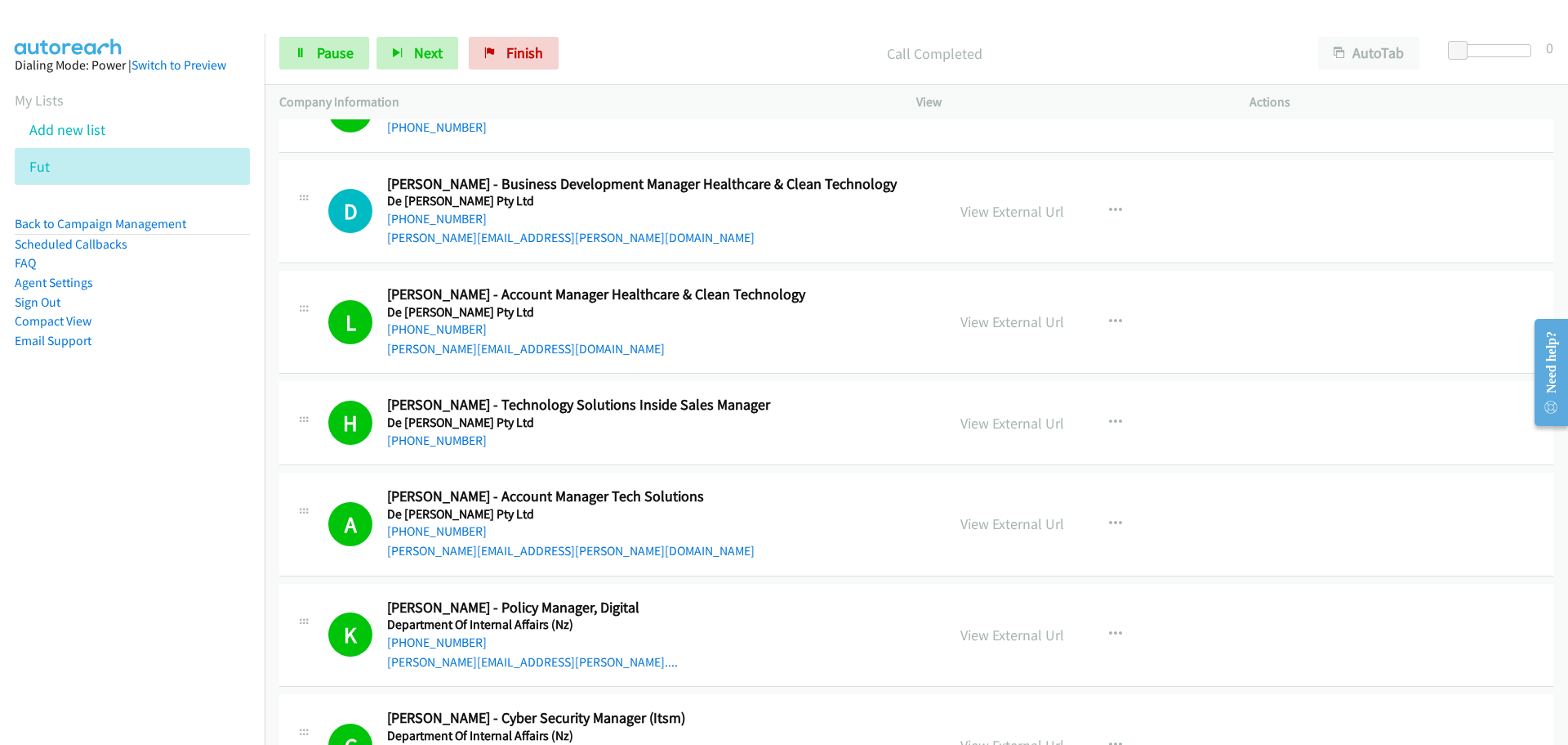
scroll to position [12096, 0]
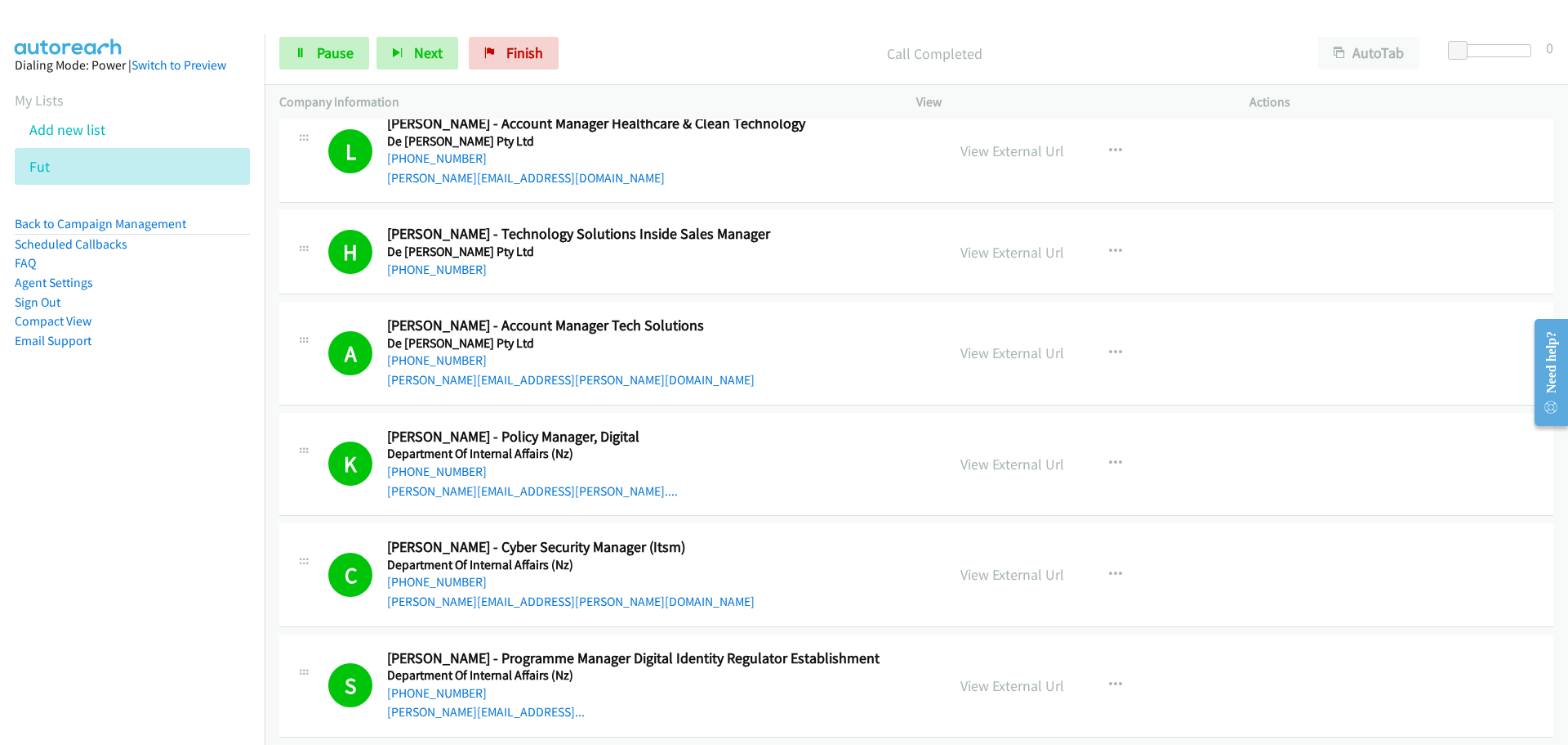
drag, startPoint x: 446, startPoint y: 586, endPoint x: 980, endPoint y: 564, distance: 534.5
click at [446, 586] on link "[PHONE_NUMBER]" at bounding box center [437, 582] width 99 height 16
drag, startPoint x: 437, startPoint y: 473, endPoint x: 910, endPoint y: 352, distance: 488.2
click at [437, 473] on link "[PHONE_NUMBER]" at bounding box center [437, 472] width 99 height 16
